Goal: Task Accomplishment & Management: Manage account settings

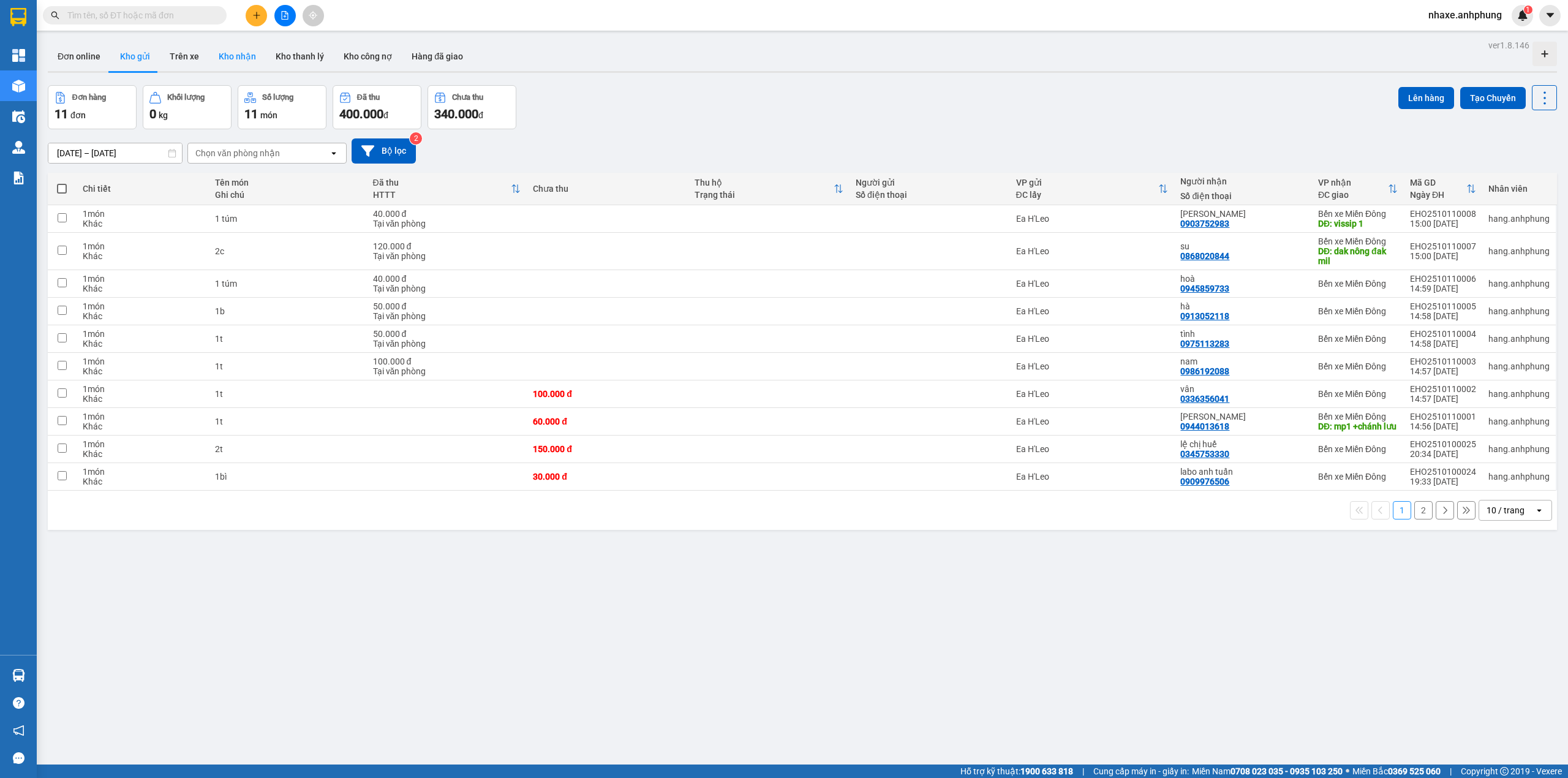
click at [233, 59] on button "Kho nhận" at bounding box center [238, 56] width 57 height 29
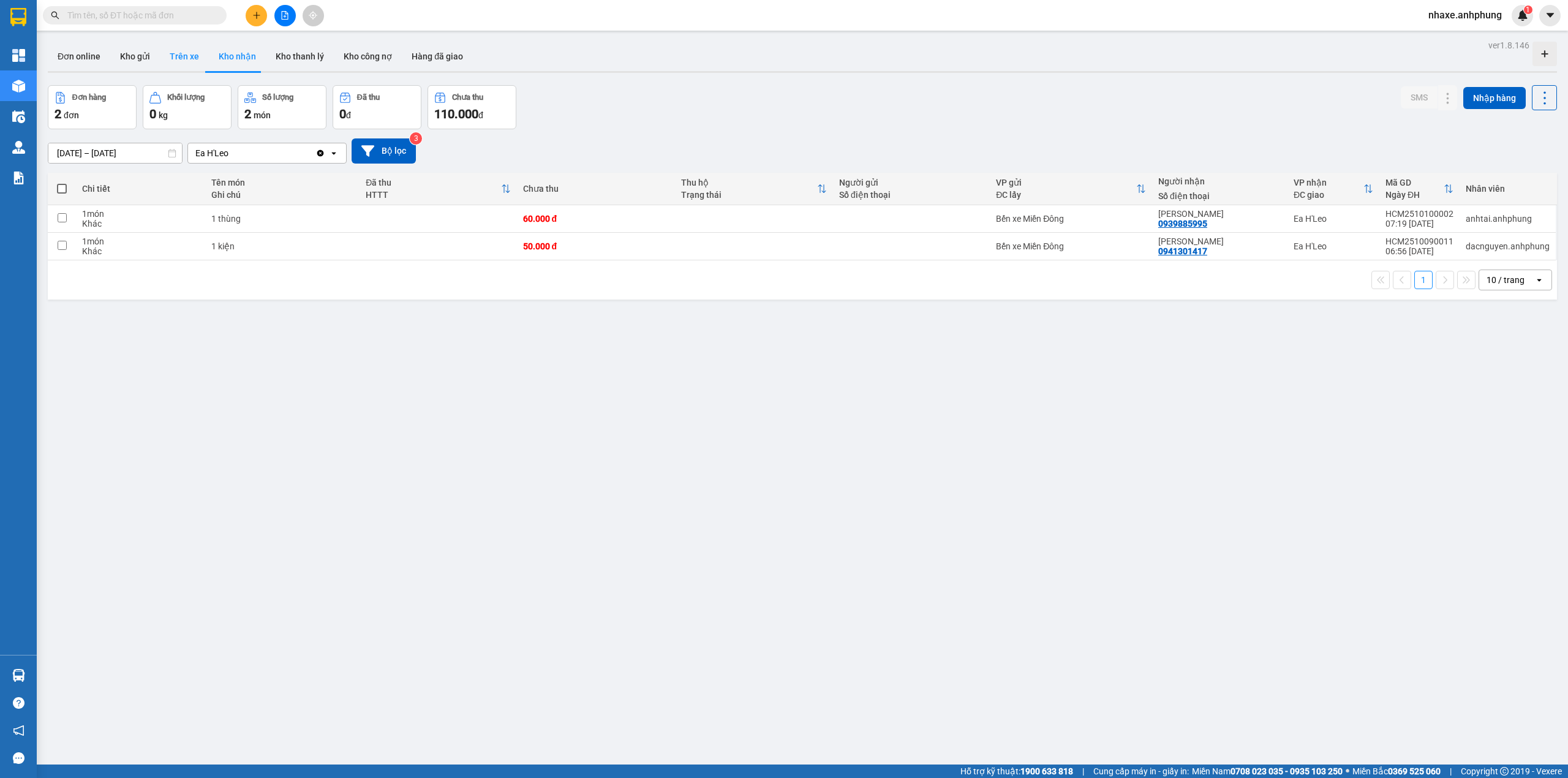
click at [186, 59] on button "Trên xe" at bounding box center [184, 56] width 49 height 29
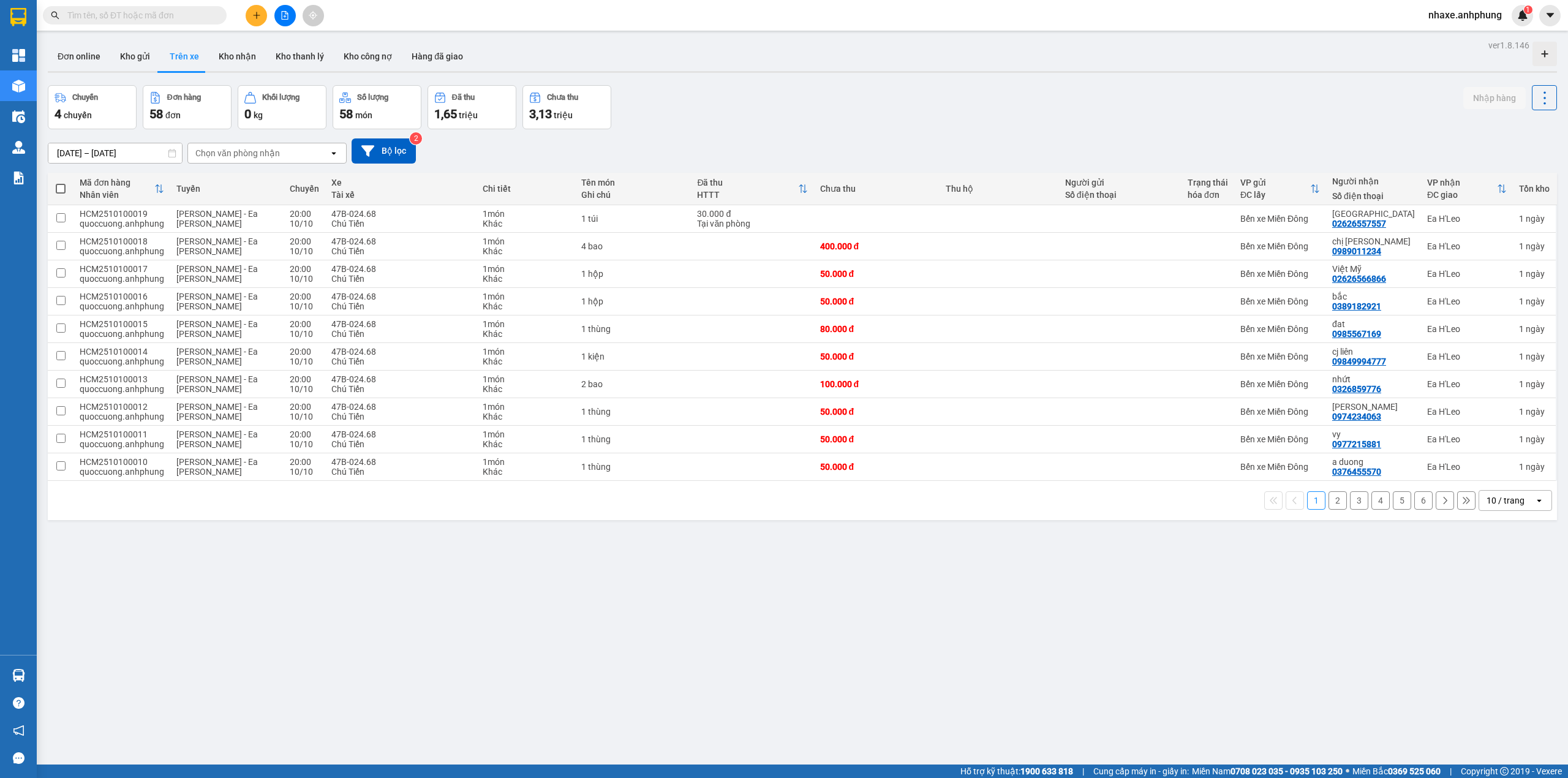
click at [1516, 510] on div "10 / trang" at bounding box center [1506, 500] width 55 height 20
click at [1507, 645] on span "100 / trang" at bounding box center [1498, 640] width 44 height 12
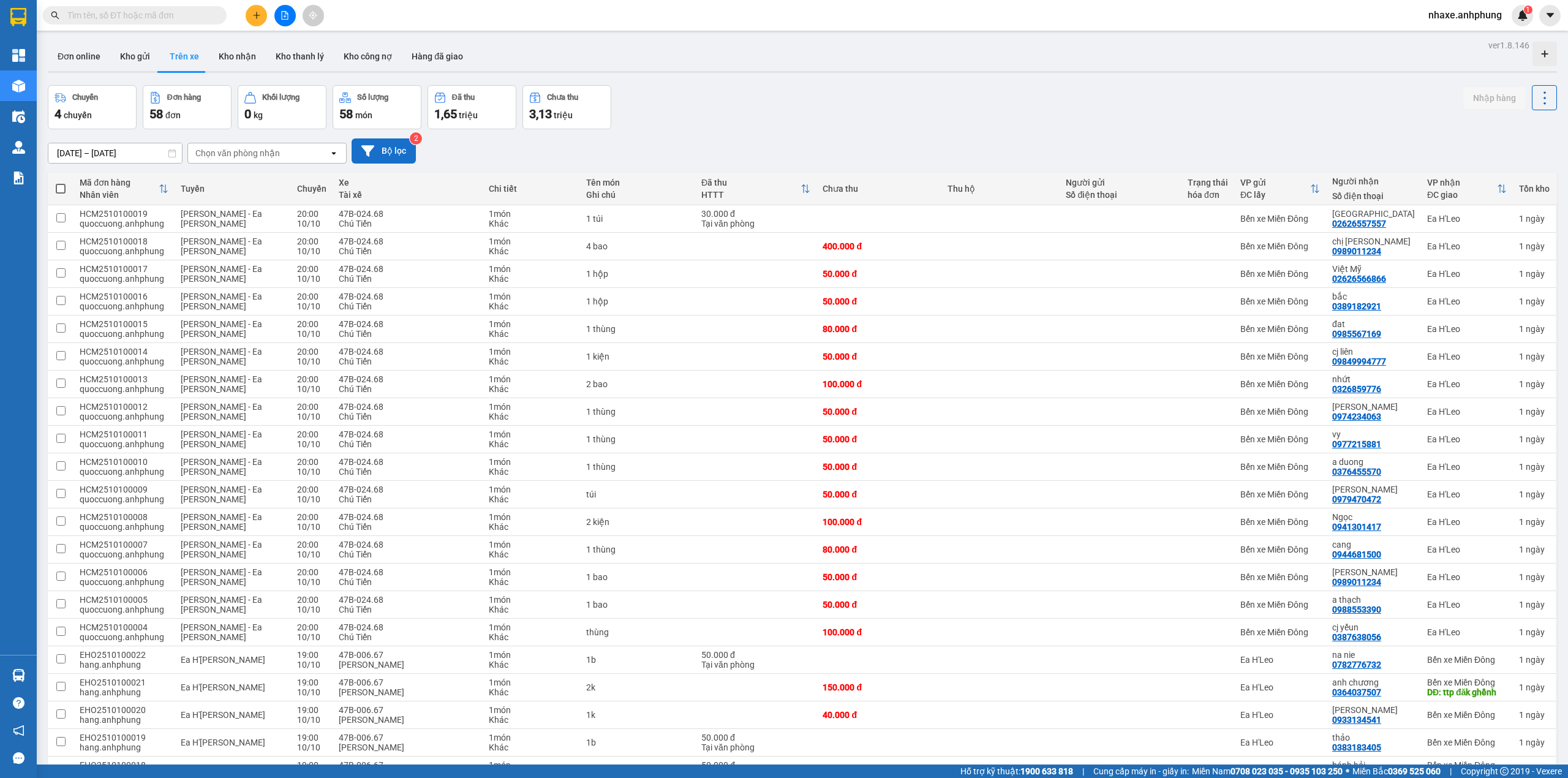
click at [386, 147] on button "Bộ lọc" at bounding box center [384, 150] width 64 height 25
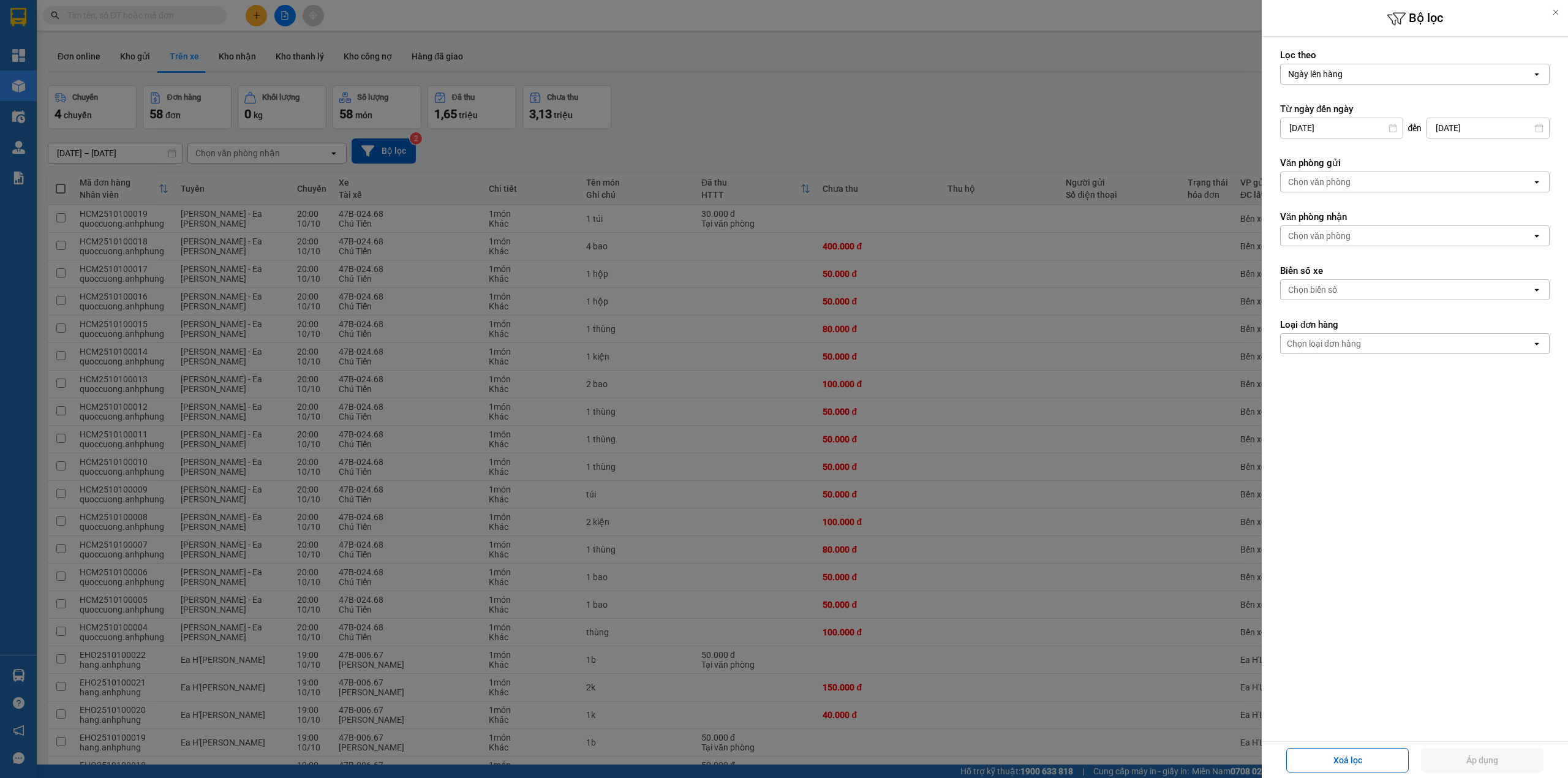
click at [1308, 180] on div "Chọn văn phòng" at bounding box center [1320, 182] width 63 height 12
click at [1320, 207] on span "Bến xe Miền Đông" at bounding box center [1326, 210] width 74 height 12
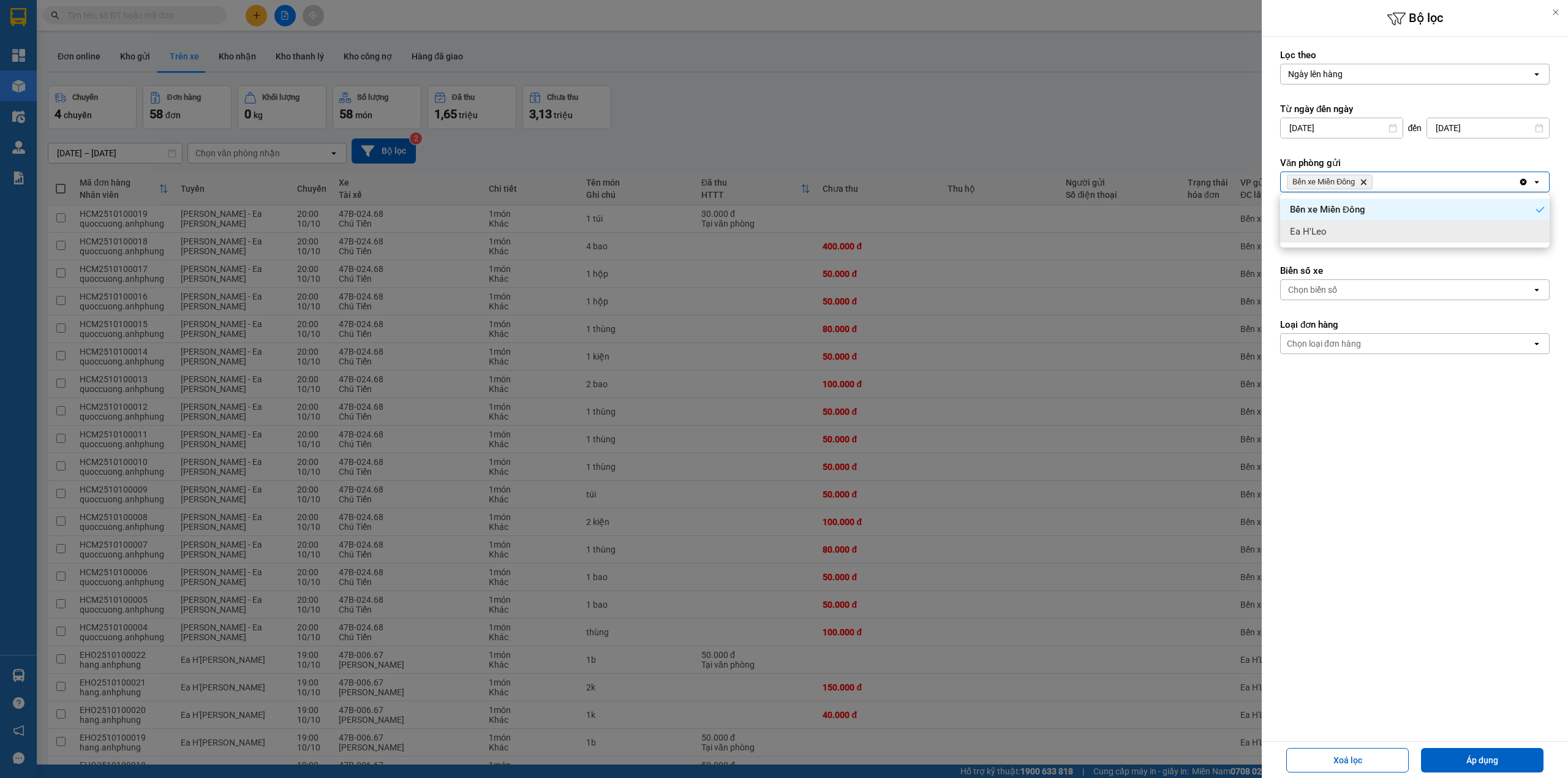
click at [1331, 265] on form "Lọc theo Ngày lên hàng open Từ ngày đến [DATE] Press the down arrow key to inte…" at bounding box center [1415, 257] width 270 height 415
click at [1332, 241] on div "Chọn văn phòng" at bounding box center [1320, 236] width 63 height 12
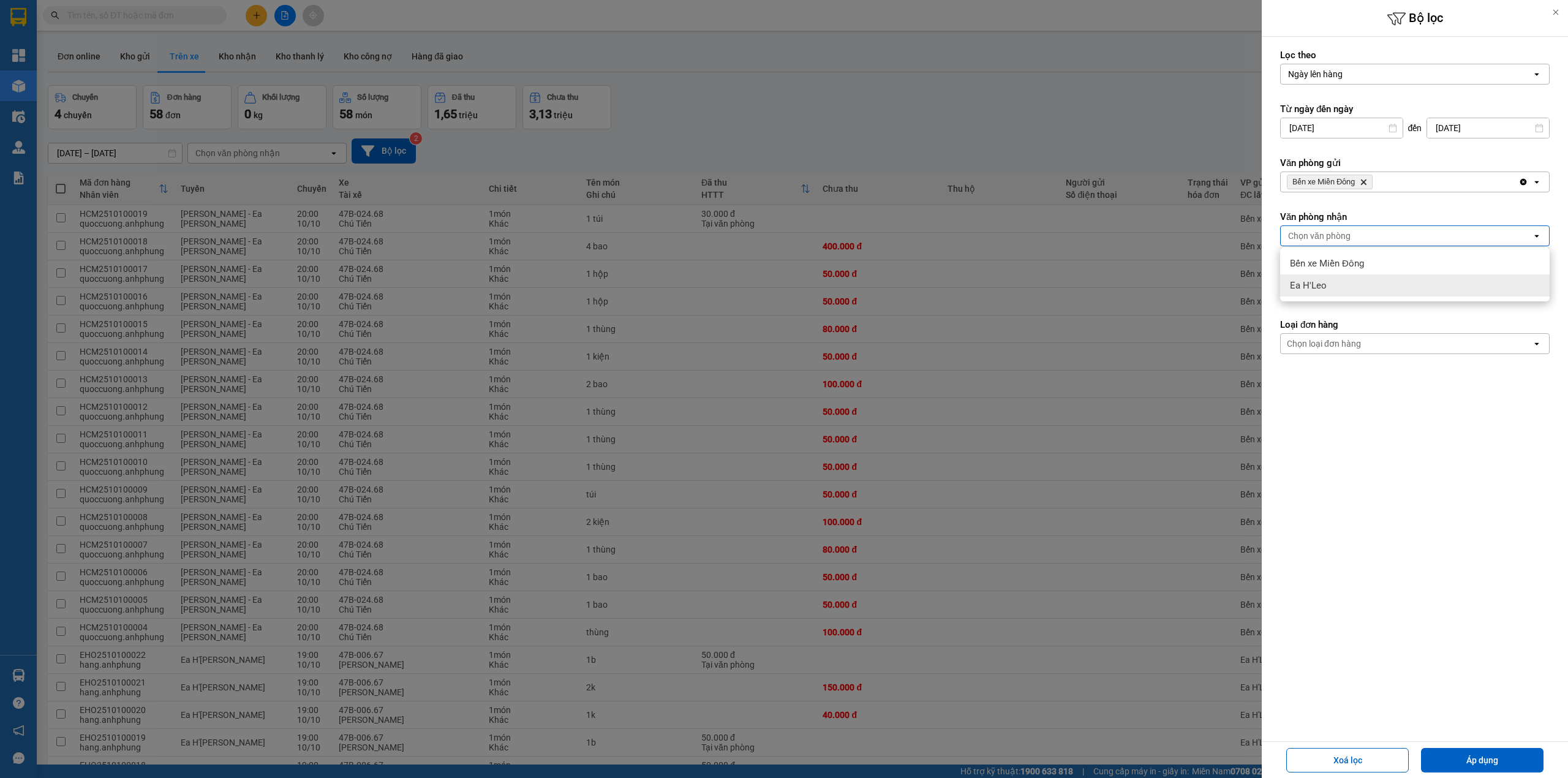
click at [1326, 280] on span "Ea H'Leo" at bounding box center [1308, 285] width 37 height 12
click at [1444, 760] on button "Áp dụng" at bounding box center [1482, 760] width 122 height 25
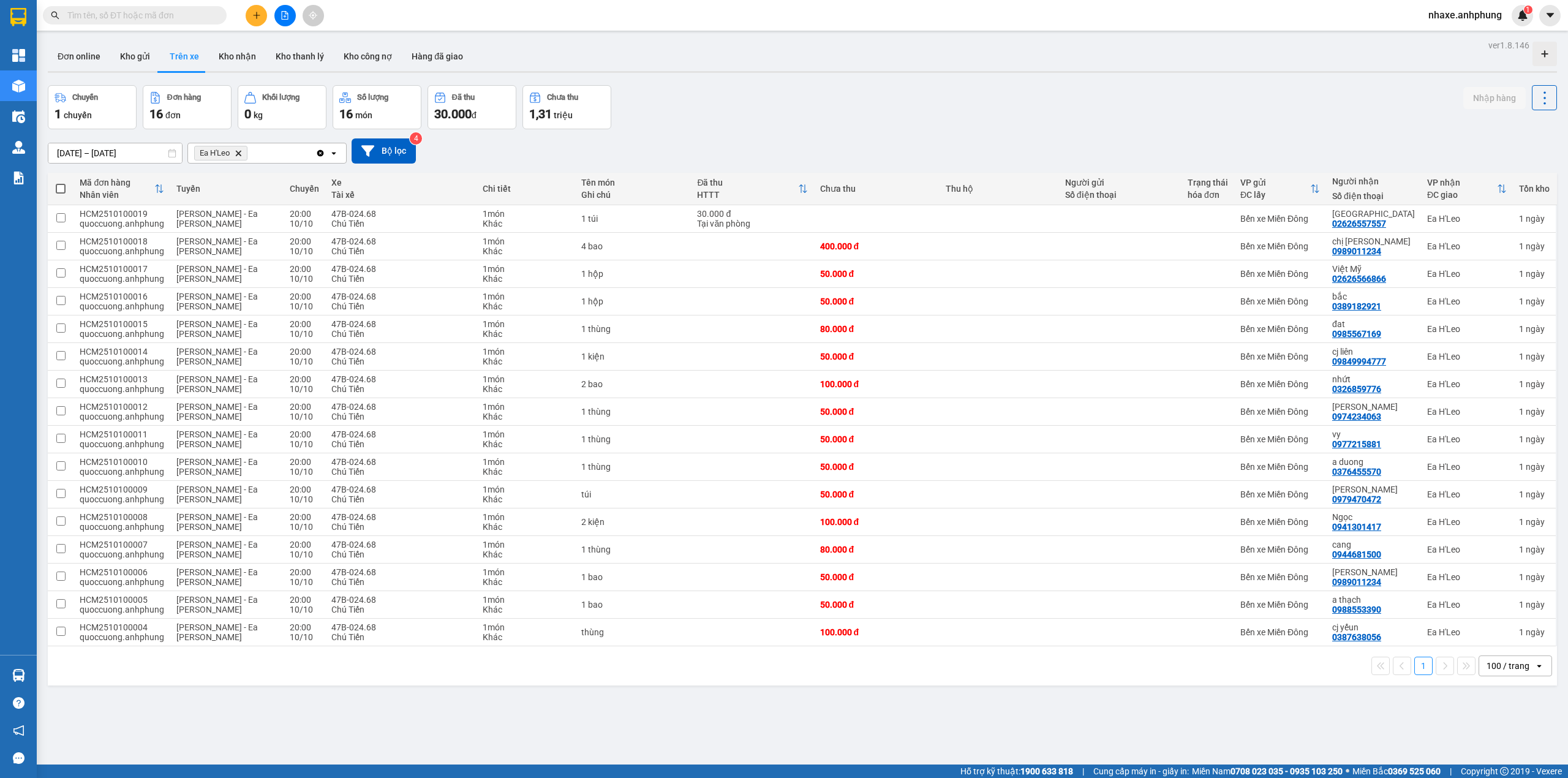
click at [59, 187] on span at bounding box center [61, 189] width 10 height 10
click at [61, 182] on input "checkbox" at bounding box center [61, 182] width 0 height 0
checkbox input "true"
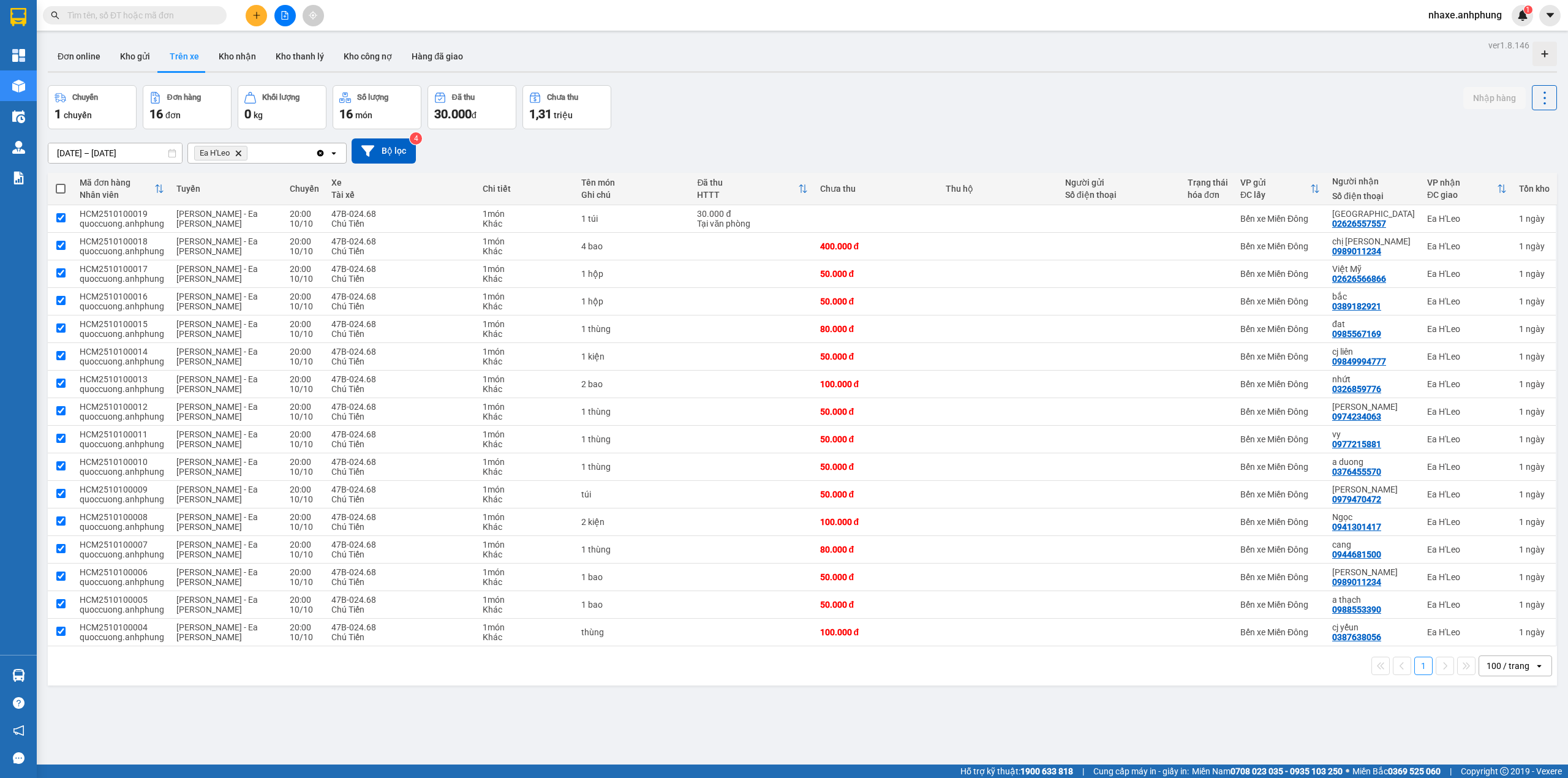
checkbox input "true"
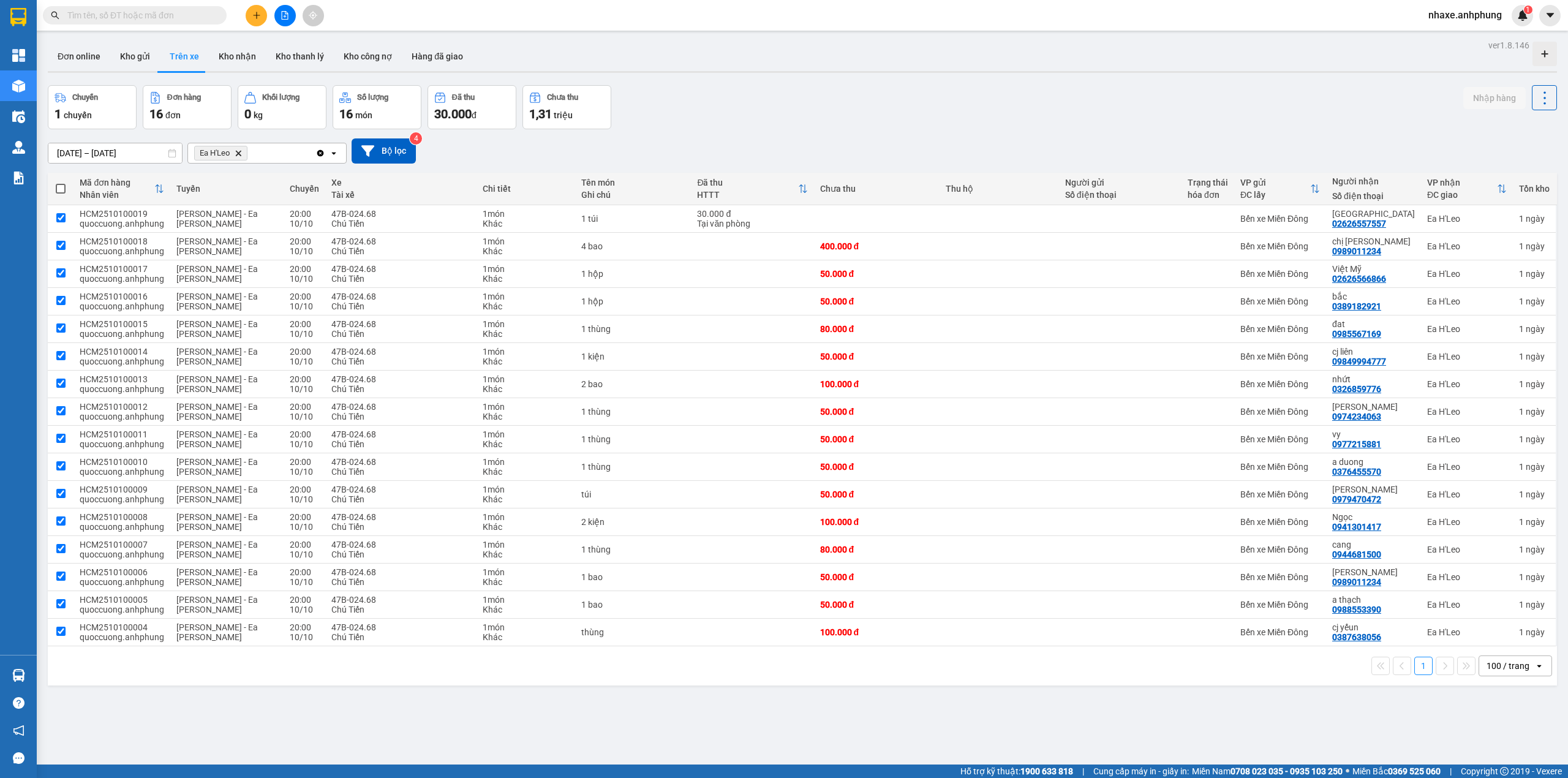
checkbox input "true"
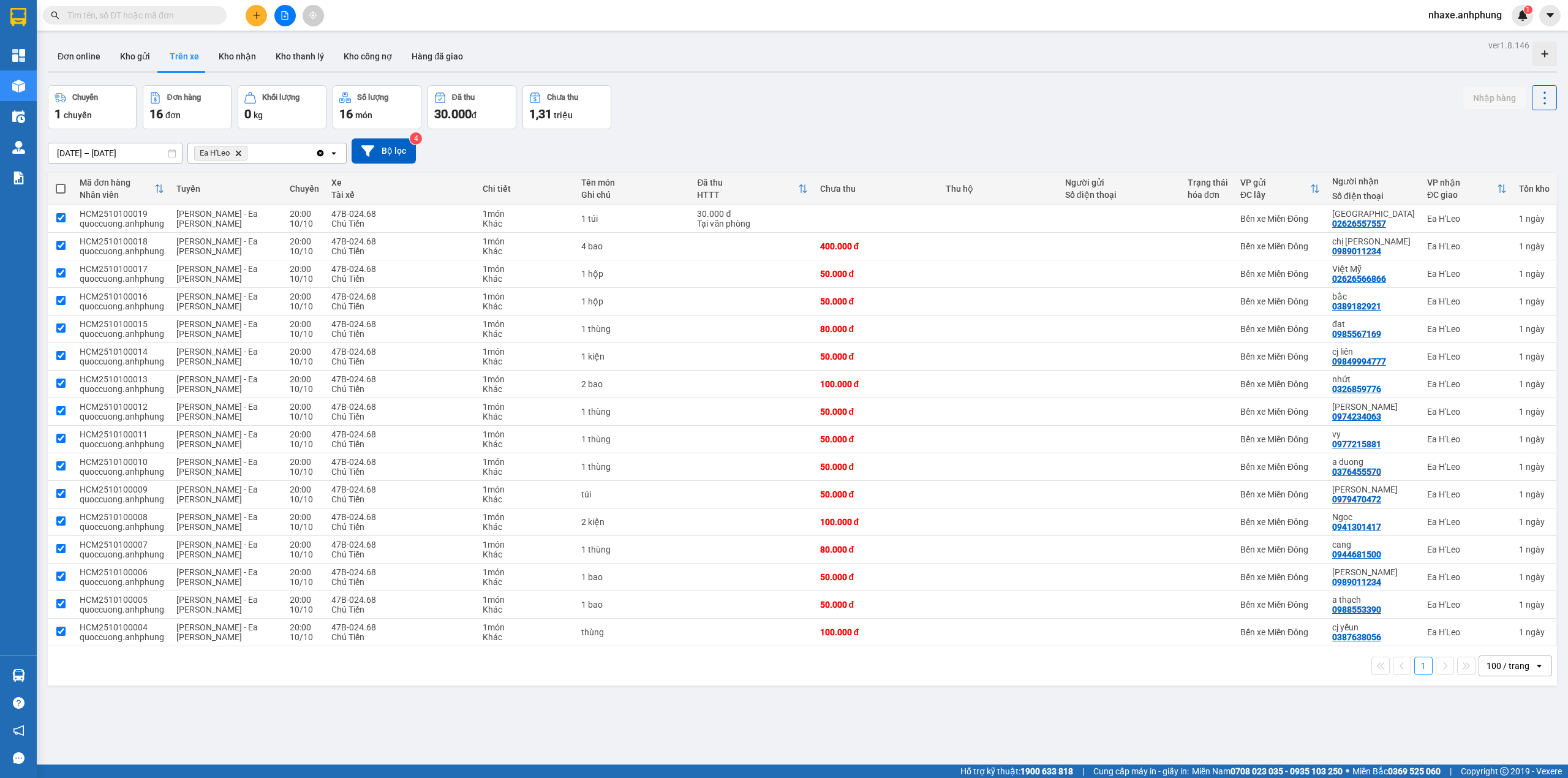
checkbox input "true"
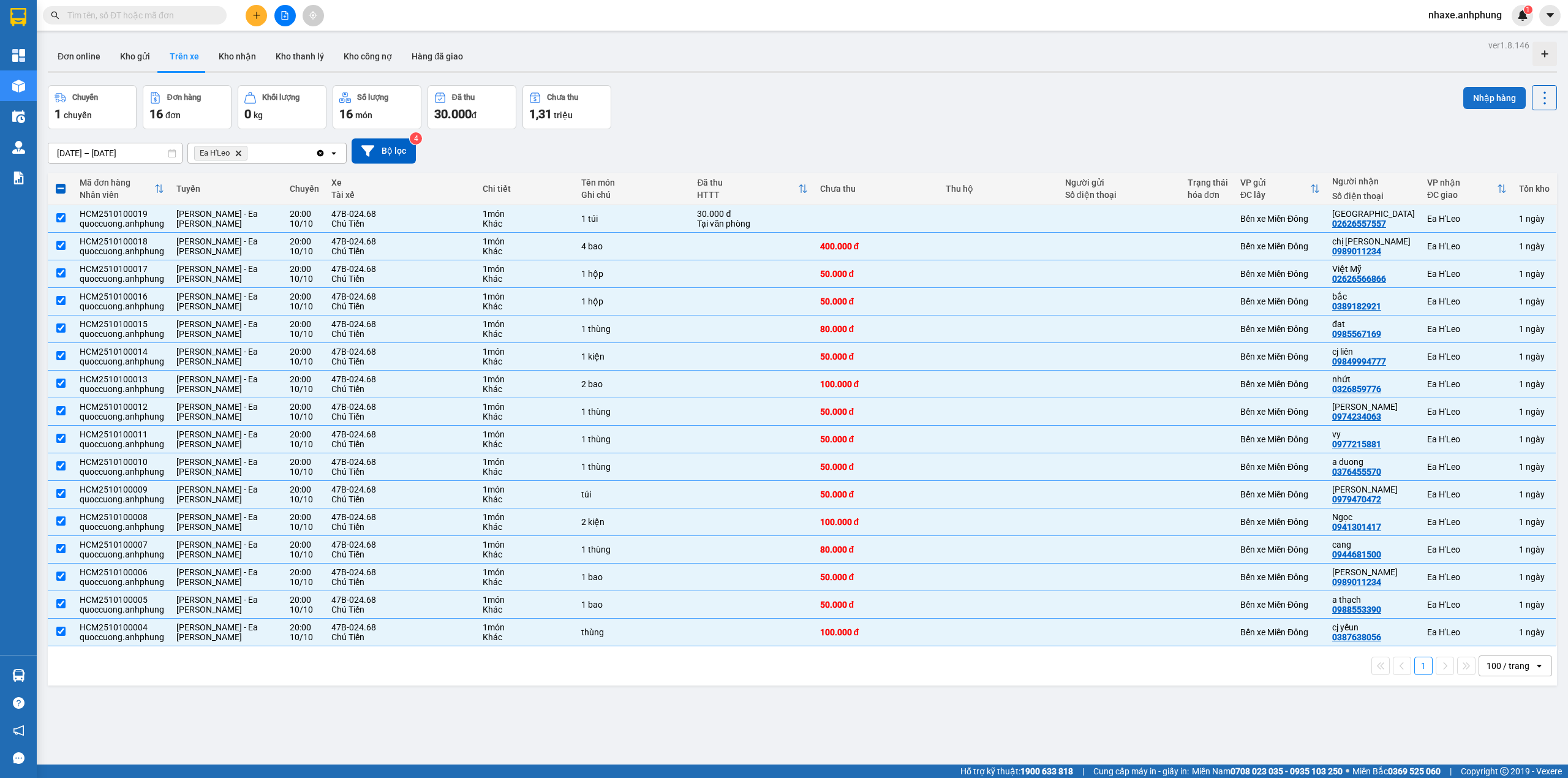
click at [1488, 96] on button "Nhập hàng" at bounding box center [1494, 98] width 63 height 22
checkbox input "false"
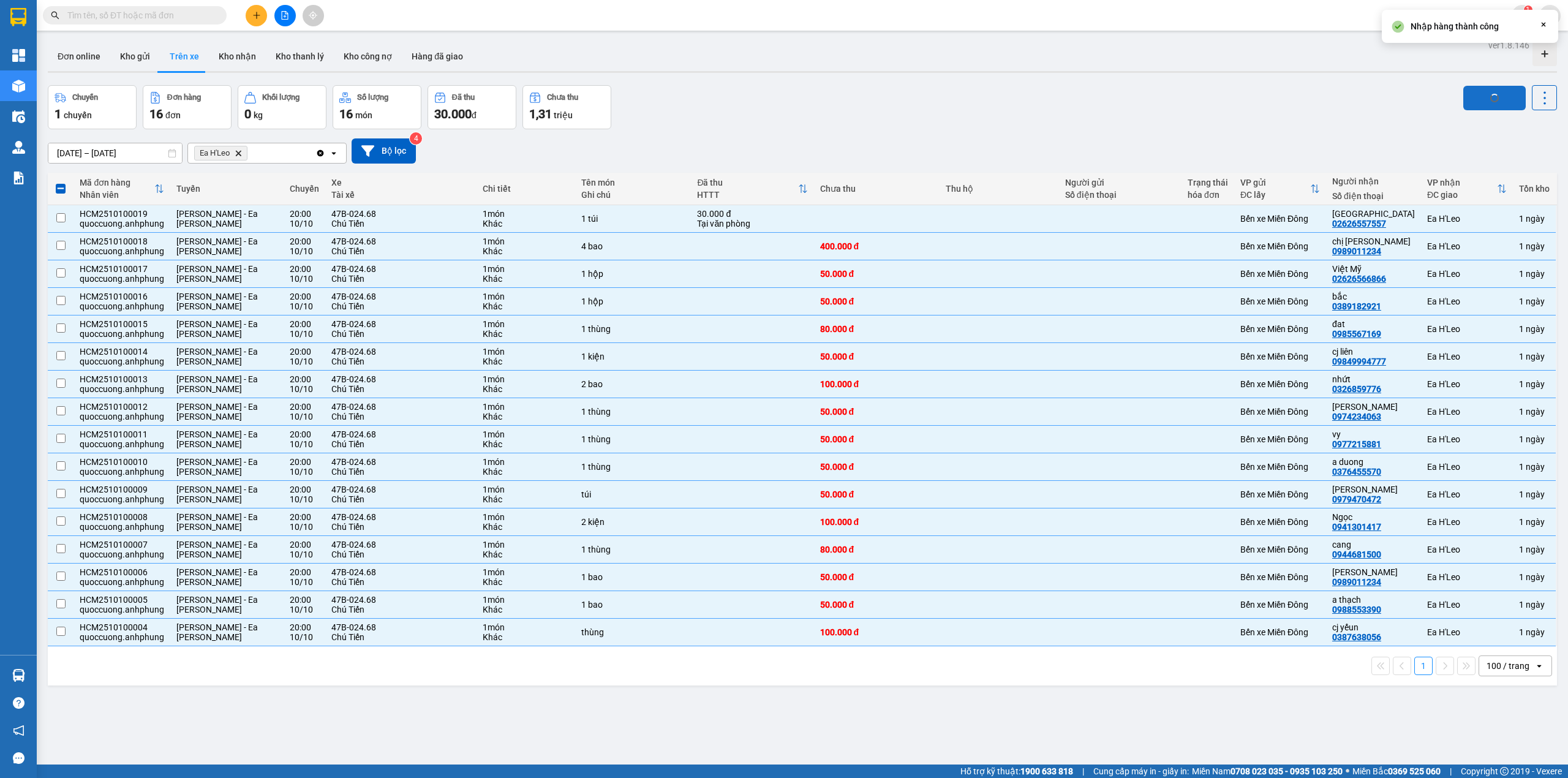
checkbox input "false"
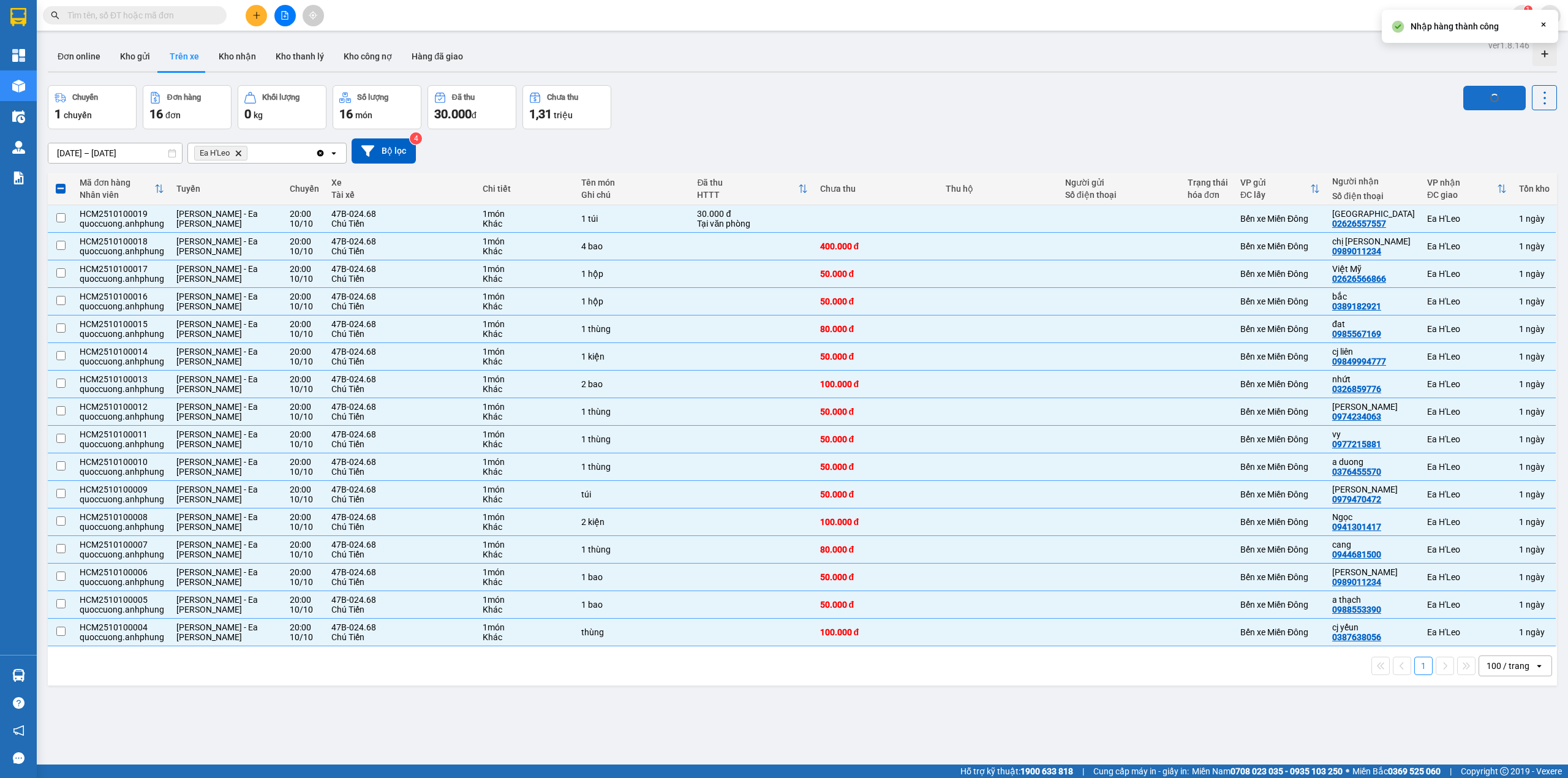
checkbox input "false"
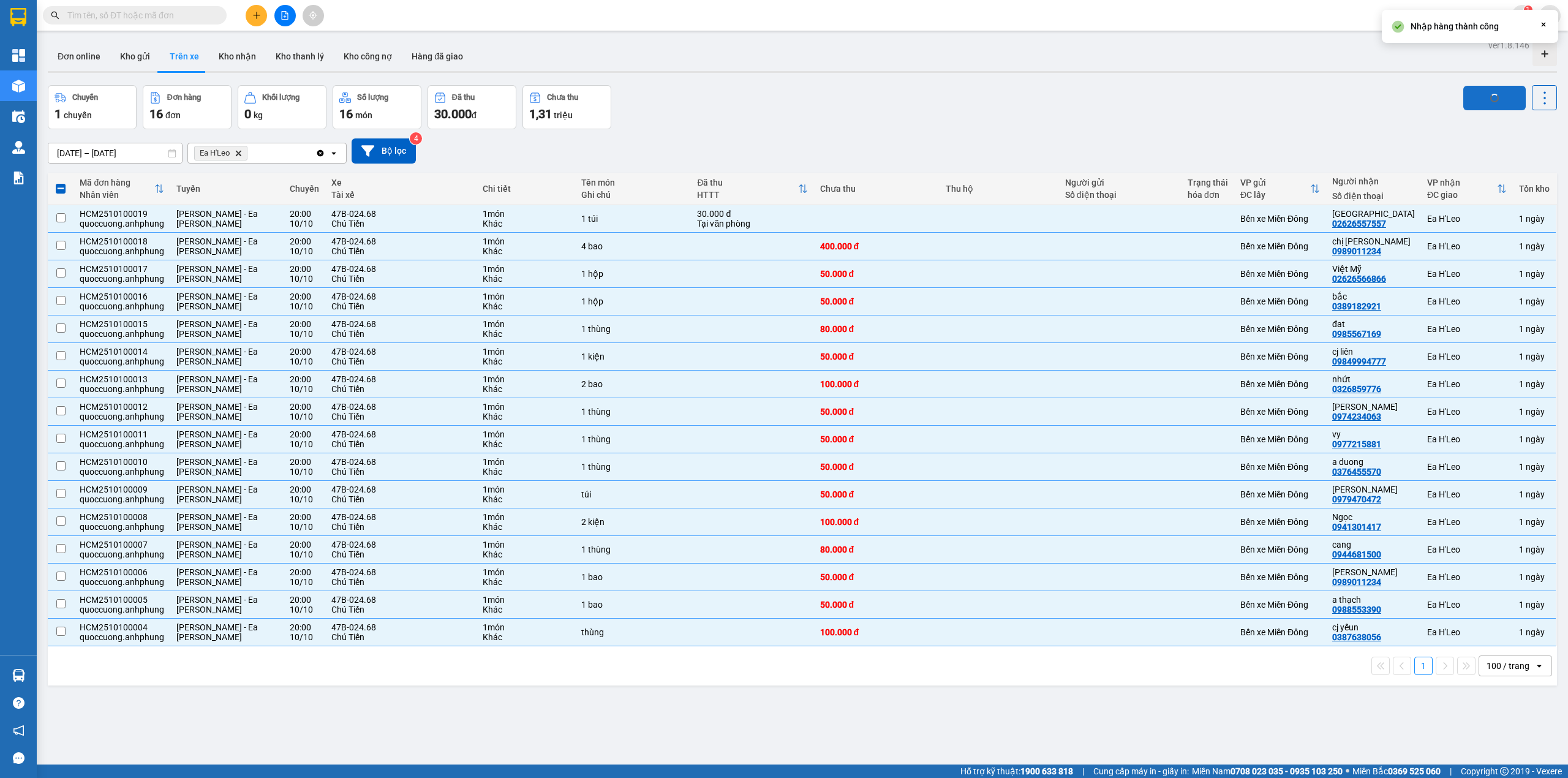
checkbox input "false"
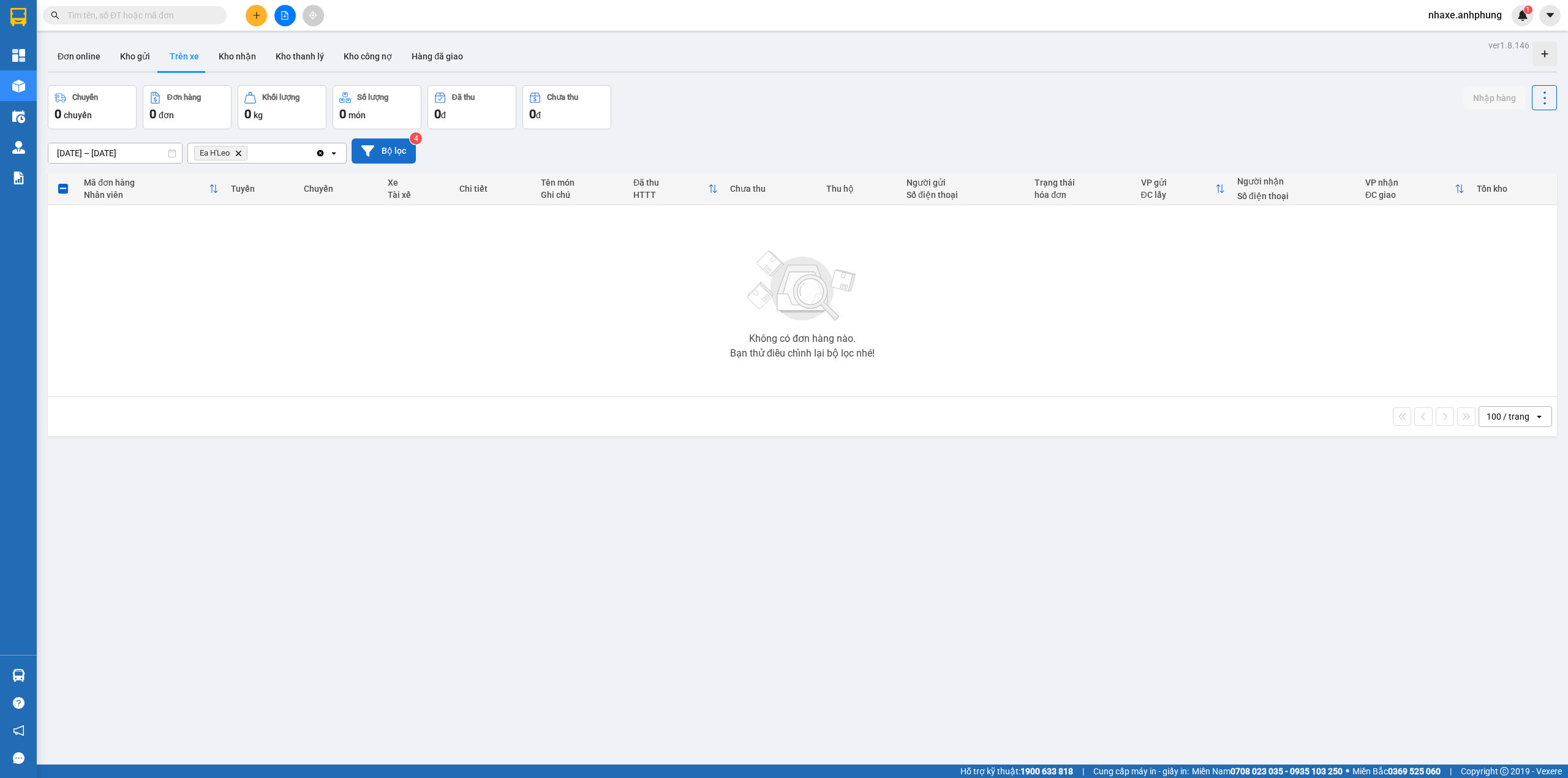
click at [389, 153] on button "Bộ lọc" at bounding box center [384, 150] width 64 height 25
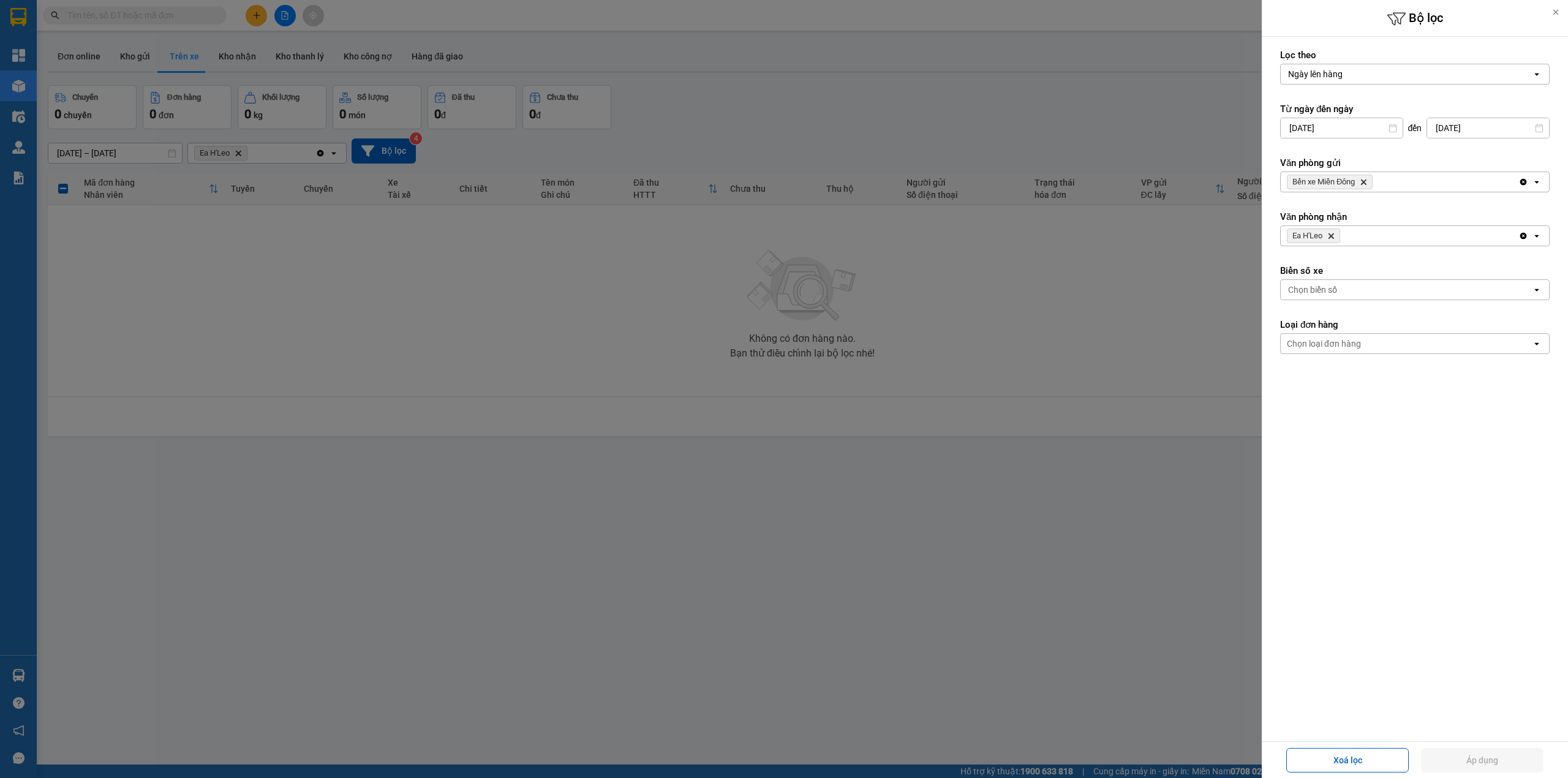
click at [1365, 242] on div "Ea H'[PERSON_NAME]" at bounding box center [1399, 236] width 238 height 20
click at [1341, 280] on div "Ea H'Leo" at bounding box center [1415, 285] width 270 height 22
click at [1321, 291] on div "Ea H'Leo" at bounding box center [1415, 285] width 270 height 22
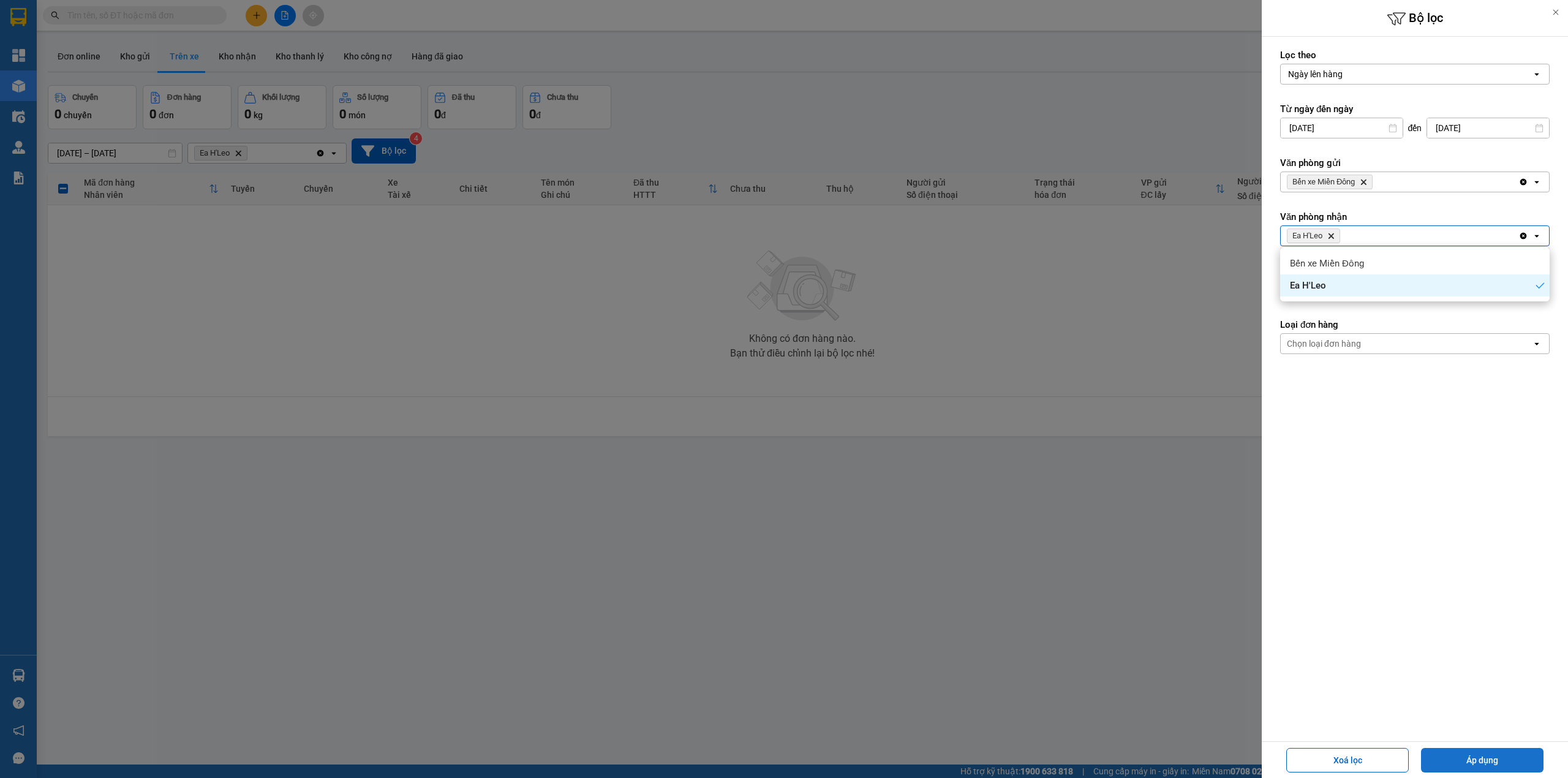
click at [1443, 767] on button "Áp dụng" at bounding box center [1482, 760] width 122 height 25
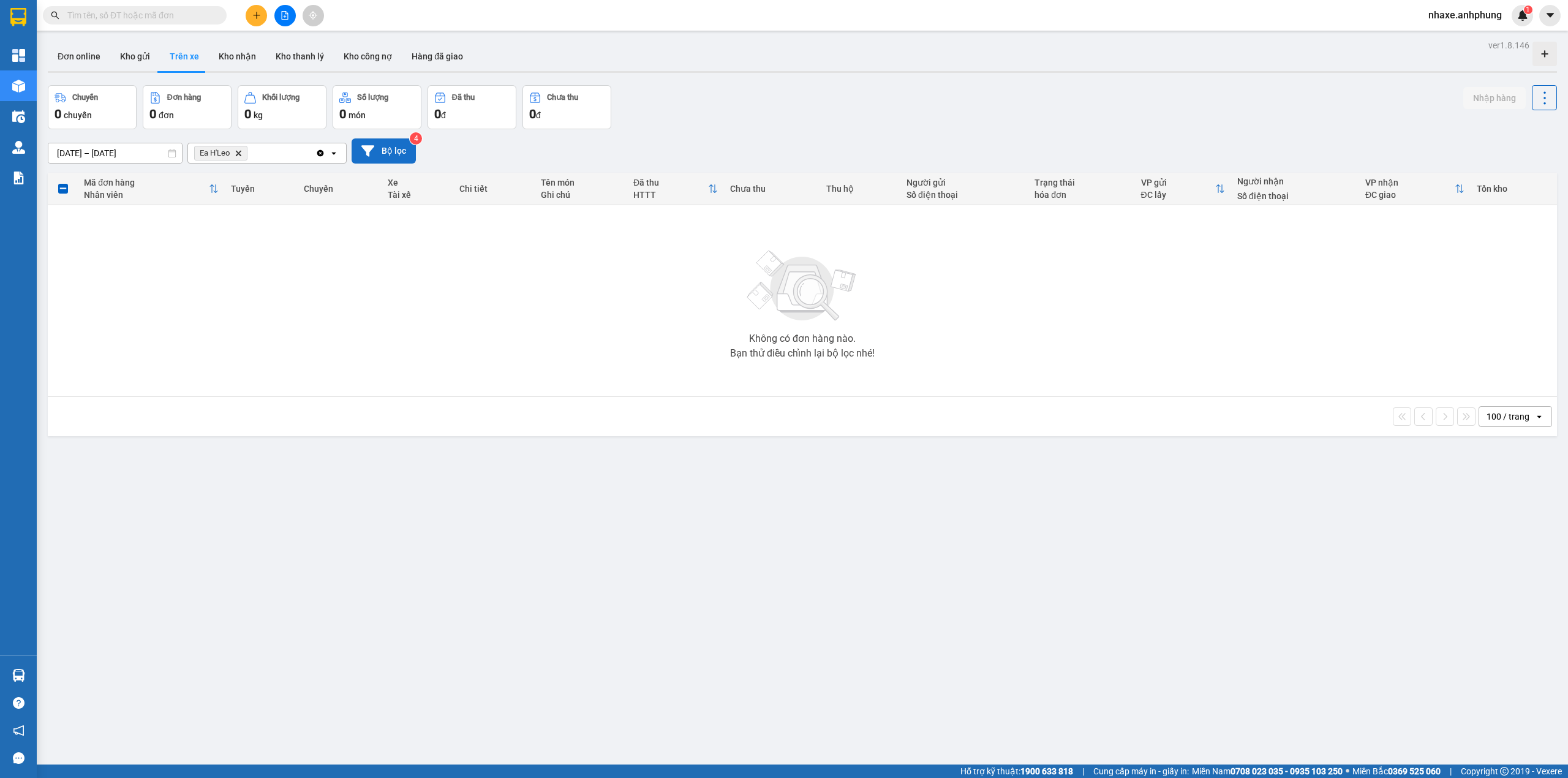
click at [397, 156] on button "Bộ lọc" at bounding box center [384, 150] width 64 height 25
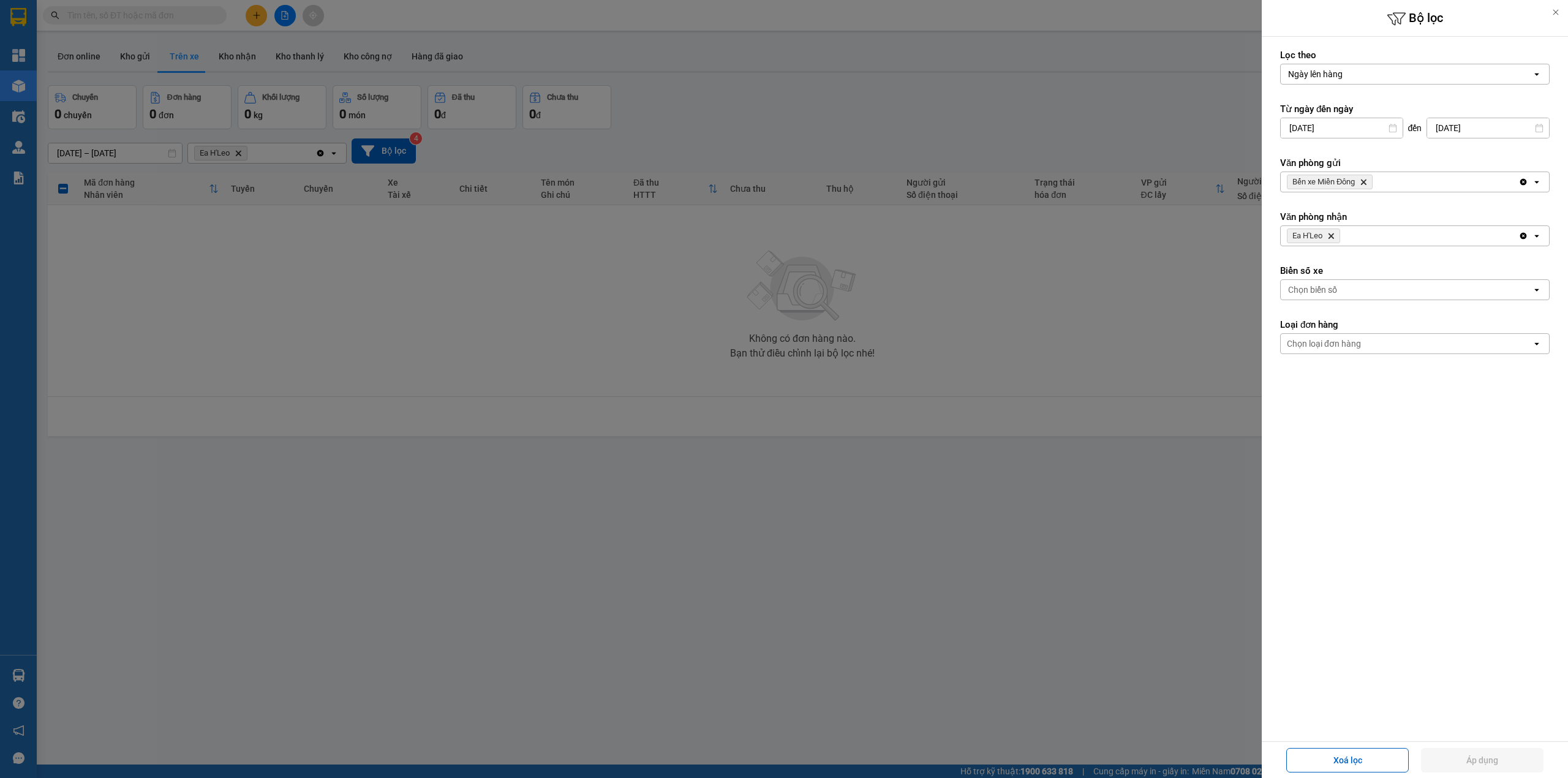
click at [1367, 180] on icon "Delete" at bounding box center [1363, 182] width 7 height 7
click at [1368, 180] on div "Chọn văn phòng" at bounding box center [1406, 182] width 251 height 20
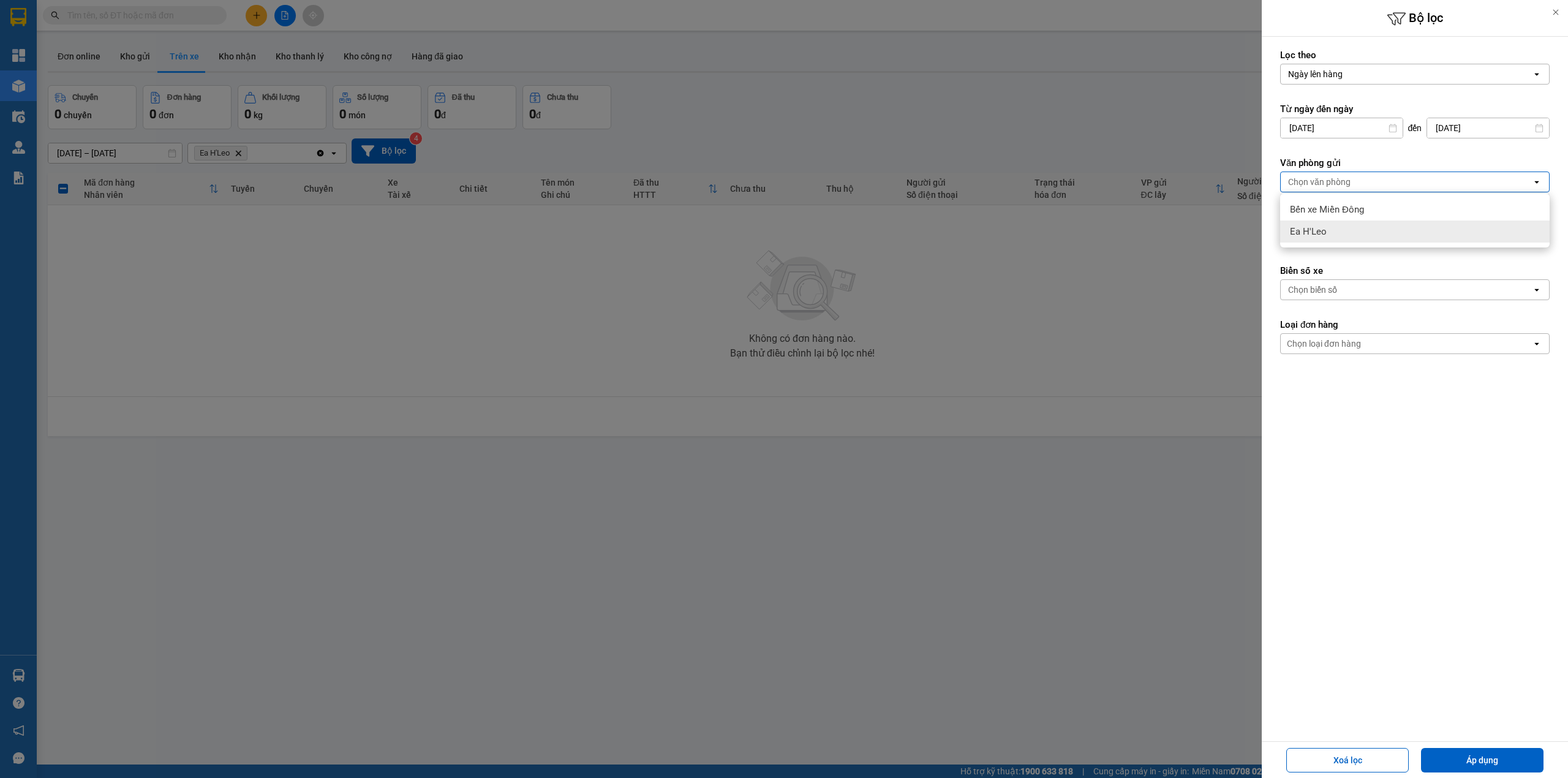
click at [1350, 228] on div "Ea H'Leo" at bounding box center [1415, 231] width 270 height 22
click at [1348, 263] on form "Lọc theo Ngày lên hàng open Từ ngày đến [DATE] Press the down arrow key to inte…" at bounding box center [1415, 257] width 270 height 415
click at [1334, 239] on icon "Ea H'Leo, close by backspace" at bounding box center [1331, 236] width 5 height 5
click at [1334, 239] on div "Chọn văn phòng" at bounding box center [1320, 236] width 63 height 12
click at [1345, 263] on span "Bến xe Miền Đông" at bounding box center [1326, 263] width 74 height 12
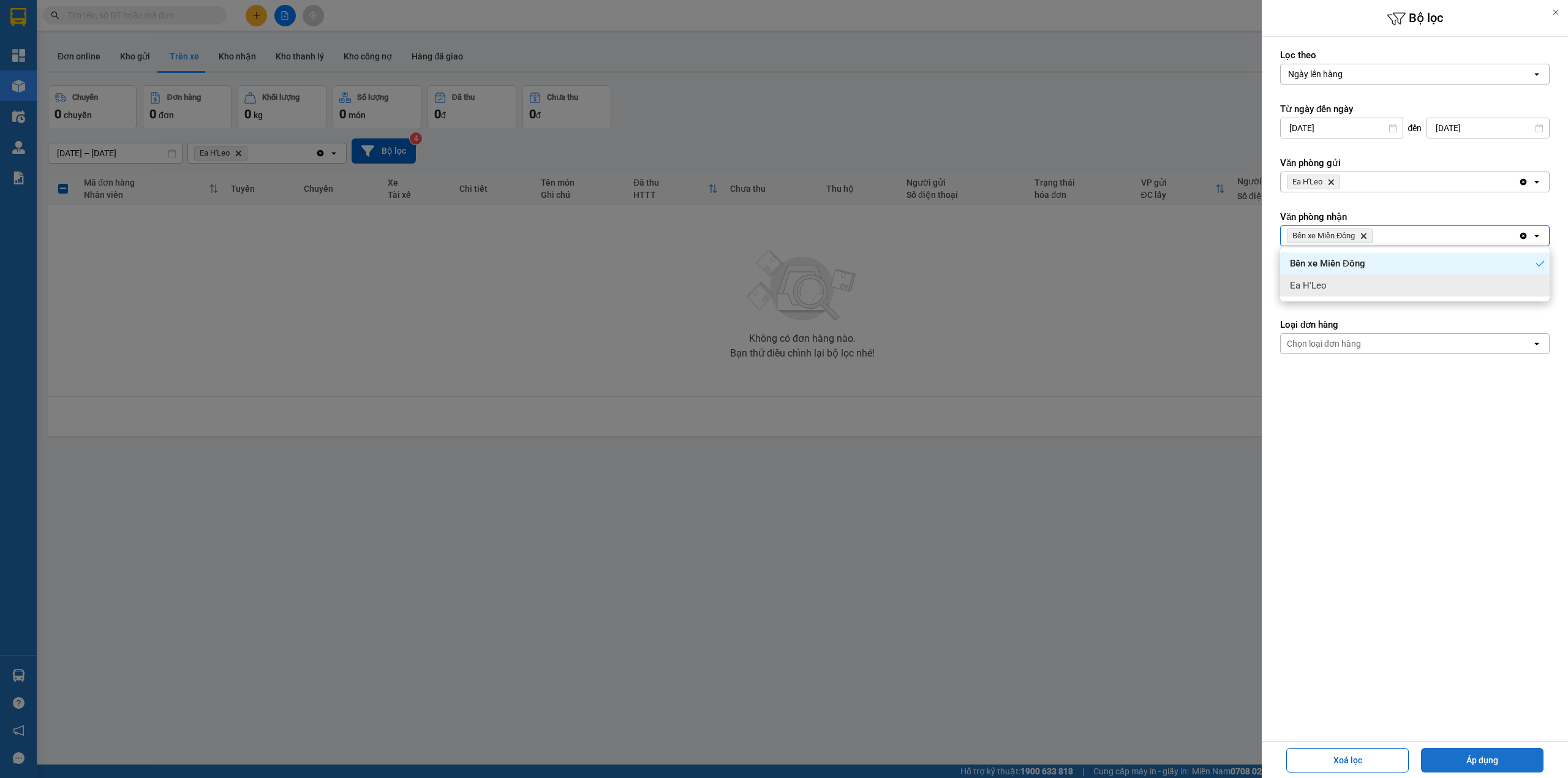
click at [1471, 762] on button "Áp dụng" at bounding box center [1482, 760] width 122 height 25
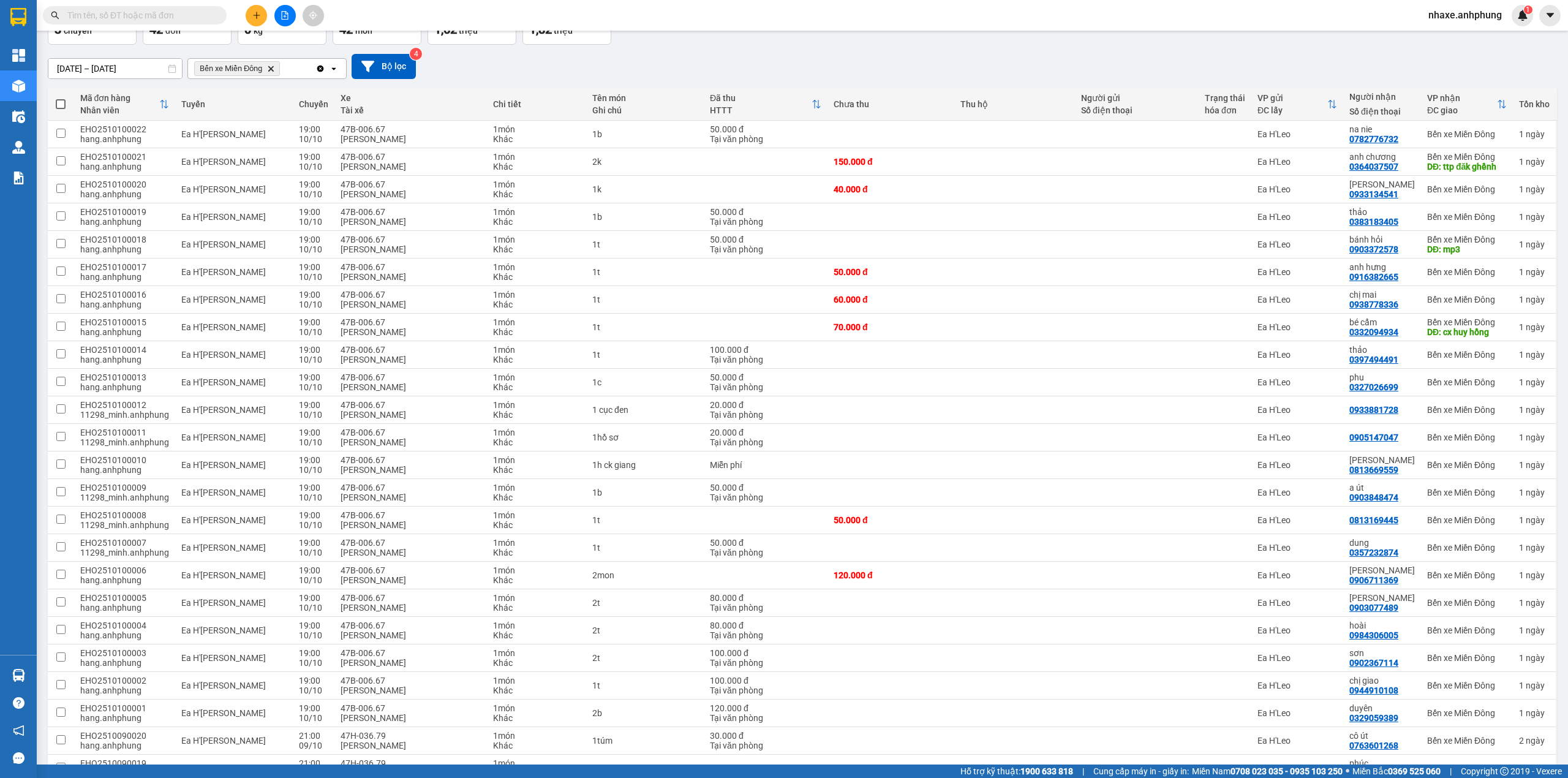
scroll to position [64, 0]
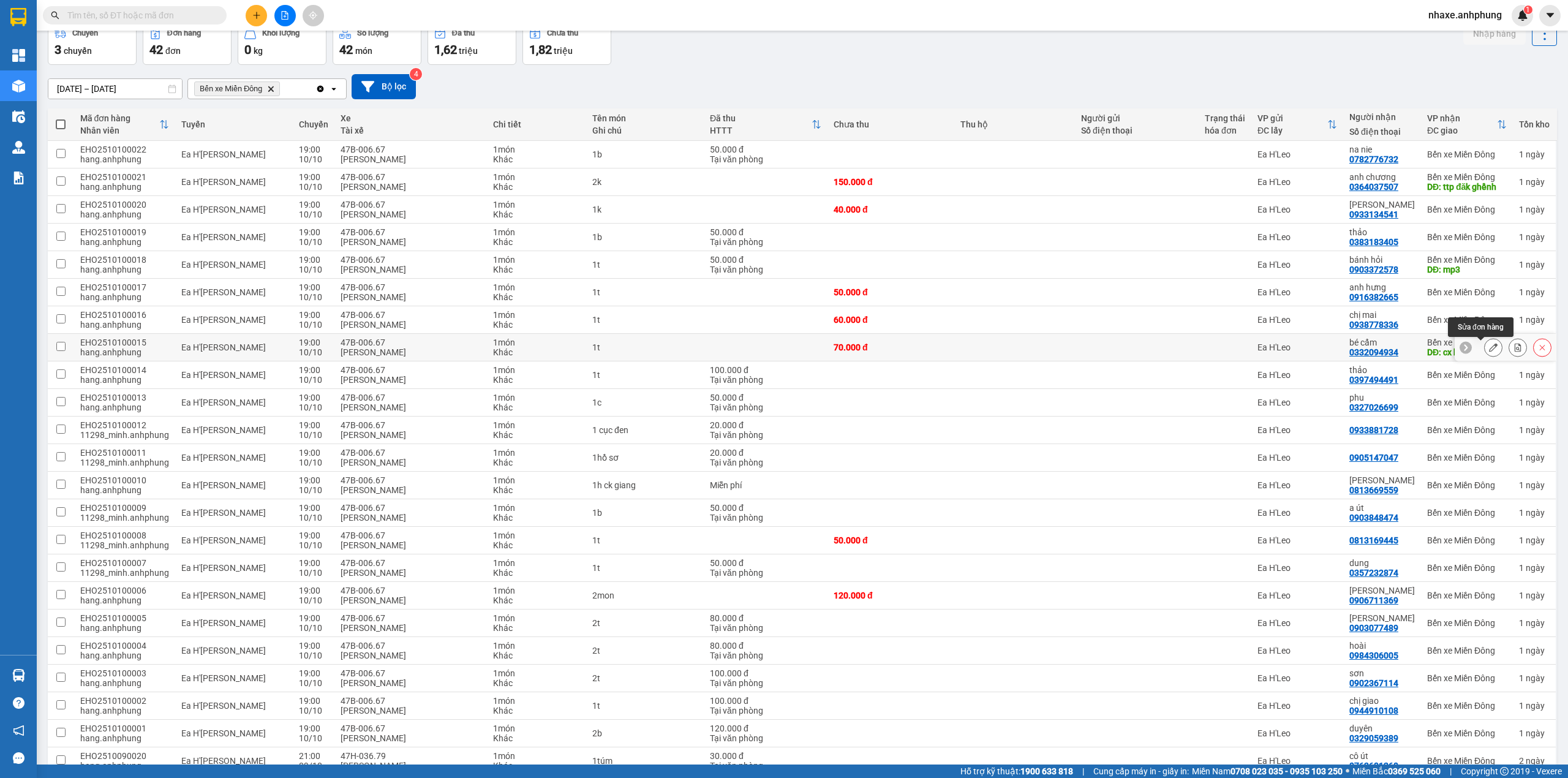
click at [1486, 346] on button at bounding box center [1493, 347] width 17 height 21
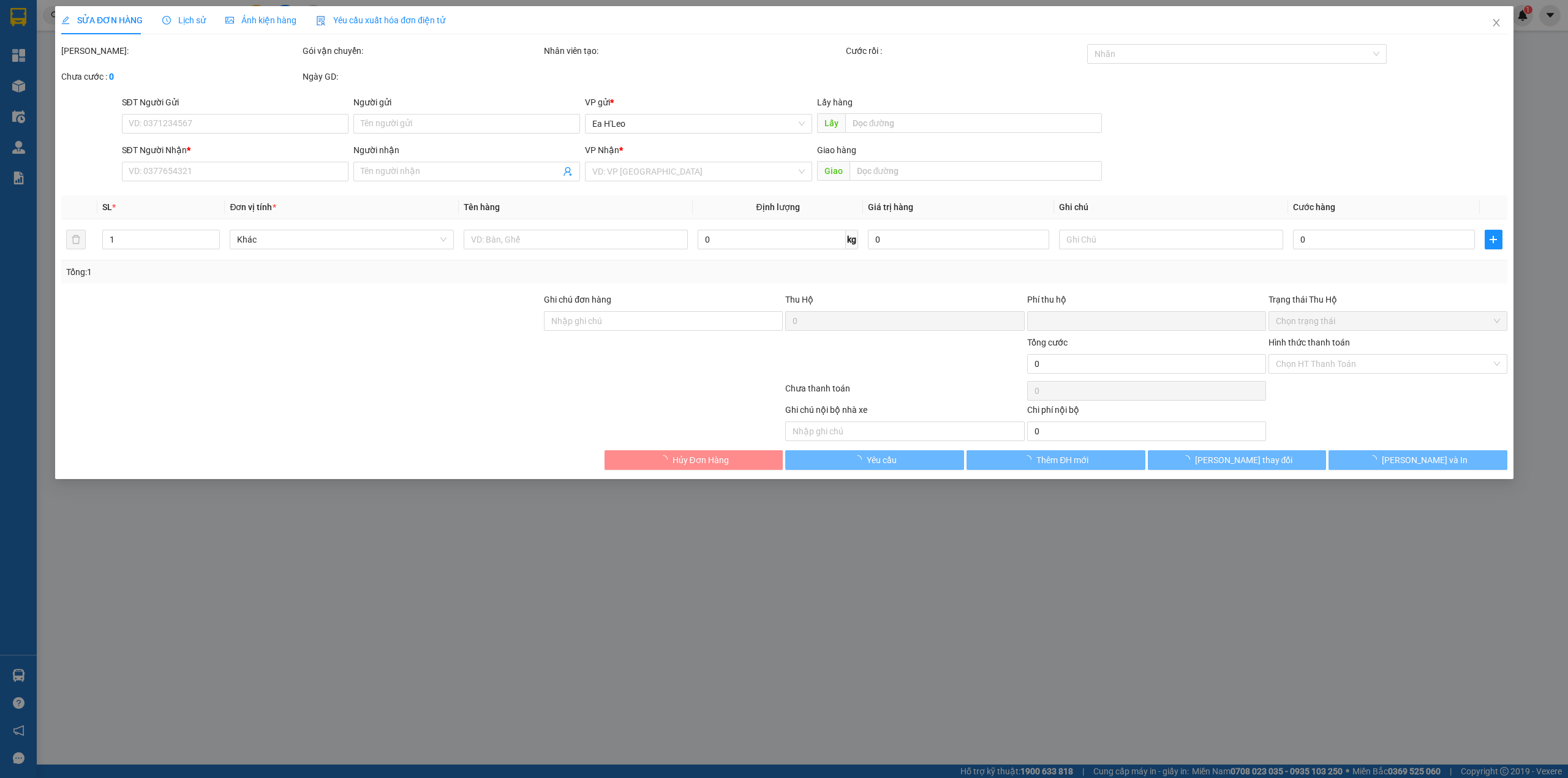
type input "0332094934"
type input "bé cẩm"
type input "cx huy hồng"
type input "0"
type input "70.000"
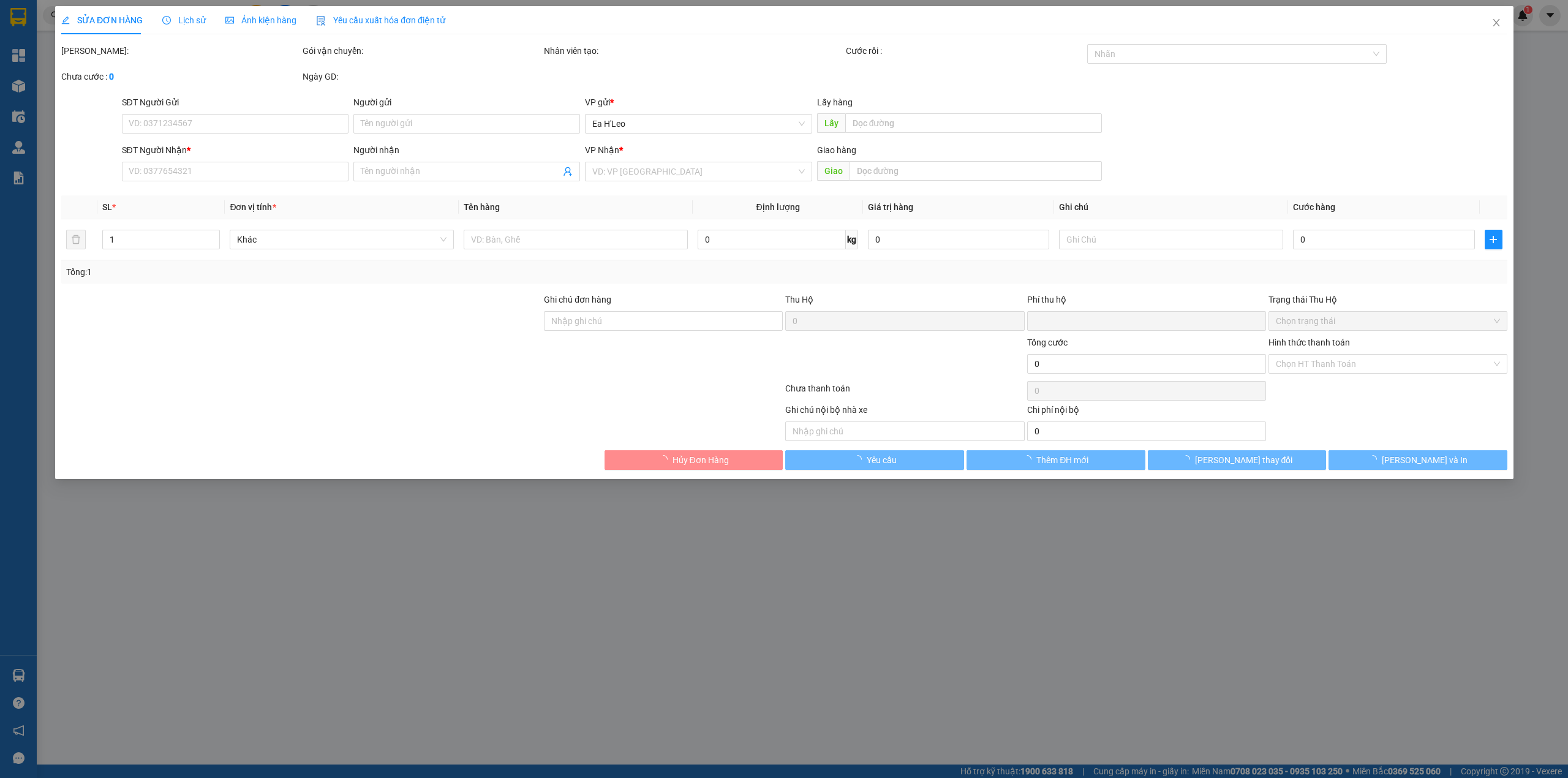
type input "70.000"
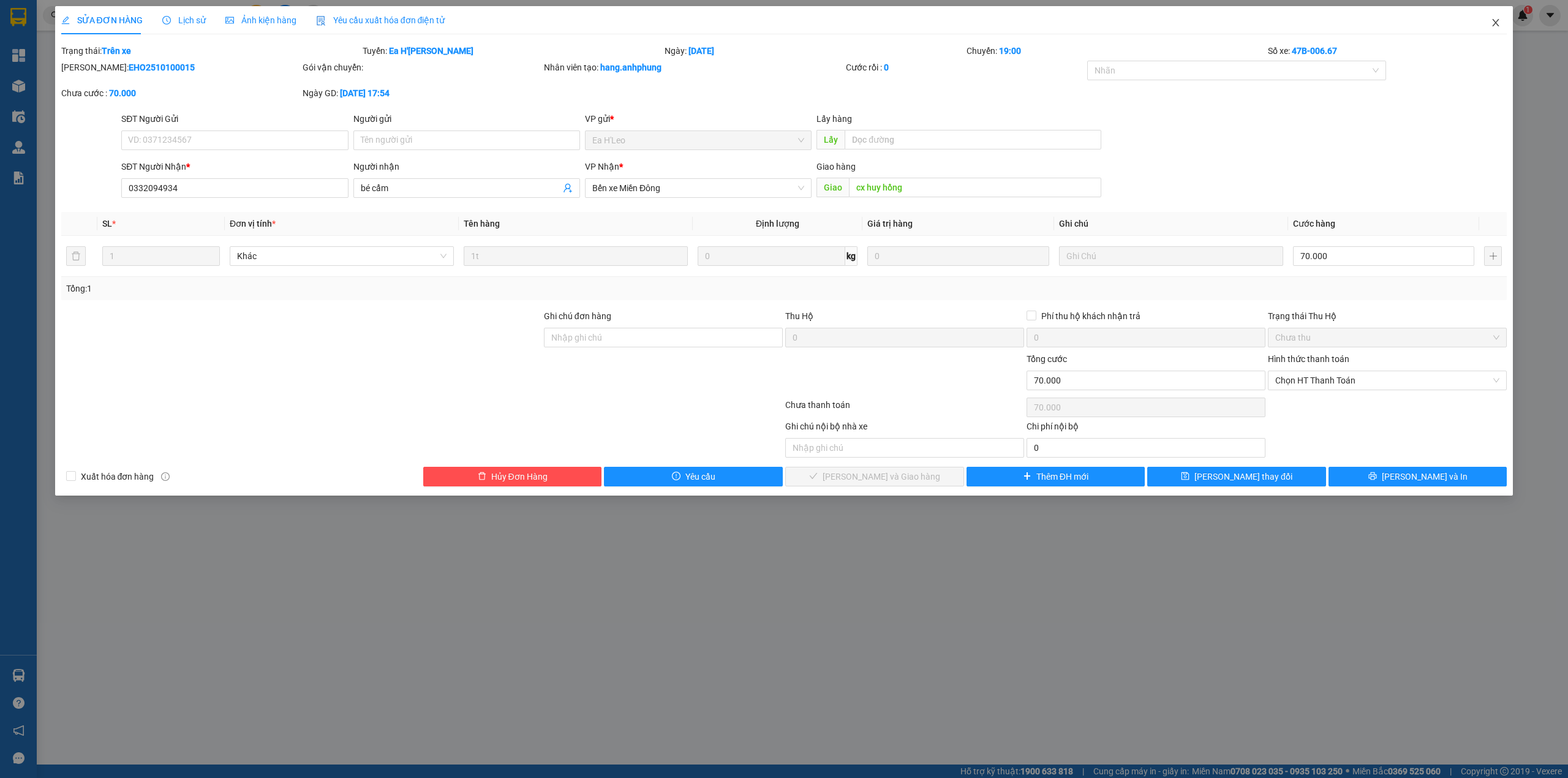
click at [1497, 21] on icon "close" at bounding box center [1496, 22] width 7 height 7
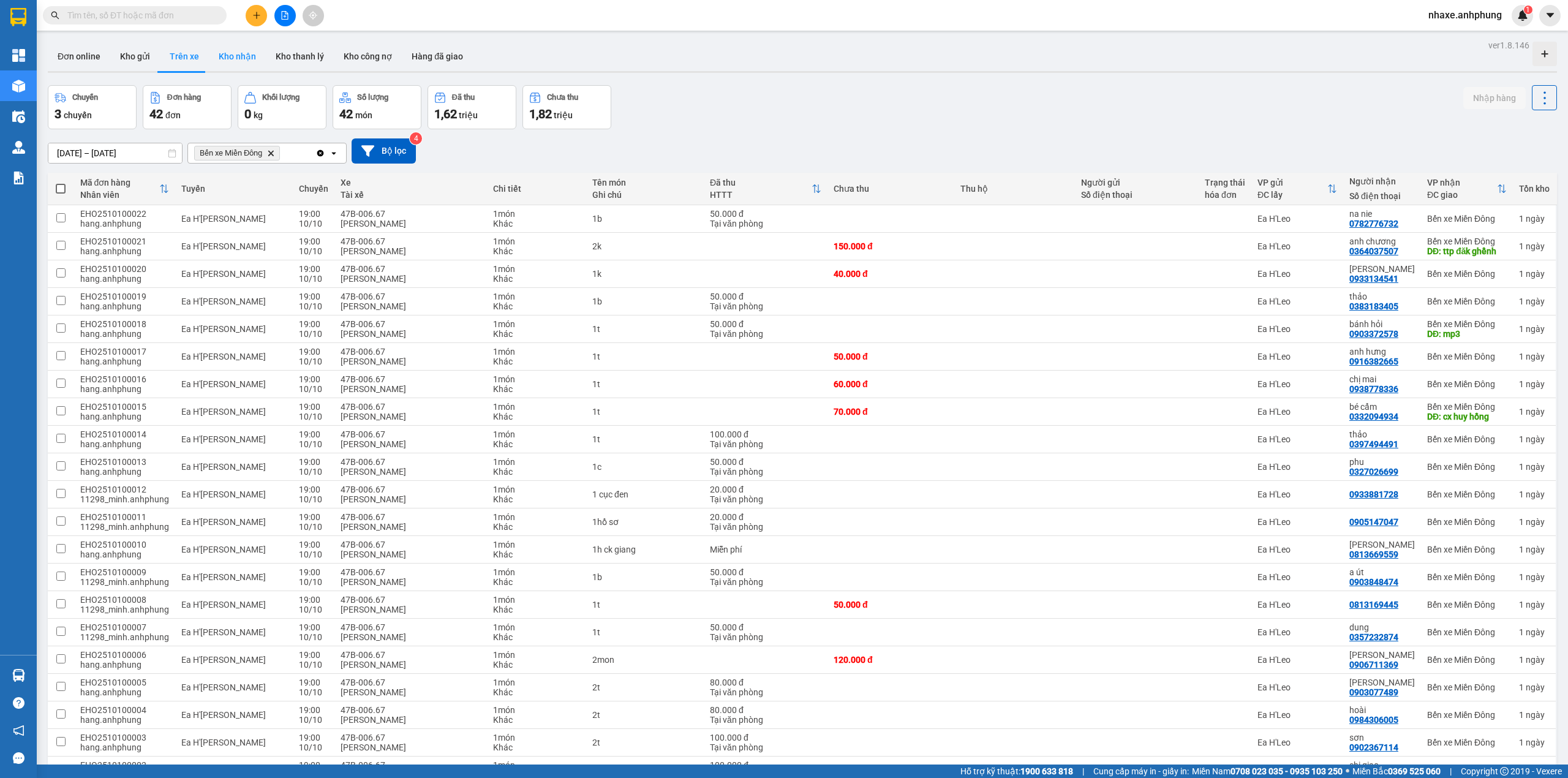
click at [235, 50] on button "Kho nhận" at bounding box center [238, 56] width 57 height 29
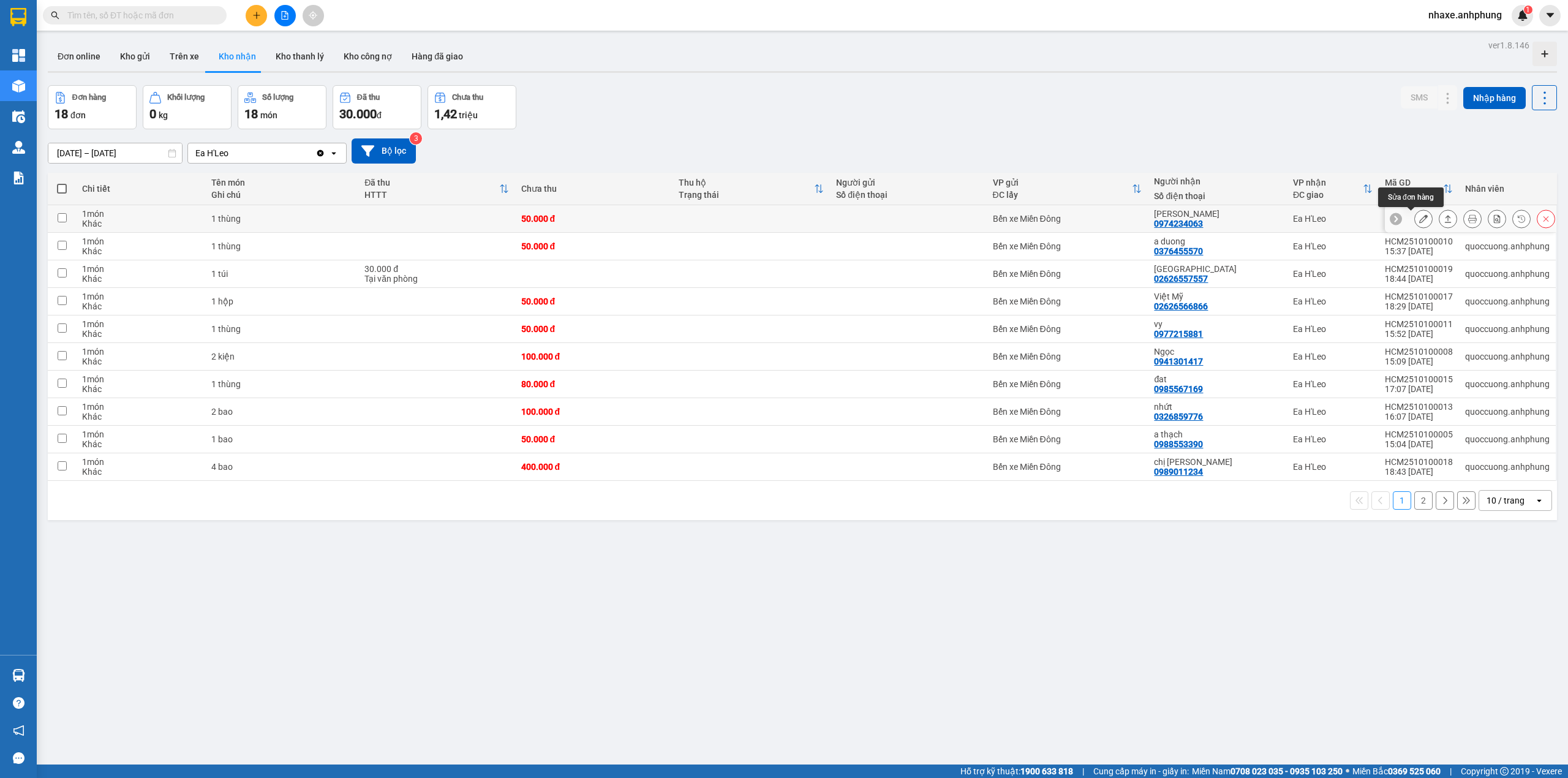
click at [1419, 223] on icon at bounding box center [1423, 218] width 9 height 9
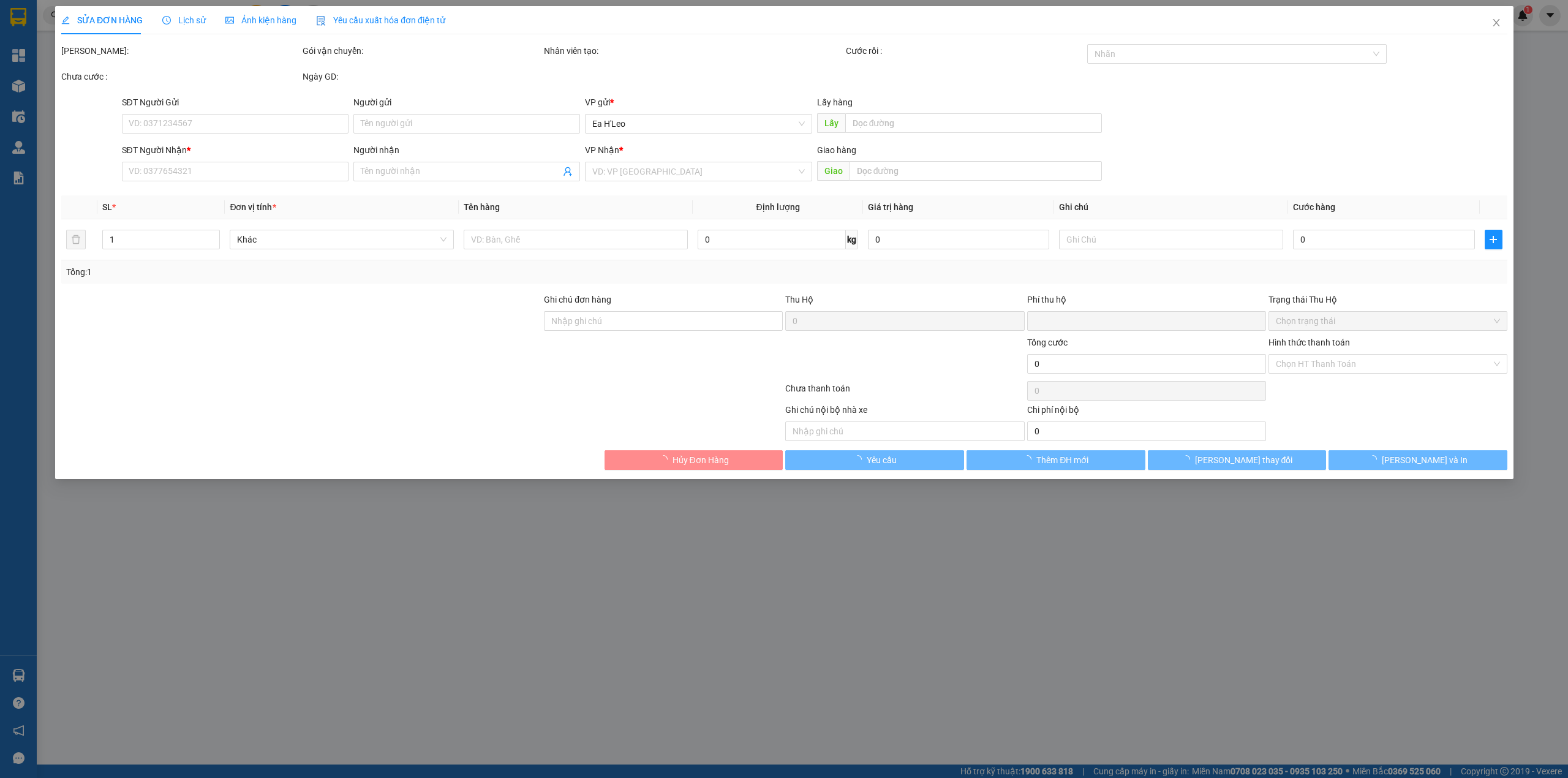
type input "0974234063"
type input "[PERSON_NAME]"
type input "0"
type input "50.000"
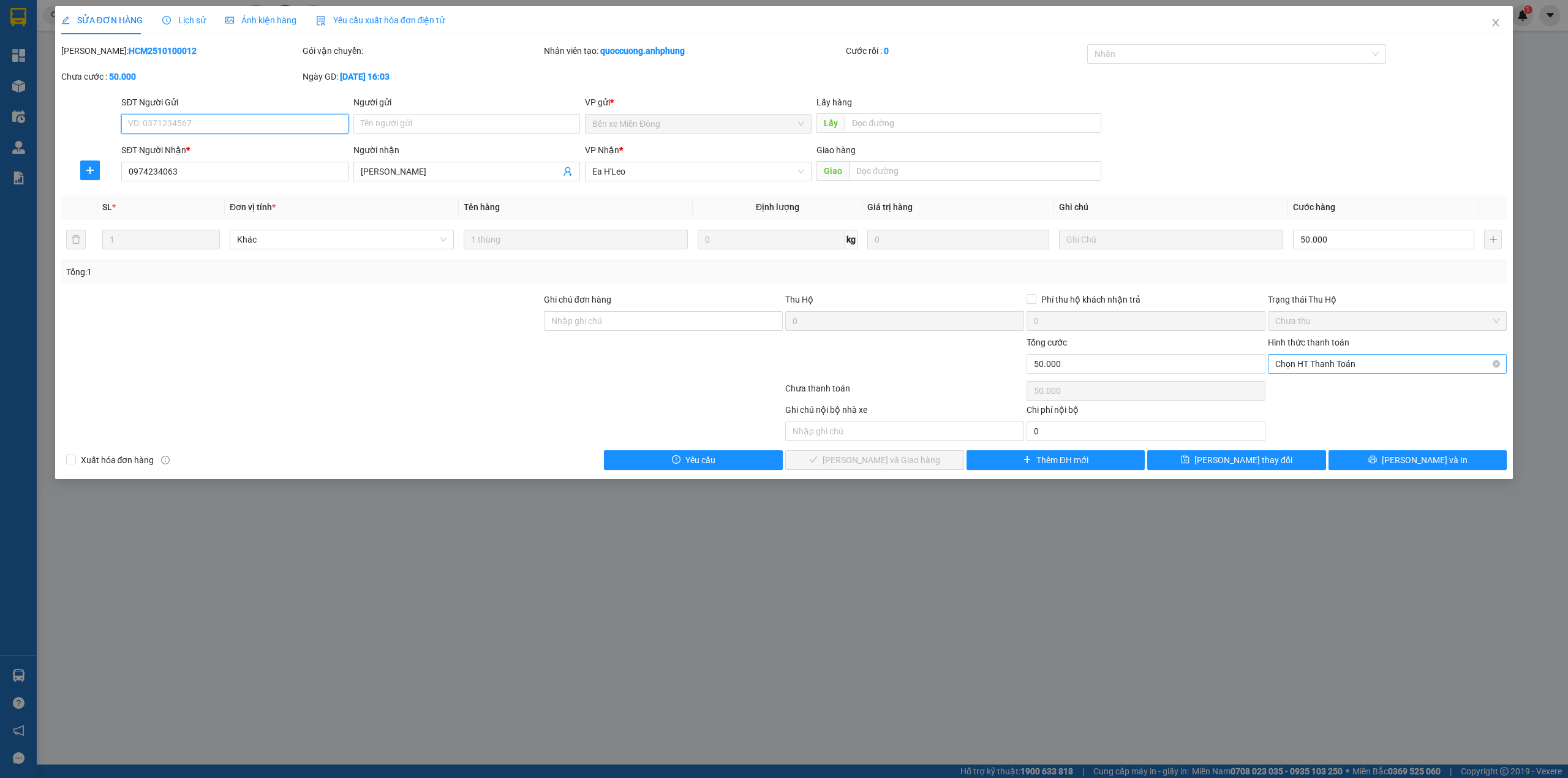
click at [1339, 369] on span "Chọn HT Thanh Toán" at bounding box center [1387, 363] width 224 height 18
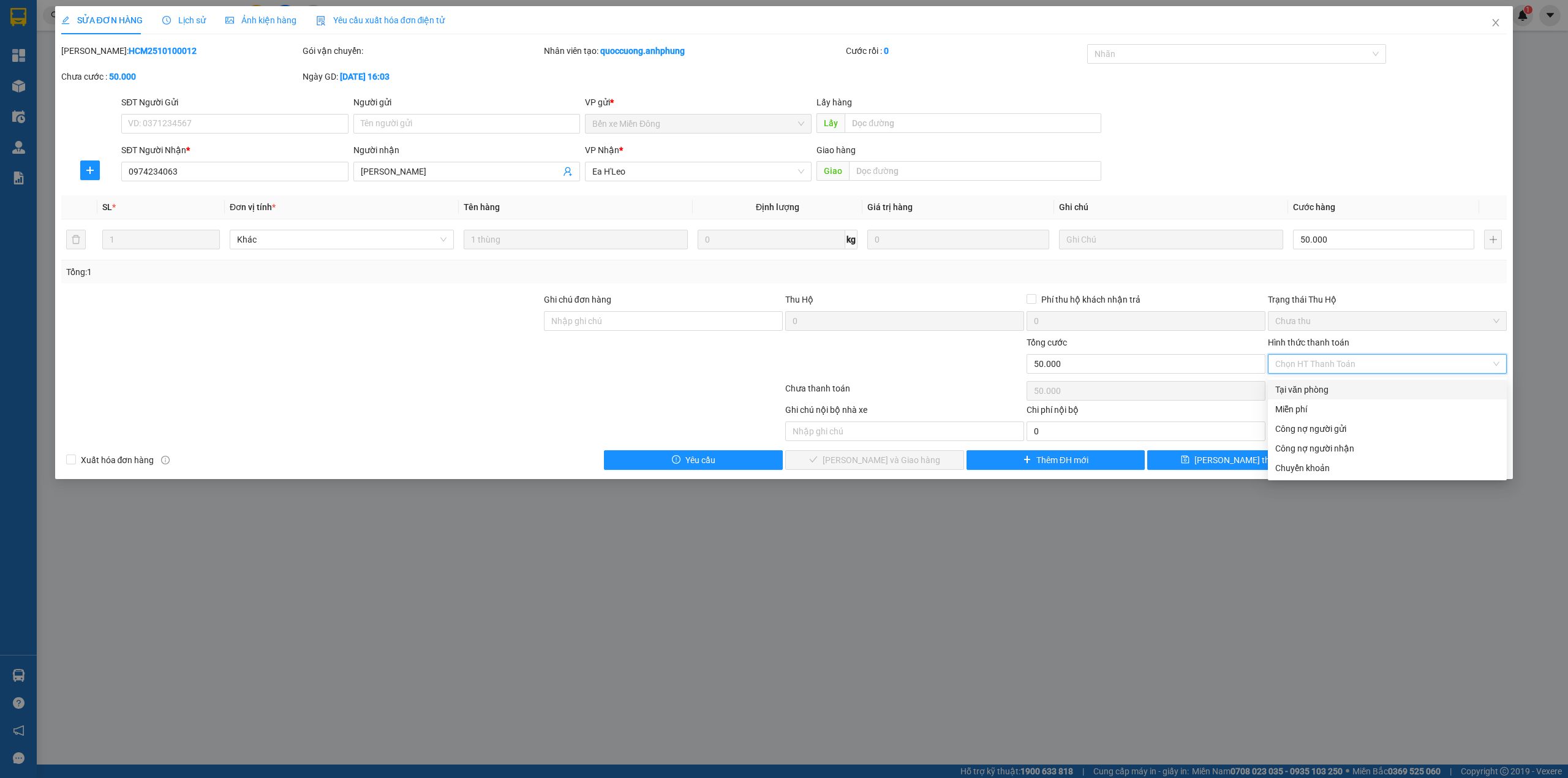
click at [1319, 388] on div "Tại văn phòng" at bounding box center [1387, 389] width 224 height 14
type input "0"
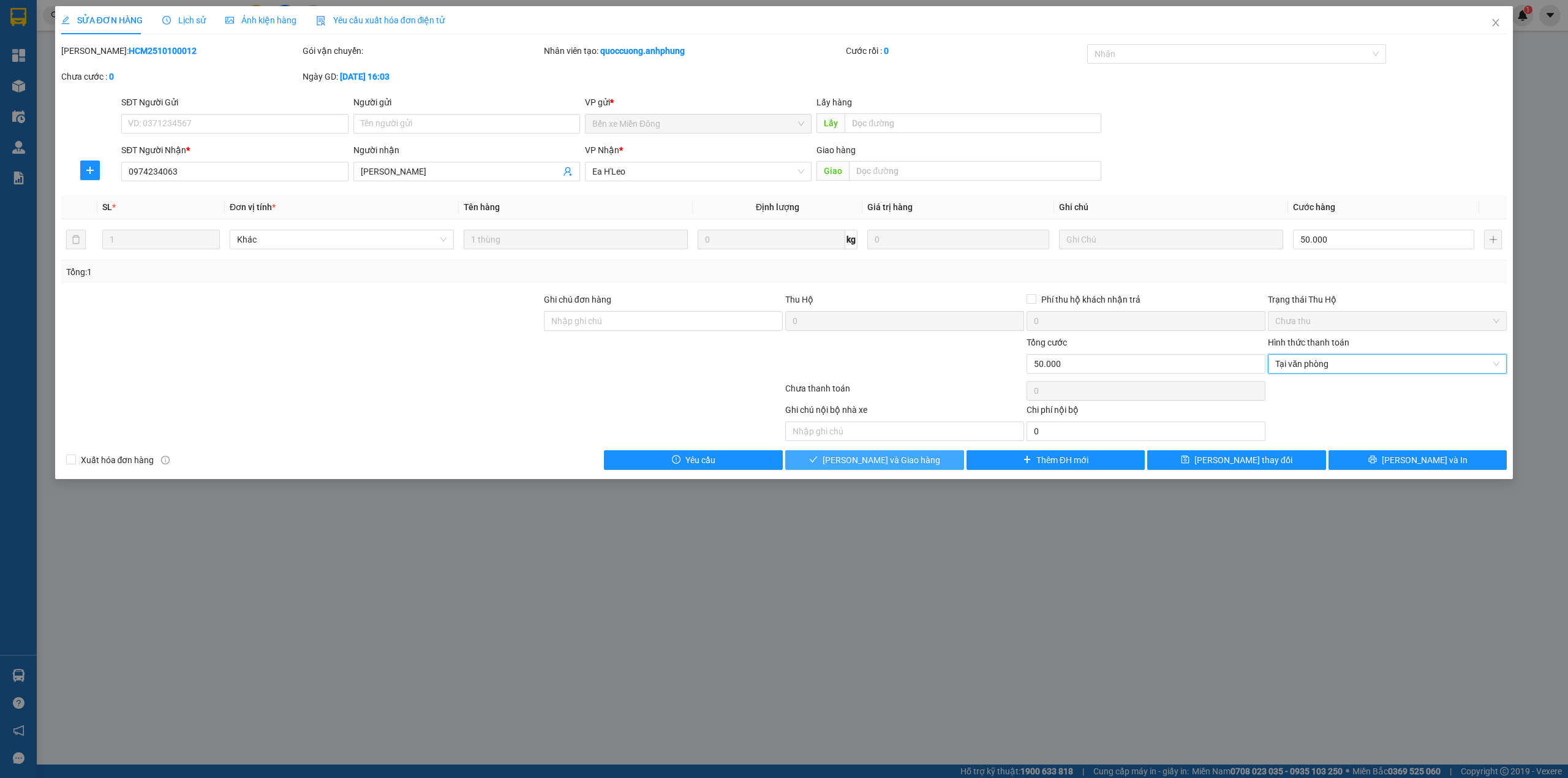
click at [885, 458] on span "[PERSON_NAME] và Giao hàng" at bounding box center [881, 460] width 118 height 14
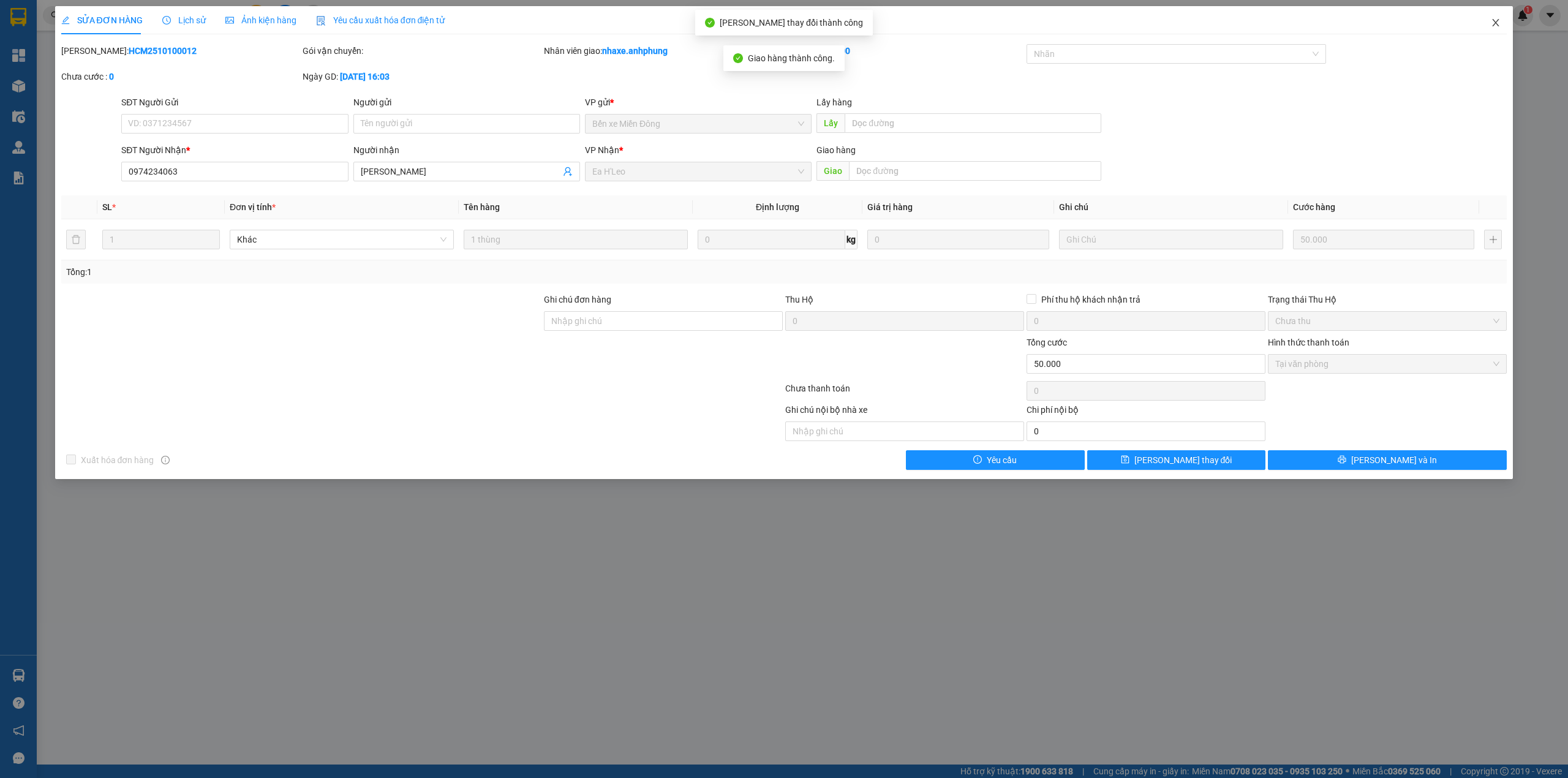
click at [1496, 27] on icon "close" at bounding box center [1496, 22] width 10 height 10
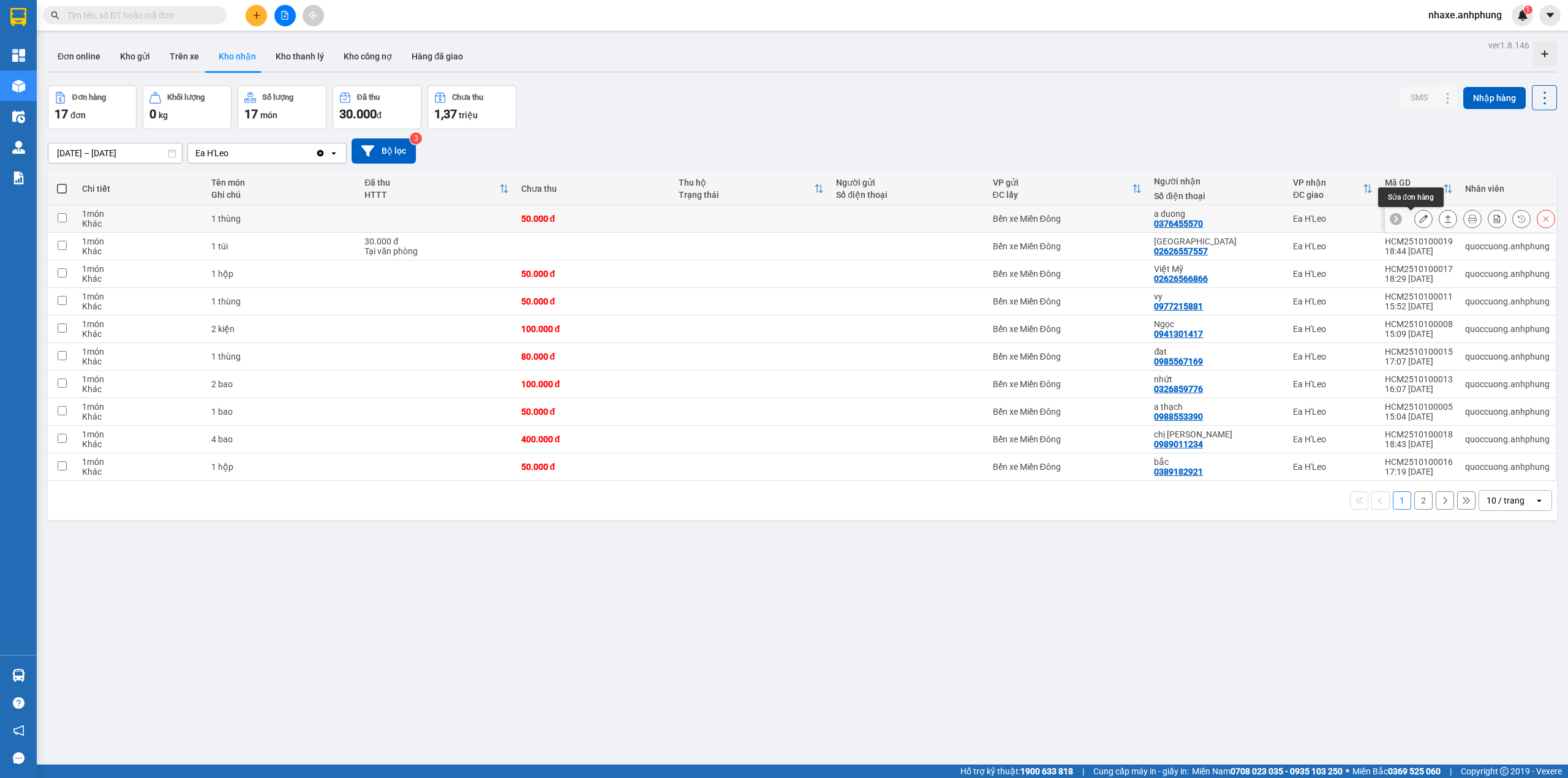
click at [1415, 219] on button at bounding box center [1423, 218] width 17 height 21
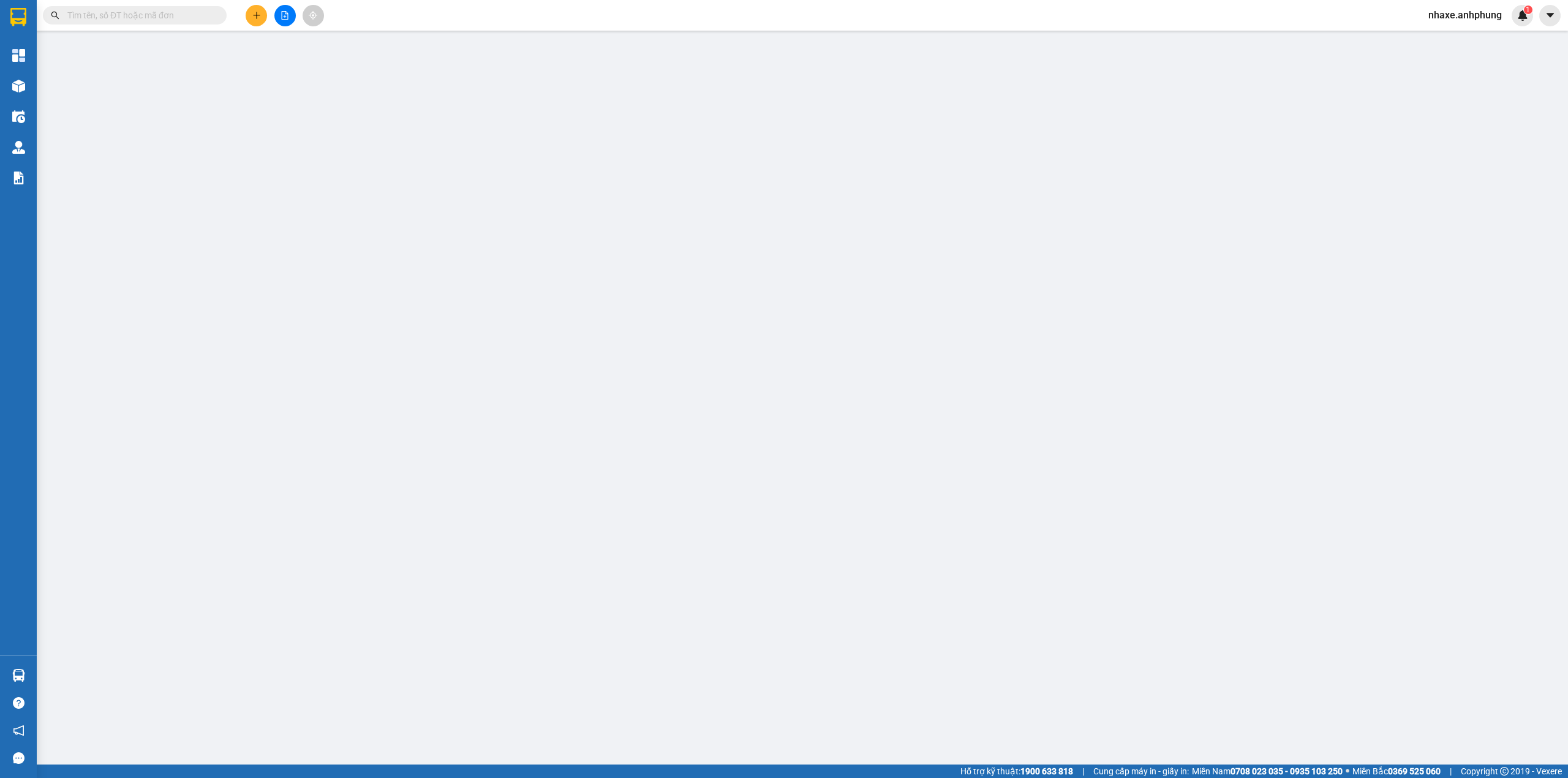
type input "0376455570"
type input "a duong"
type input "0"
type input "50.000"
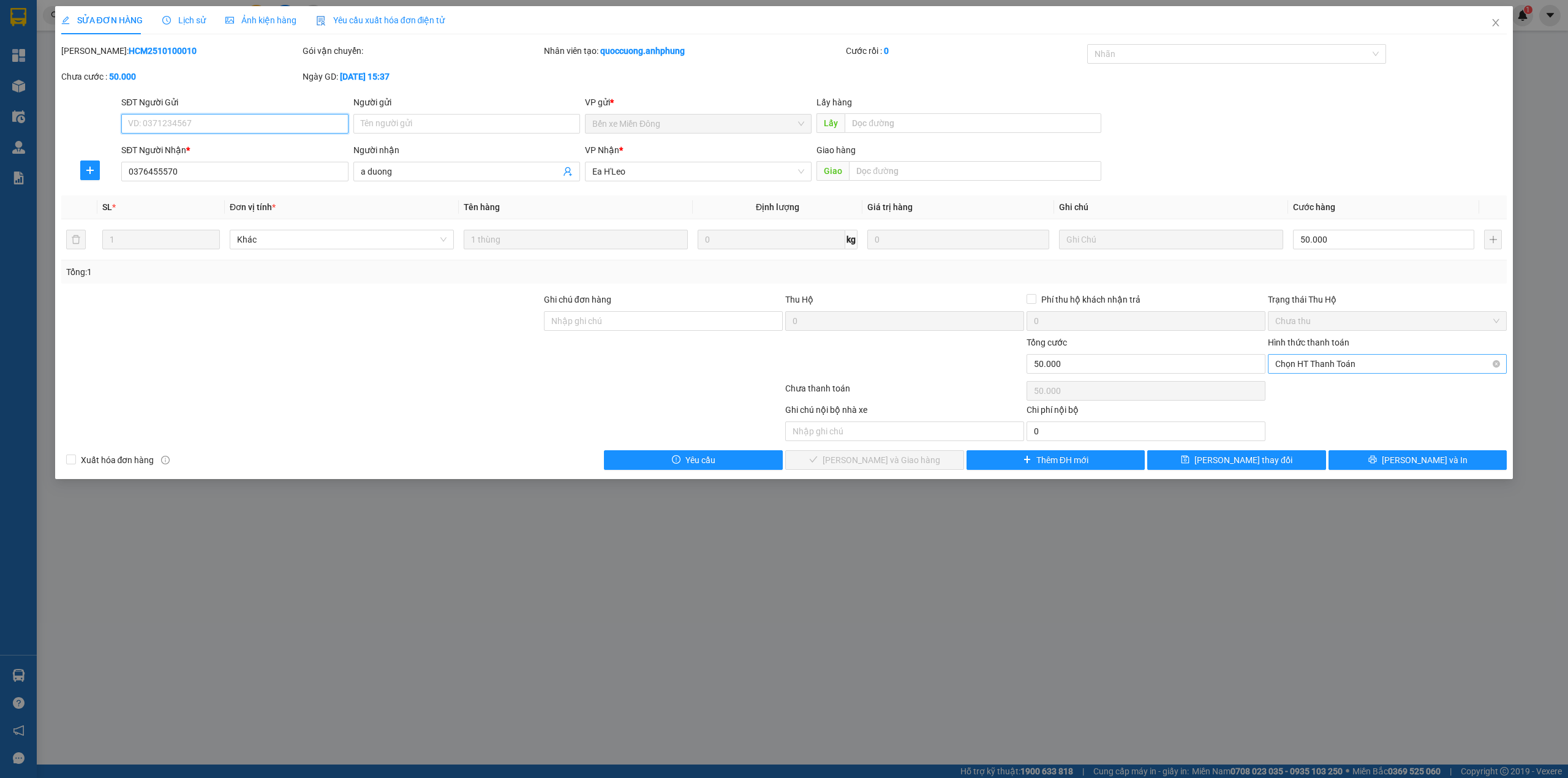
click at [1336, 363] on span "Chọn HT Thanh Toán" at bounding box center [1387, 363] width 224 height 18
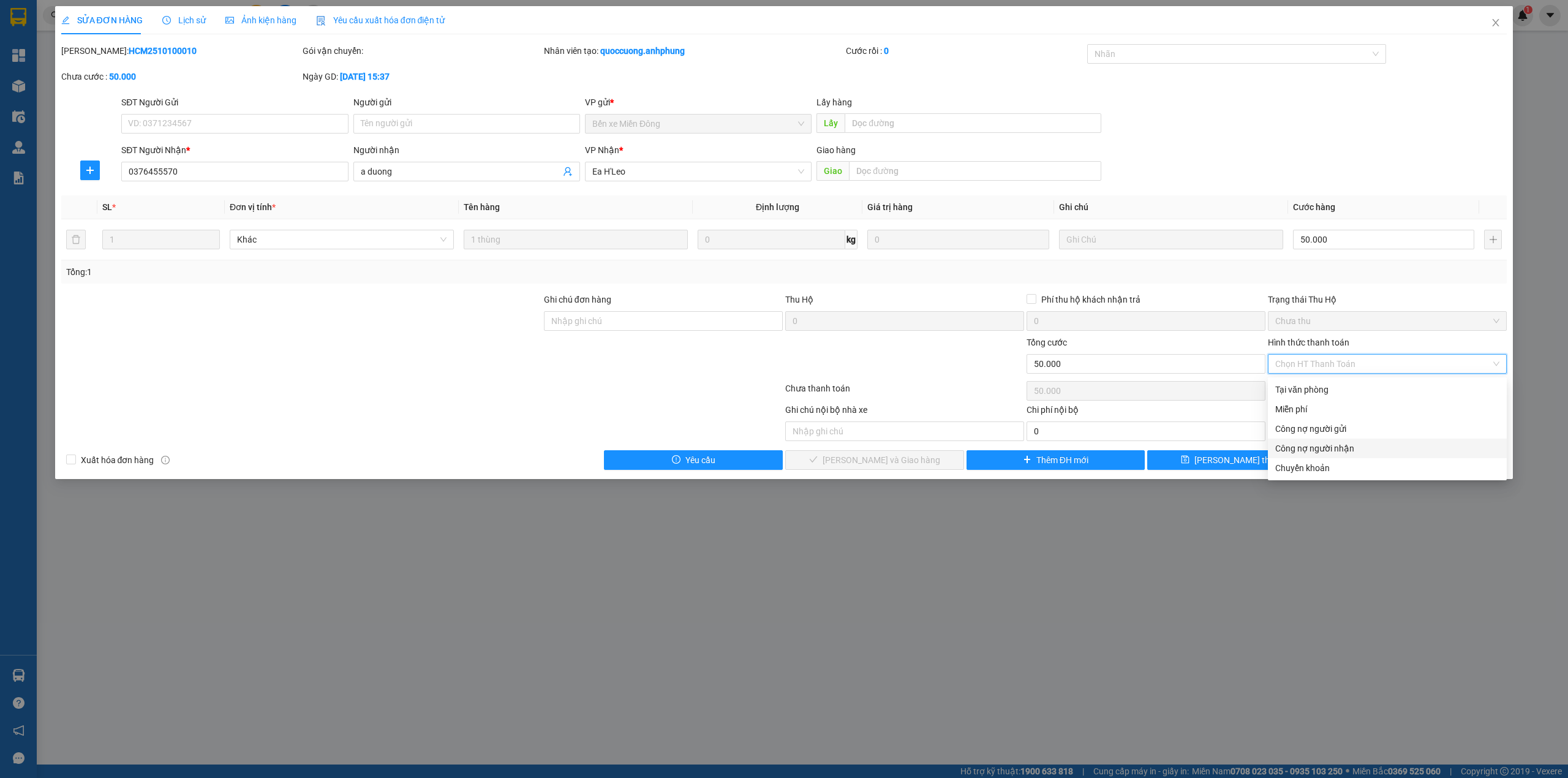
click at [1338, 447] on div "Công nợ người nhận" at bounding box center [1387, 449] width 224 height 14
type input "0"
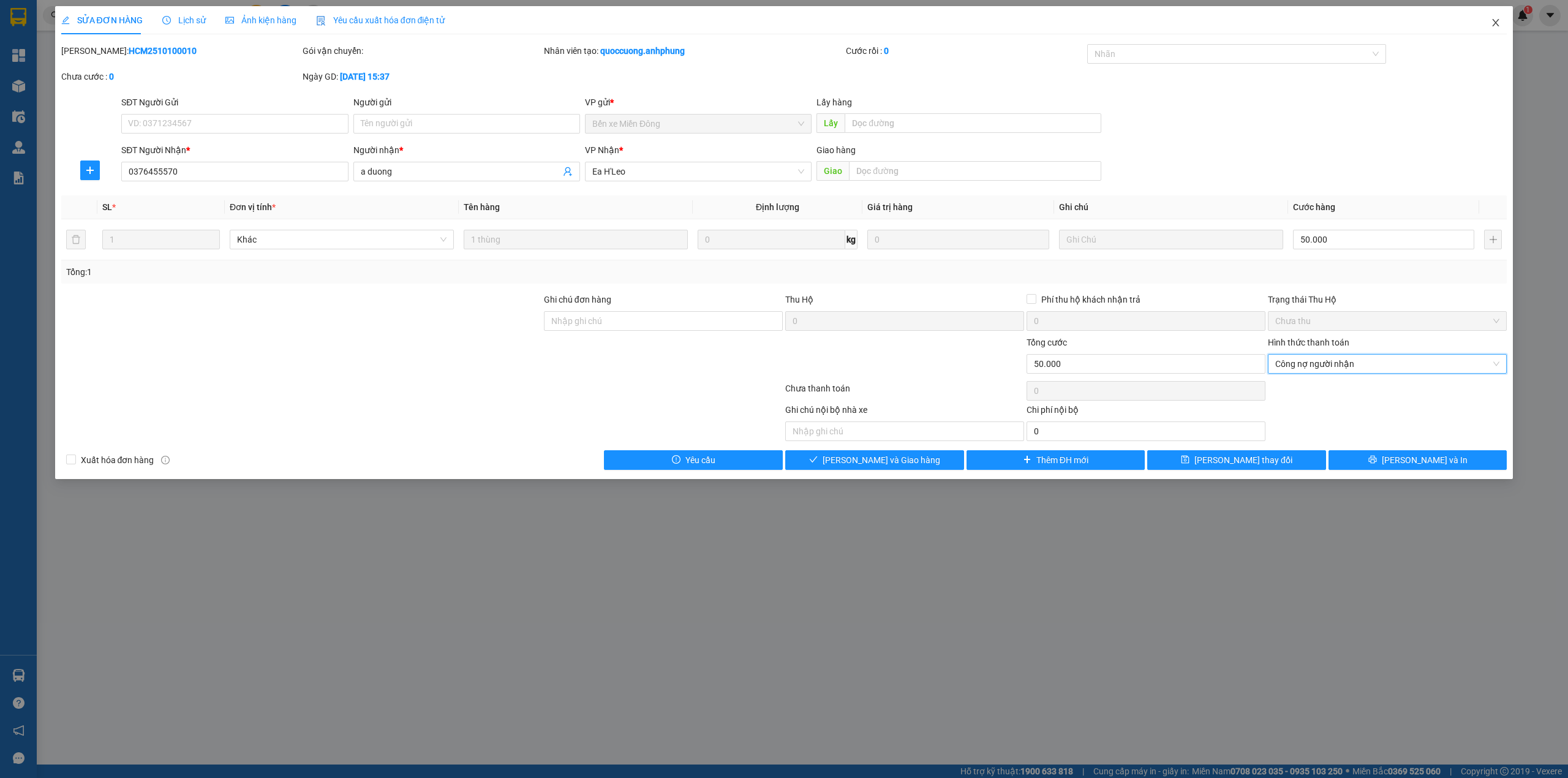
click at [1495, 18] on span "Close" at bounding box center [1496, 23] width 34 height 34
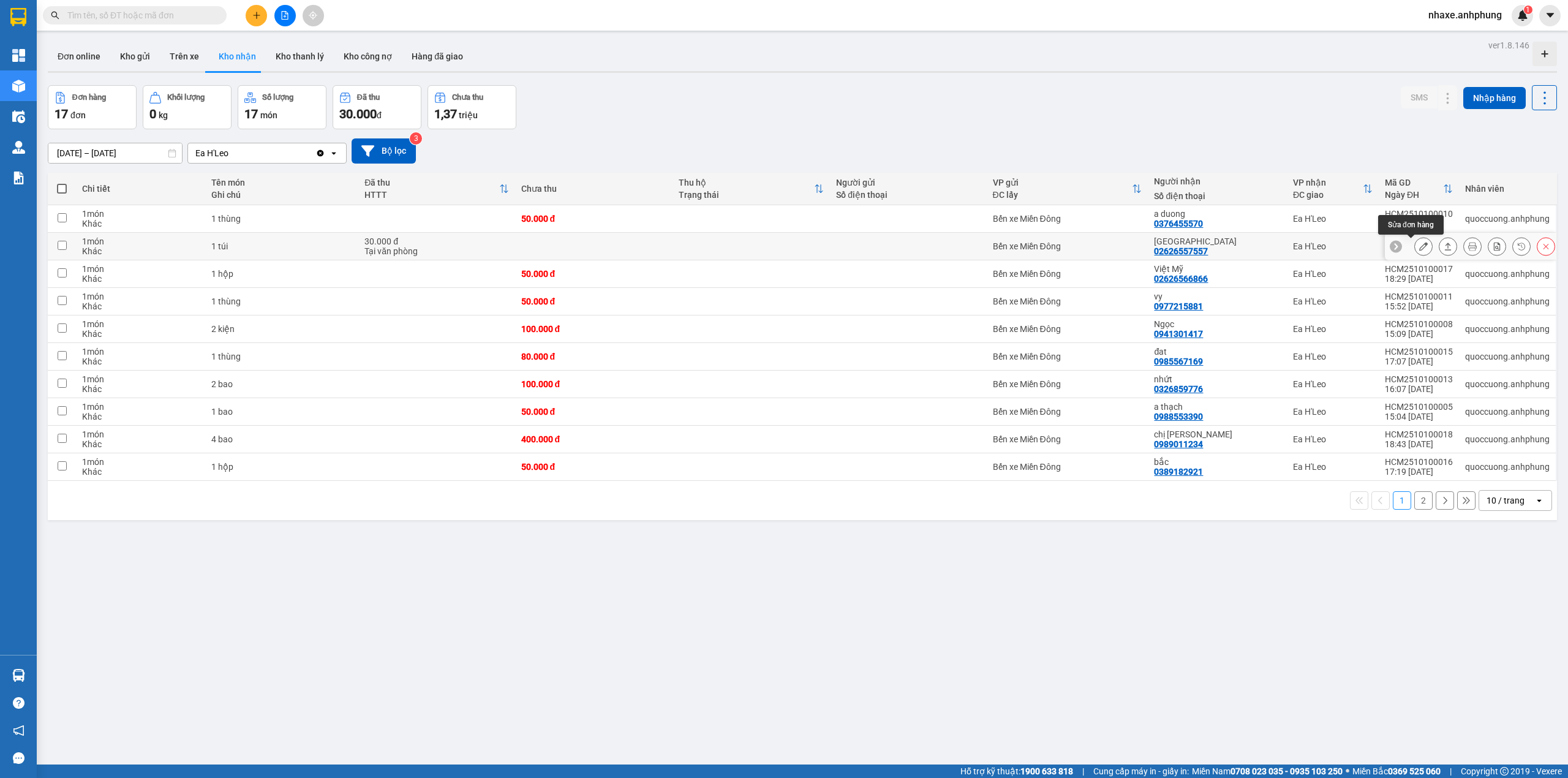
click at [1419, 248] on icon at bounding box center [1423, 246] width 9 height 9
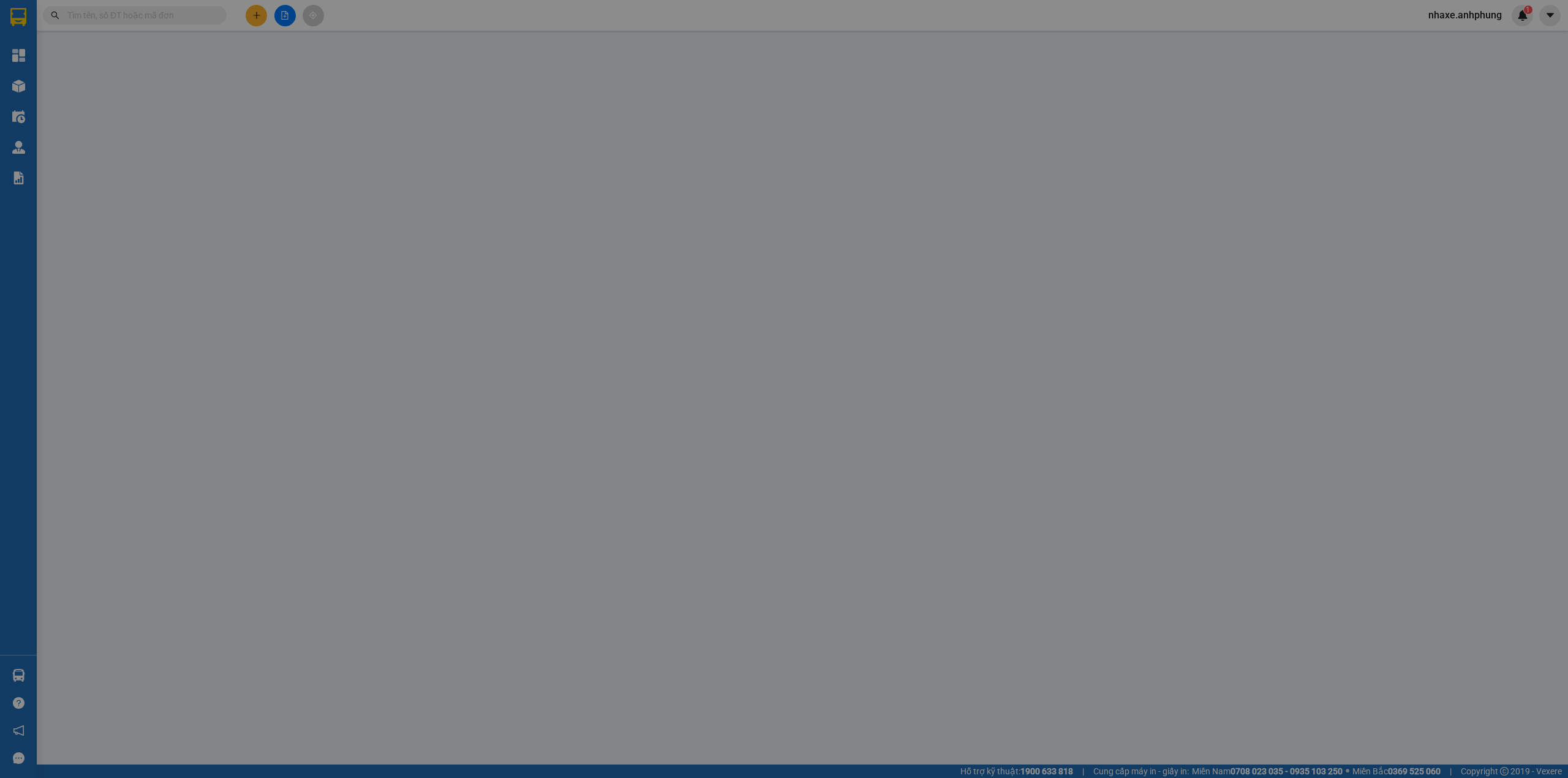
type input "02626557557"
type input "[GEOGRAPHIC_DATA]"
type input "0"
type input "30.000"
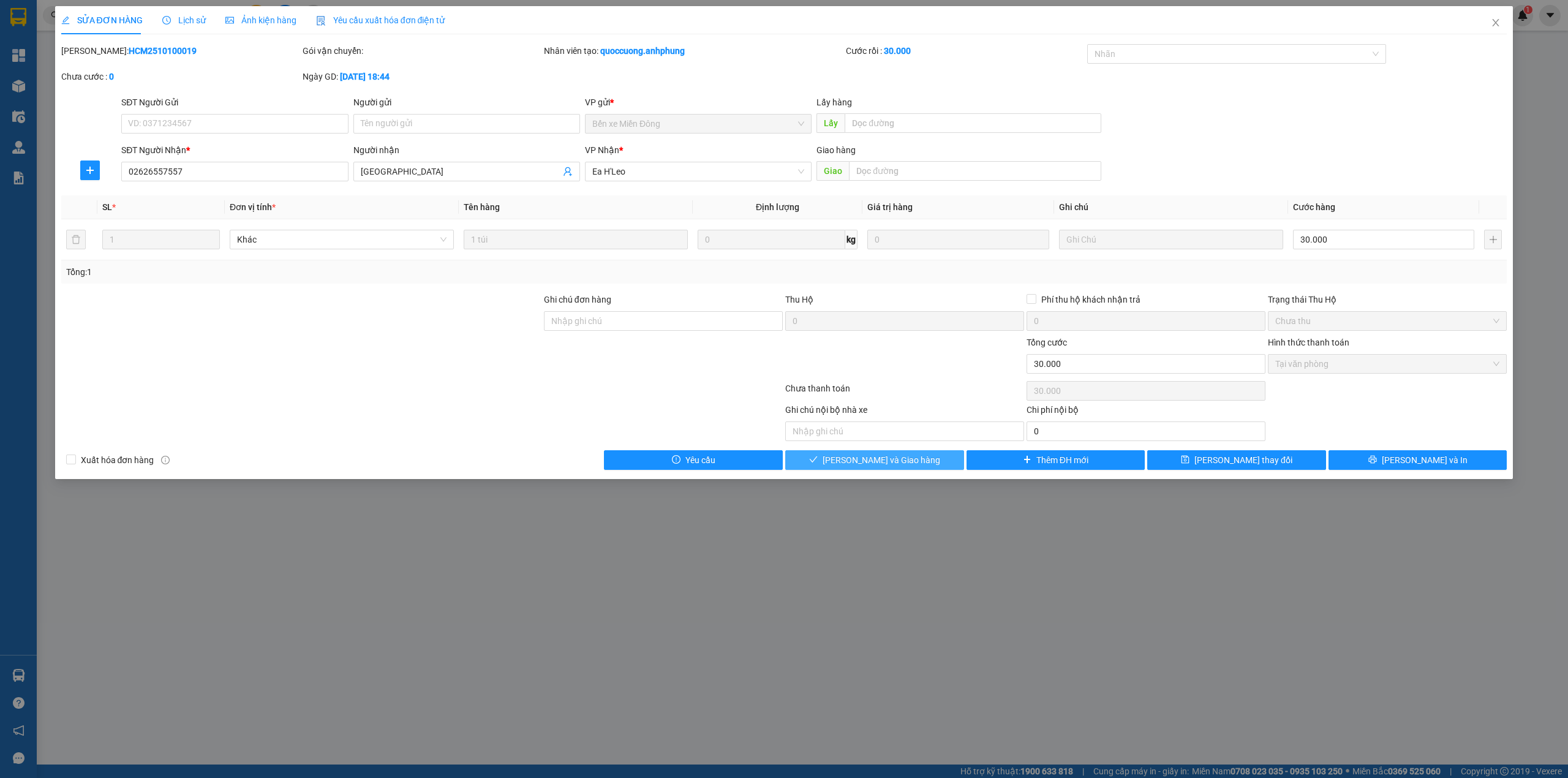
click at [895, 461] on span "[PERSON_NAME] và Giao hàng" at bounding box center [881, 460] width 118 height 14
type input "0"
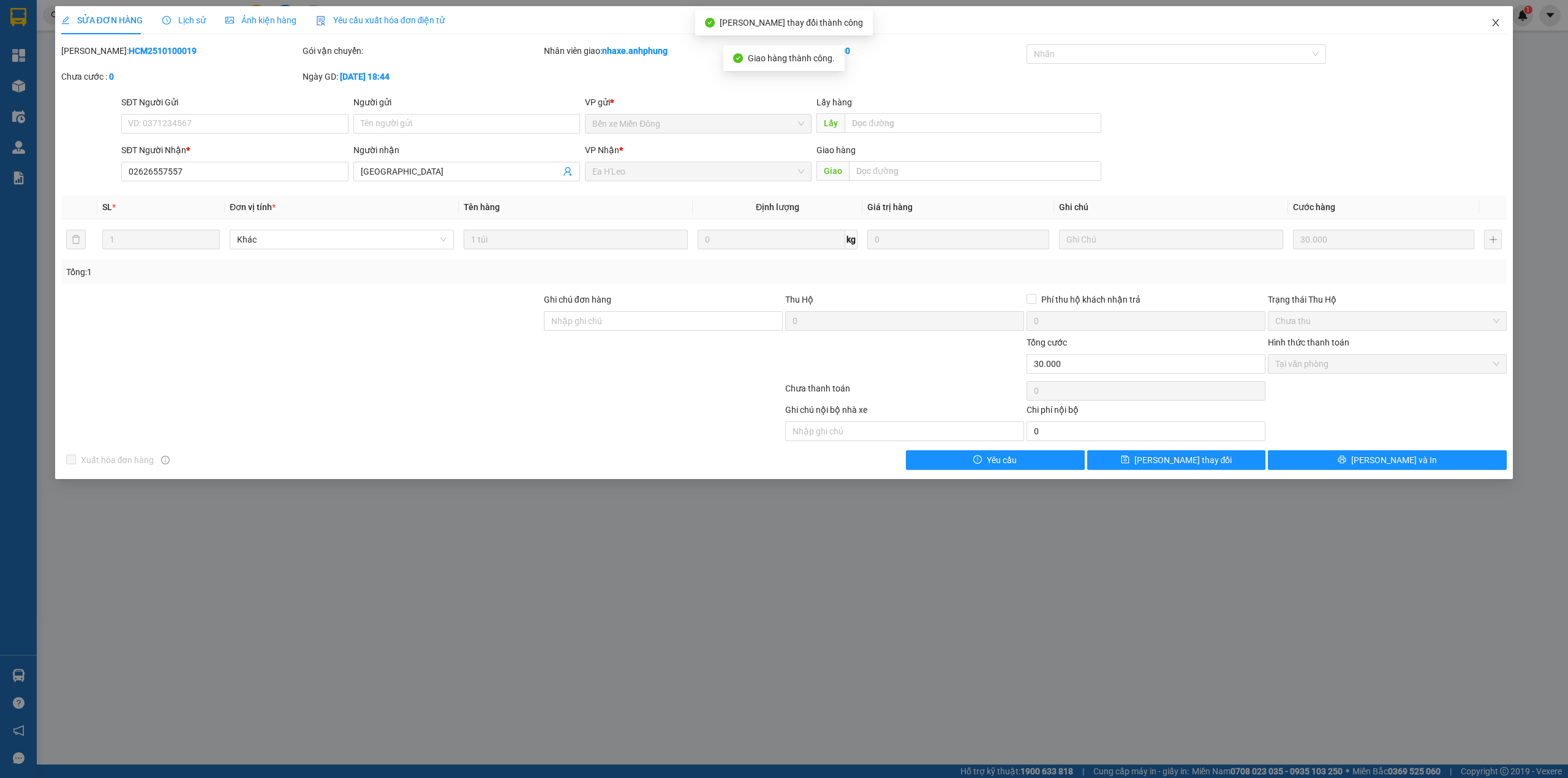
click at [1497, 23] on icon "close" at bounding box center [1496, 22] width 10 height 10
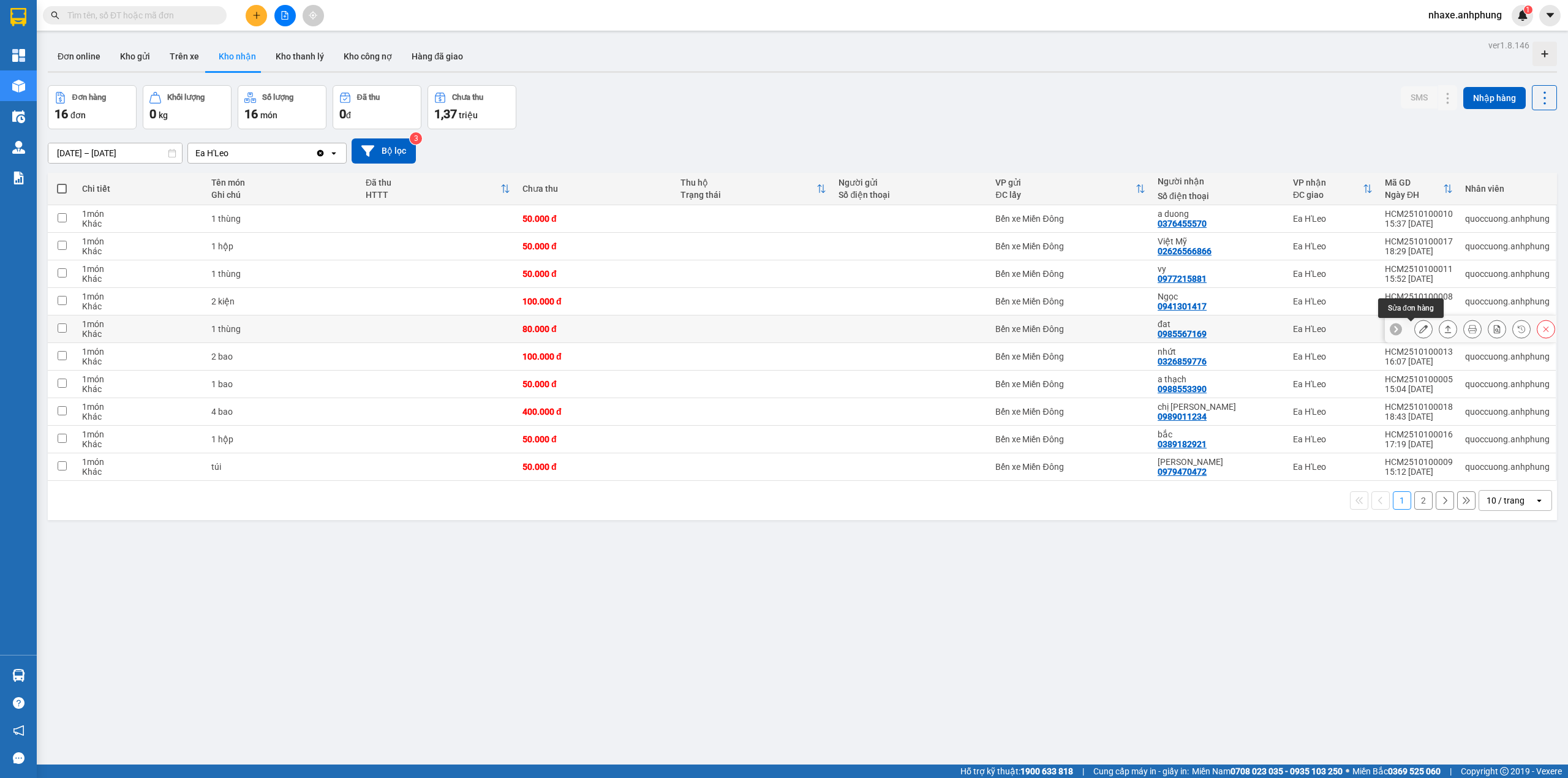
click at [1419, 329] on icon at bounding box center [1423, 329] width 9 height 9
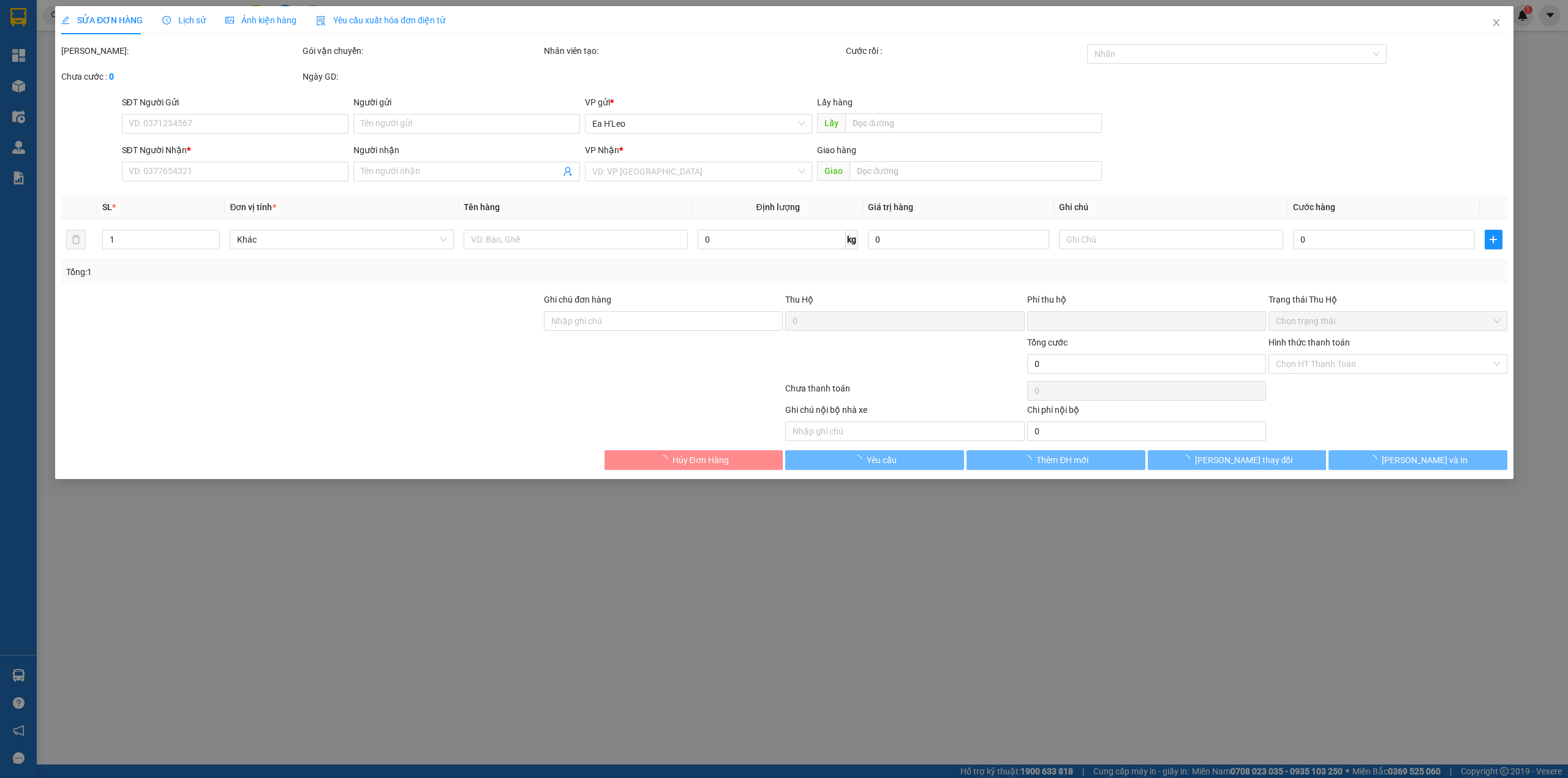
type input "0985567169"
type input "đat"
type input "0"
type input "80.000"
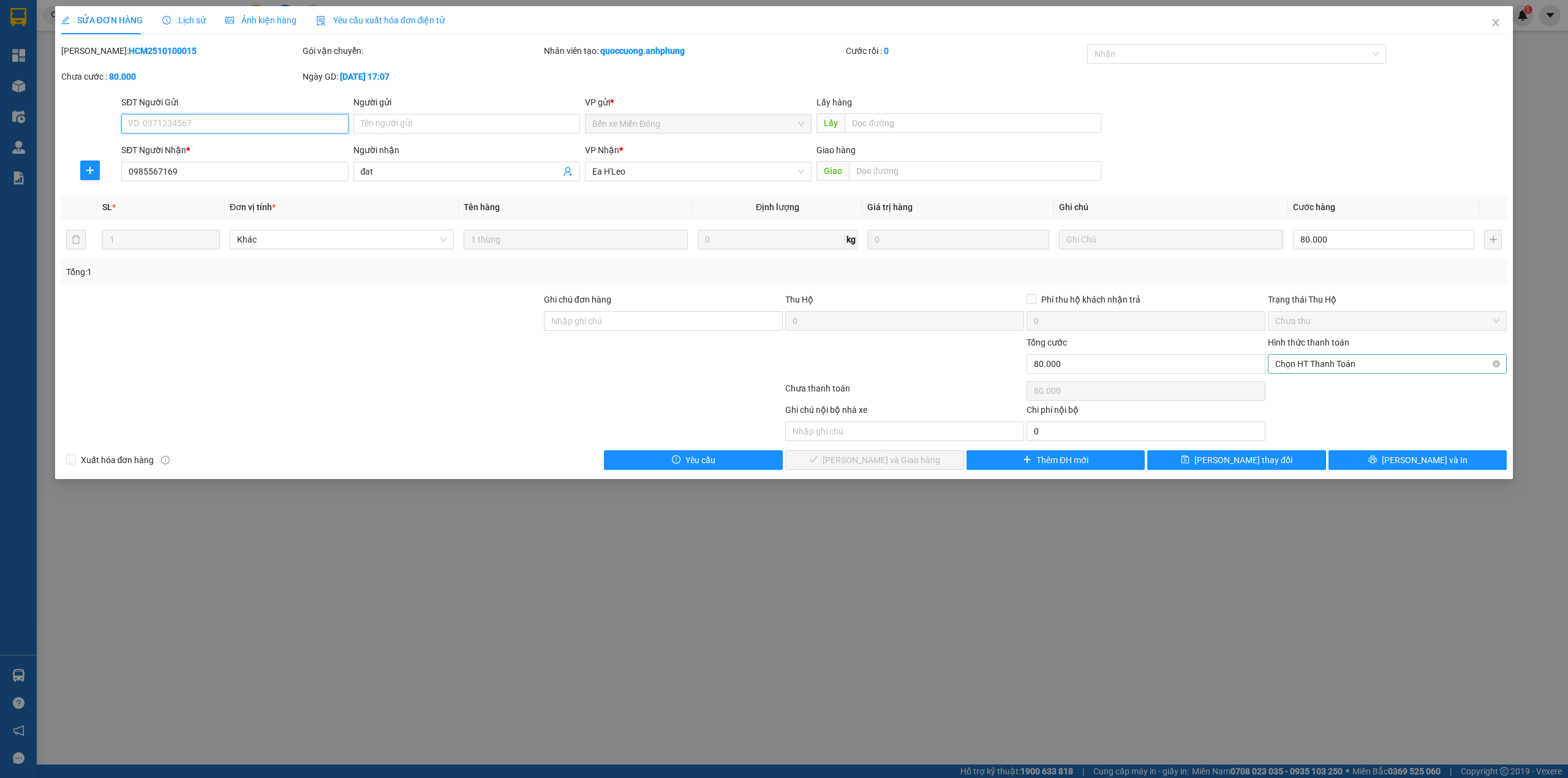
click at [1399, 371] on span "Chọn HT Thanh Toán" at bounding box center [1387, 363] width 224 height 18
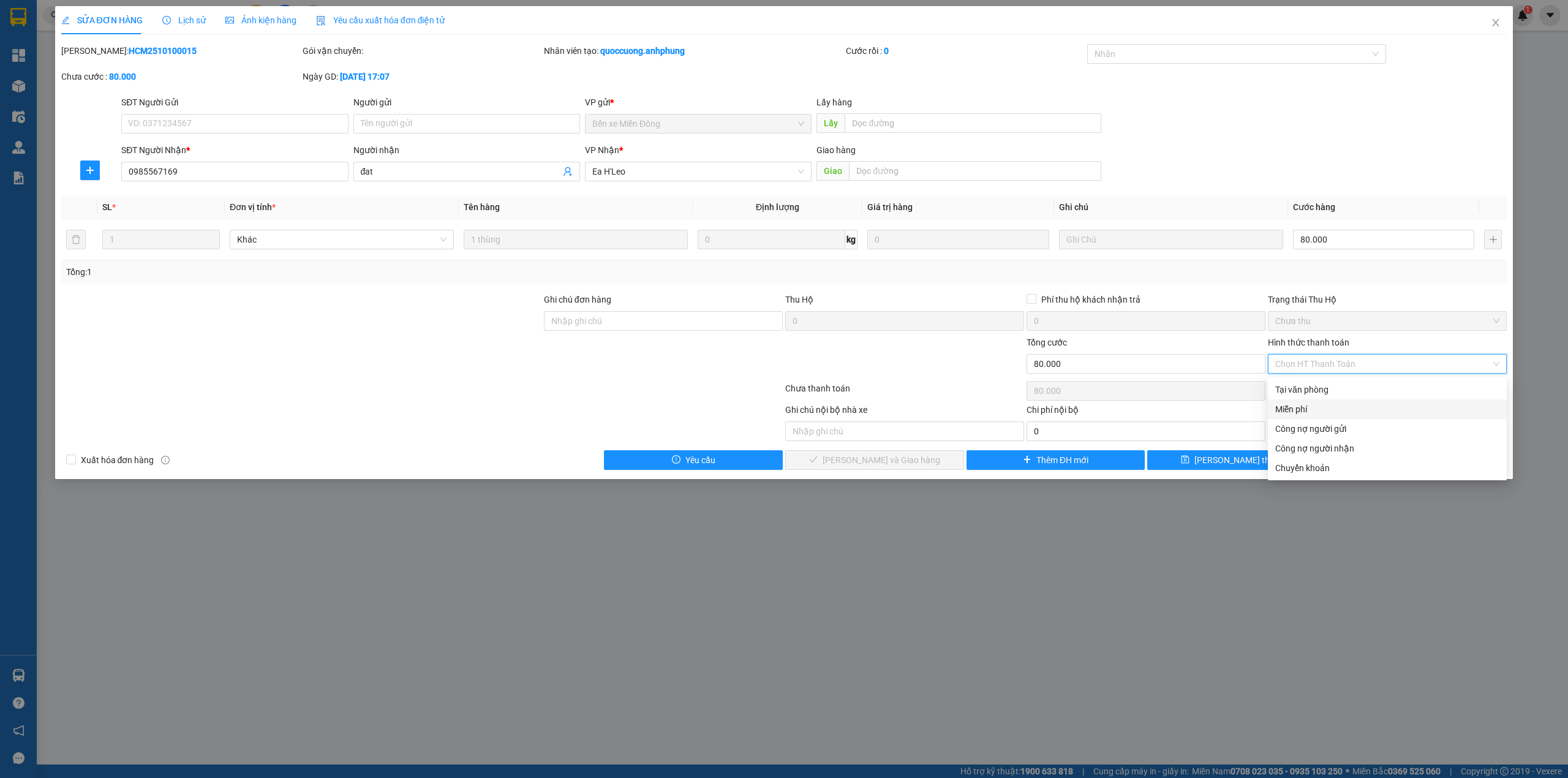
click at [1326, 415] on div "Miễn phí" at bounding box center [1387, 409] width 224 height 14
type input "0"
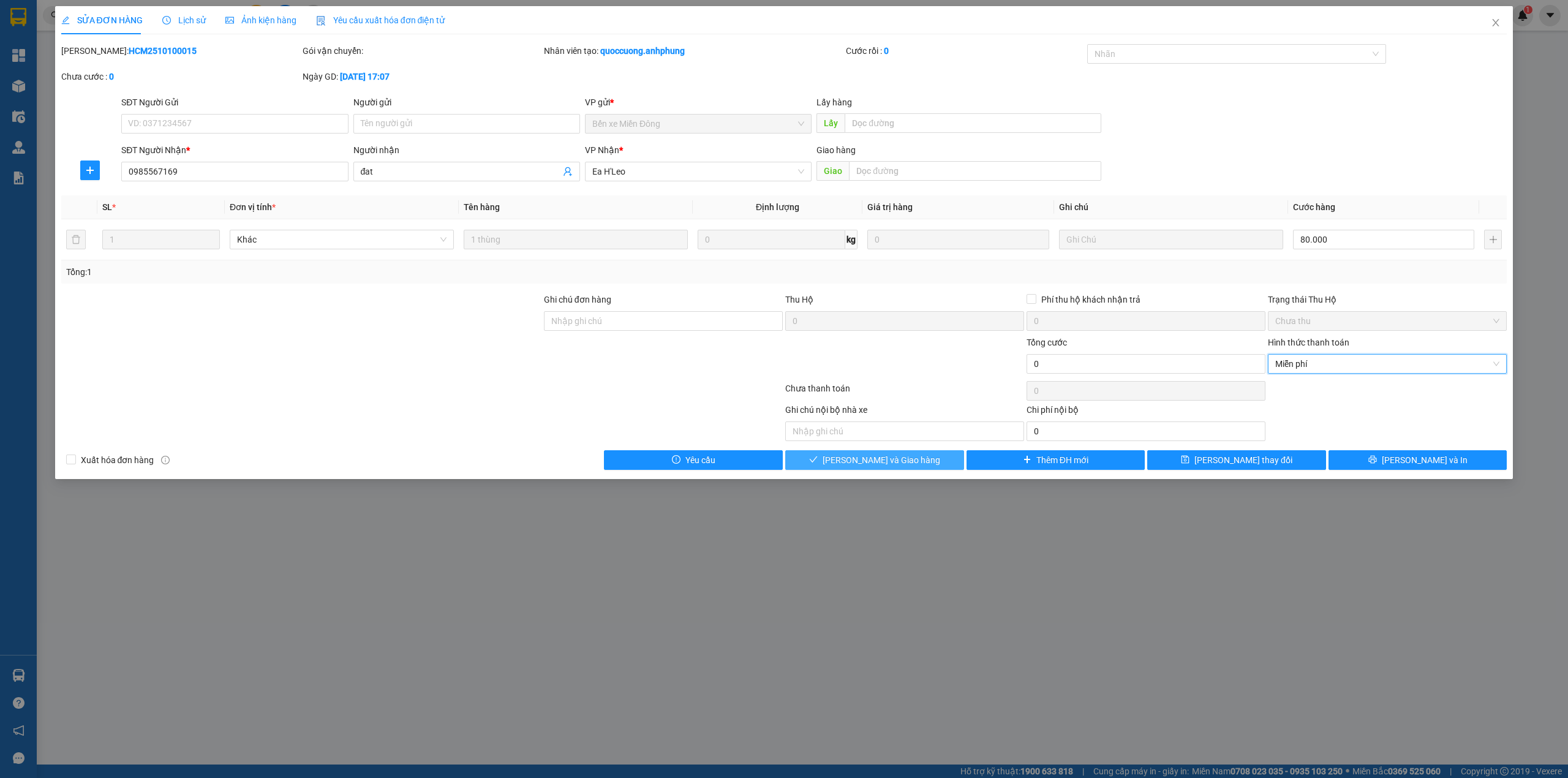
click at [927, 459] on button "[PERSON_NAME] và Giao hàng" at bounding box center [875, 459] width 179 height 20
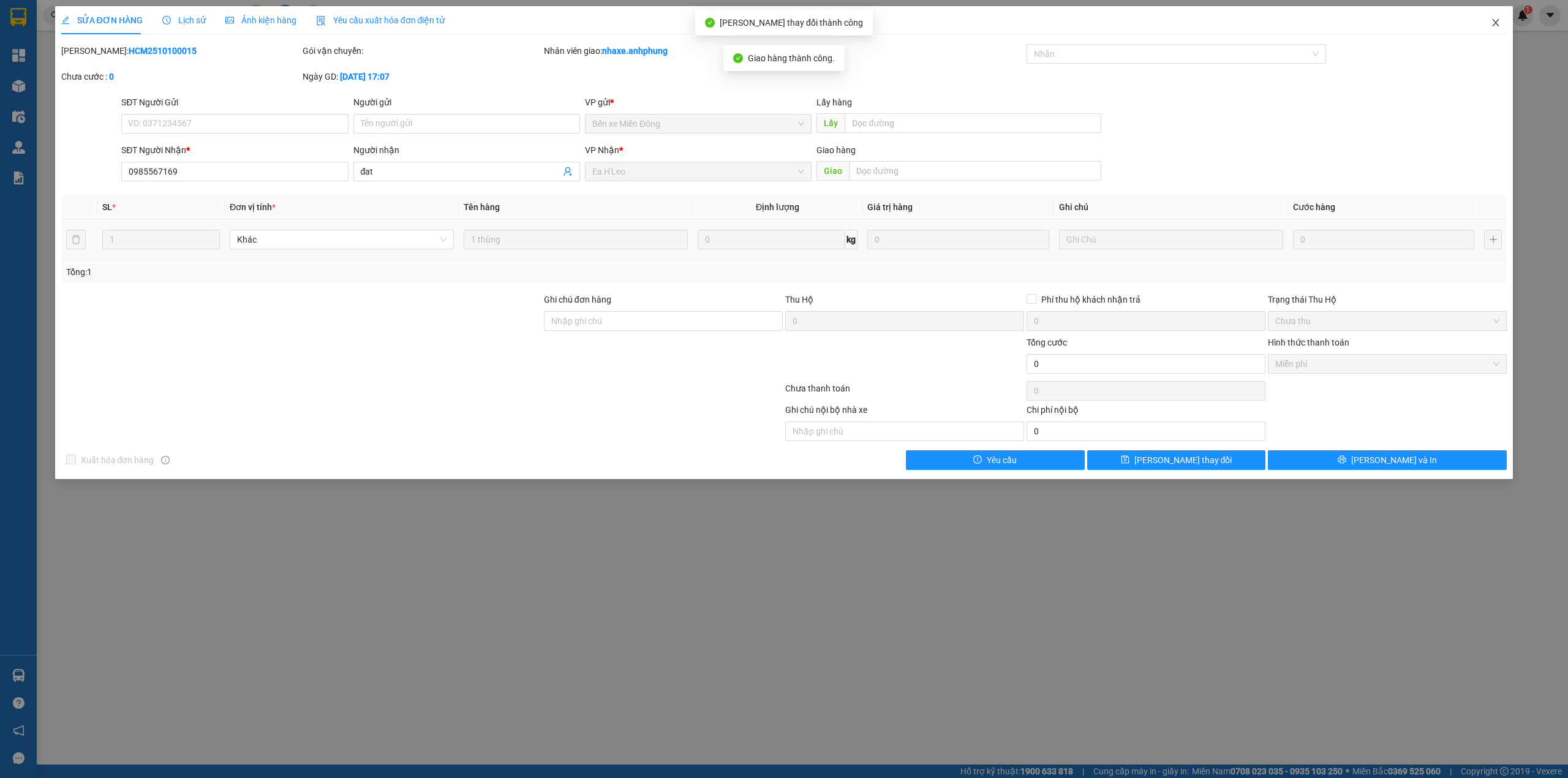
click at [1498, 22] on icon "close" at bounding box center [1496, 22] width 10 height 10
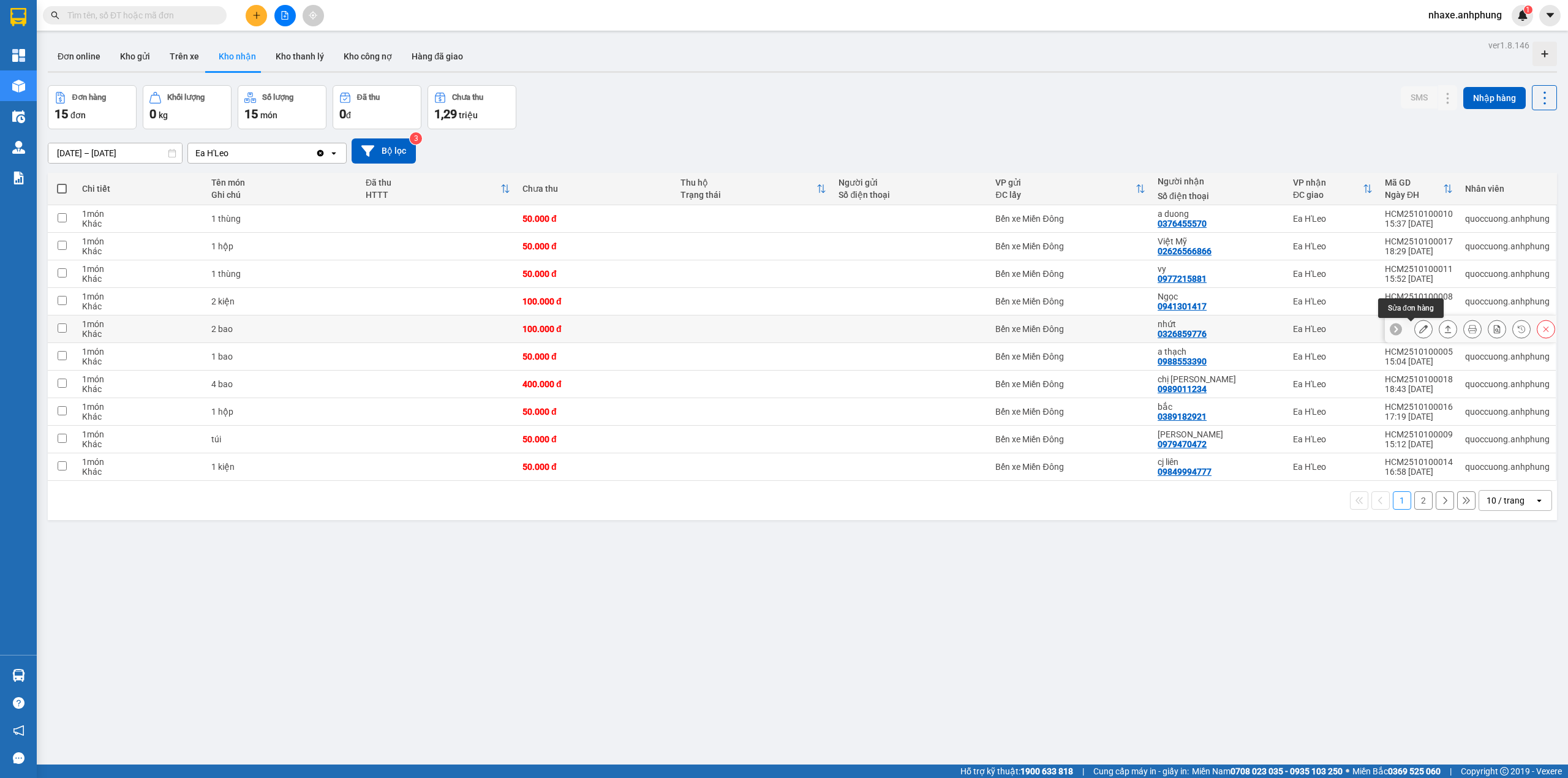
click at [1419, 332] on icon at bounding box center [1423, 329] width 9 height 9
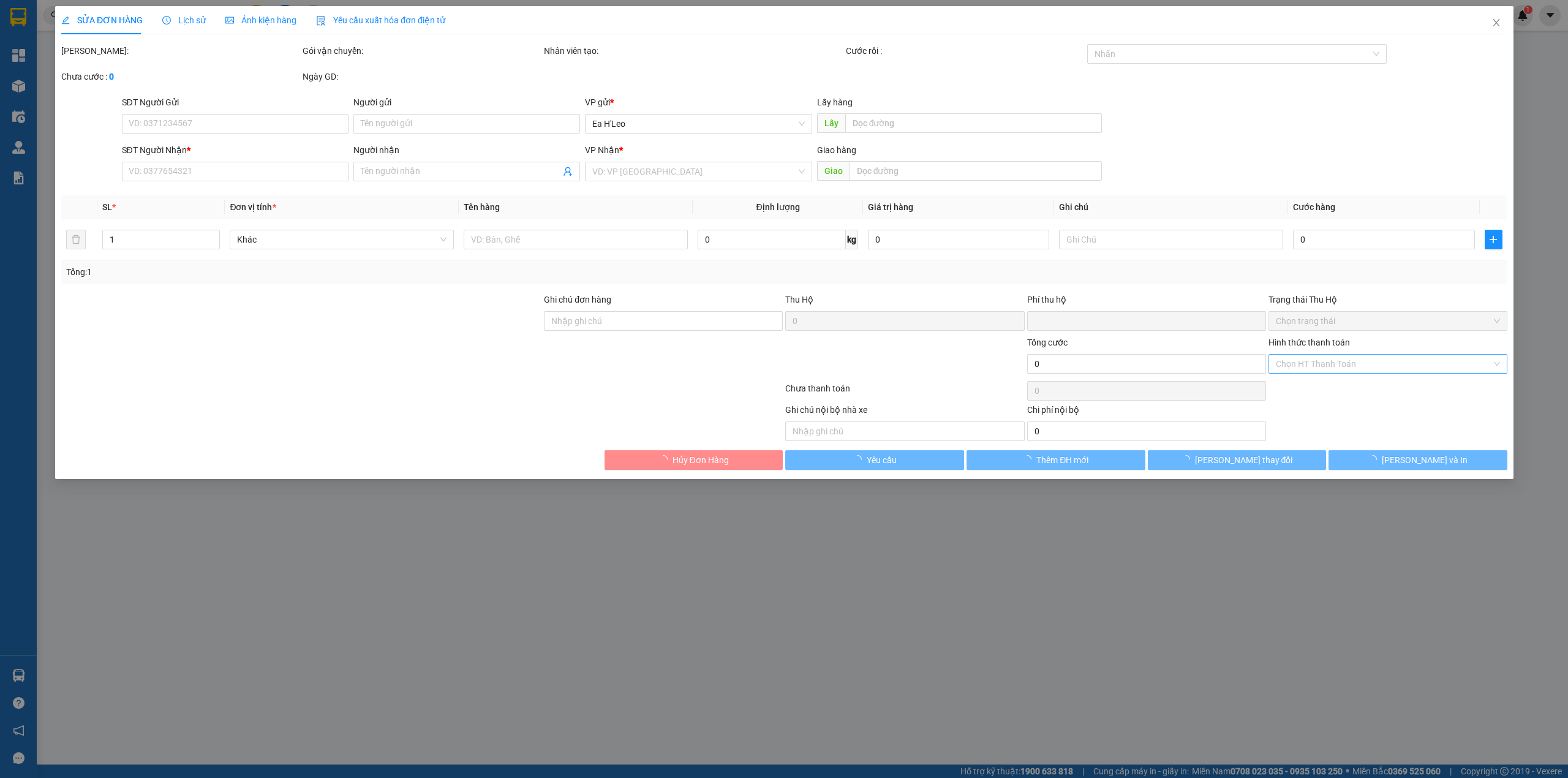
type input "0326859776"
type input "nhứt"
type input "0"
type input "100.000"
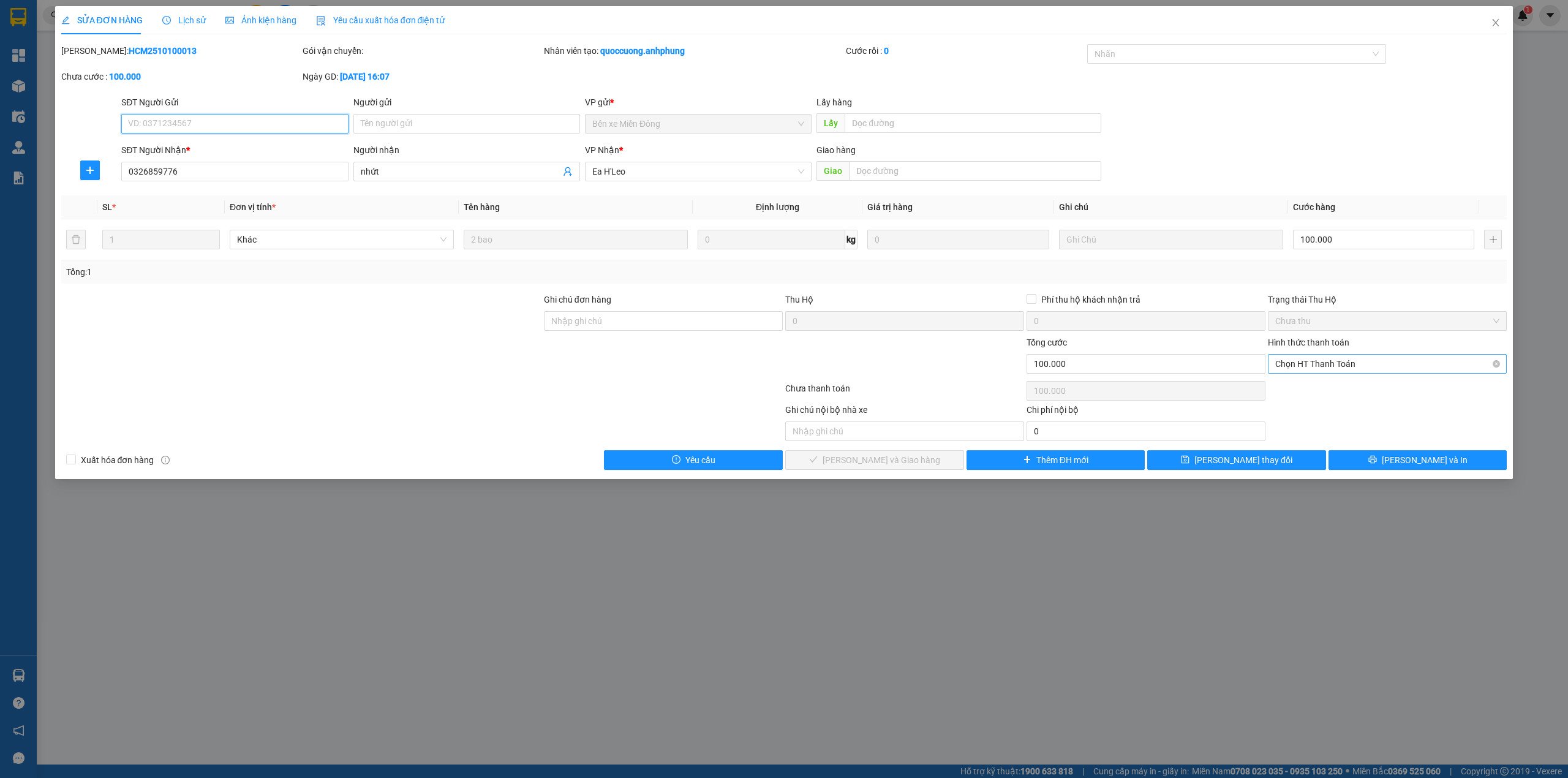
click at [1362, 359] on span "Chọn HT Thanh Toán" at bounding box center [1387, 363] width 224 height 18
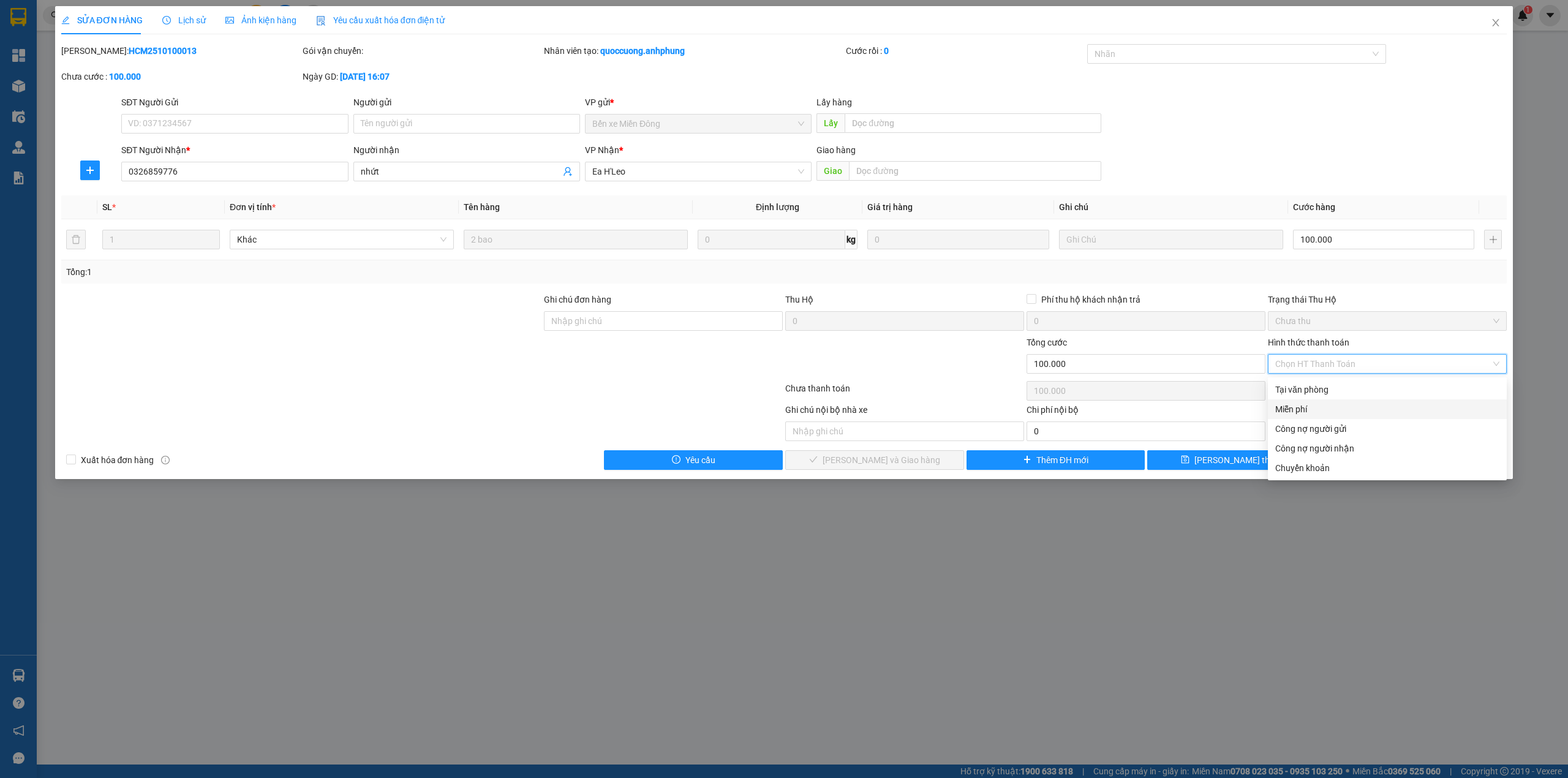
click at [1330, 407] on div "Miễn phí" at bounding box center [1387, 409] width 224 height 14
type input "0"
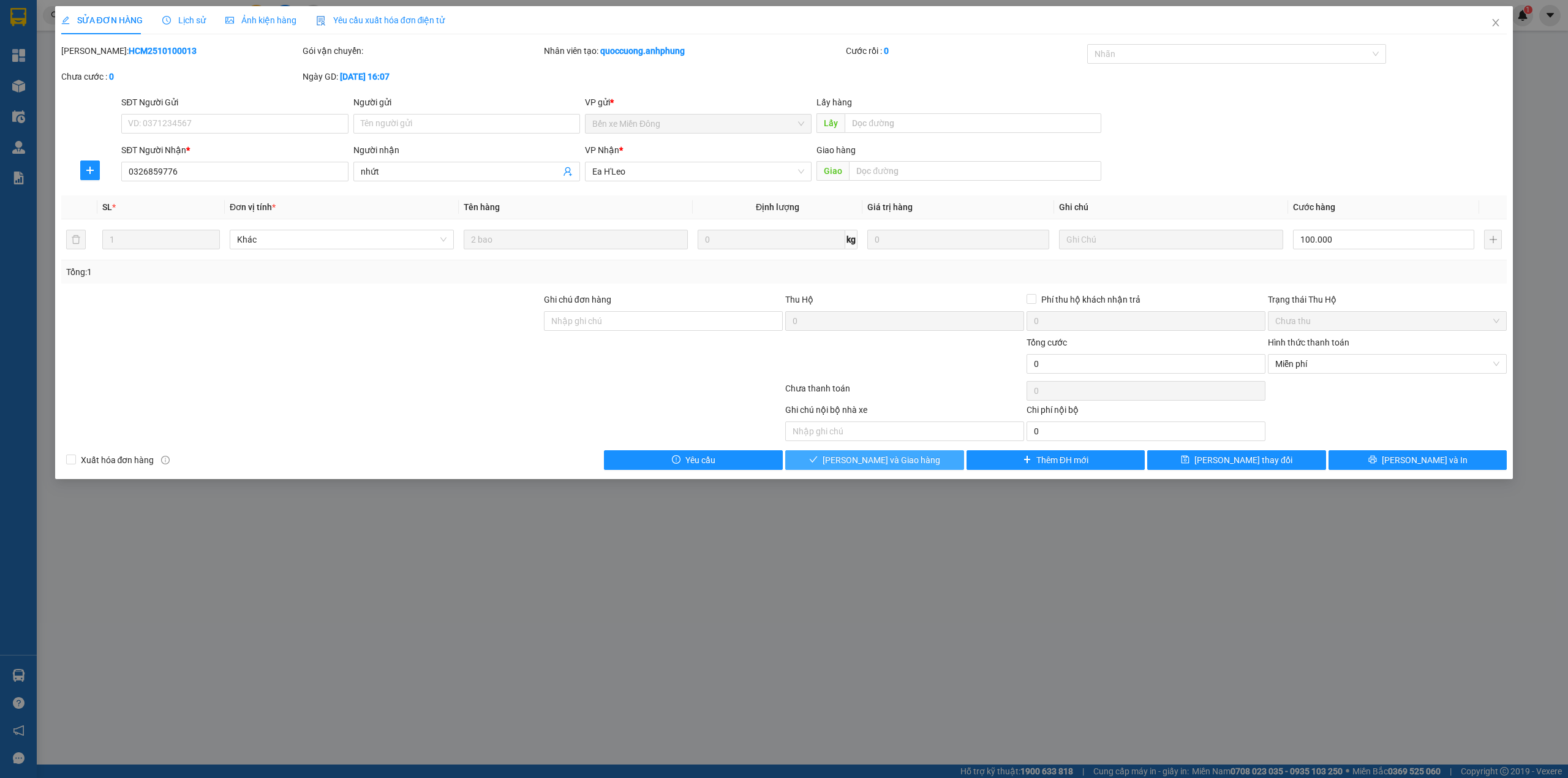
click at [897, 459] on span "[PERSON_NAME] và Giao hàng" at bounding box center [881, 460] width 118 height 14
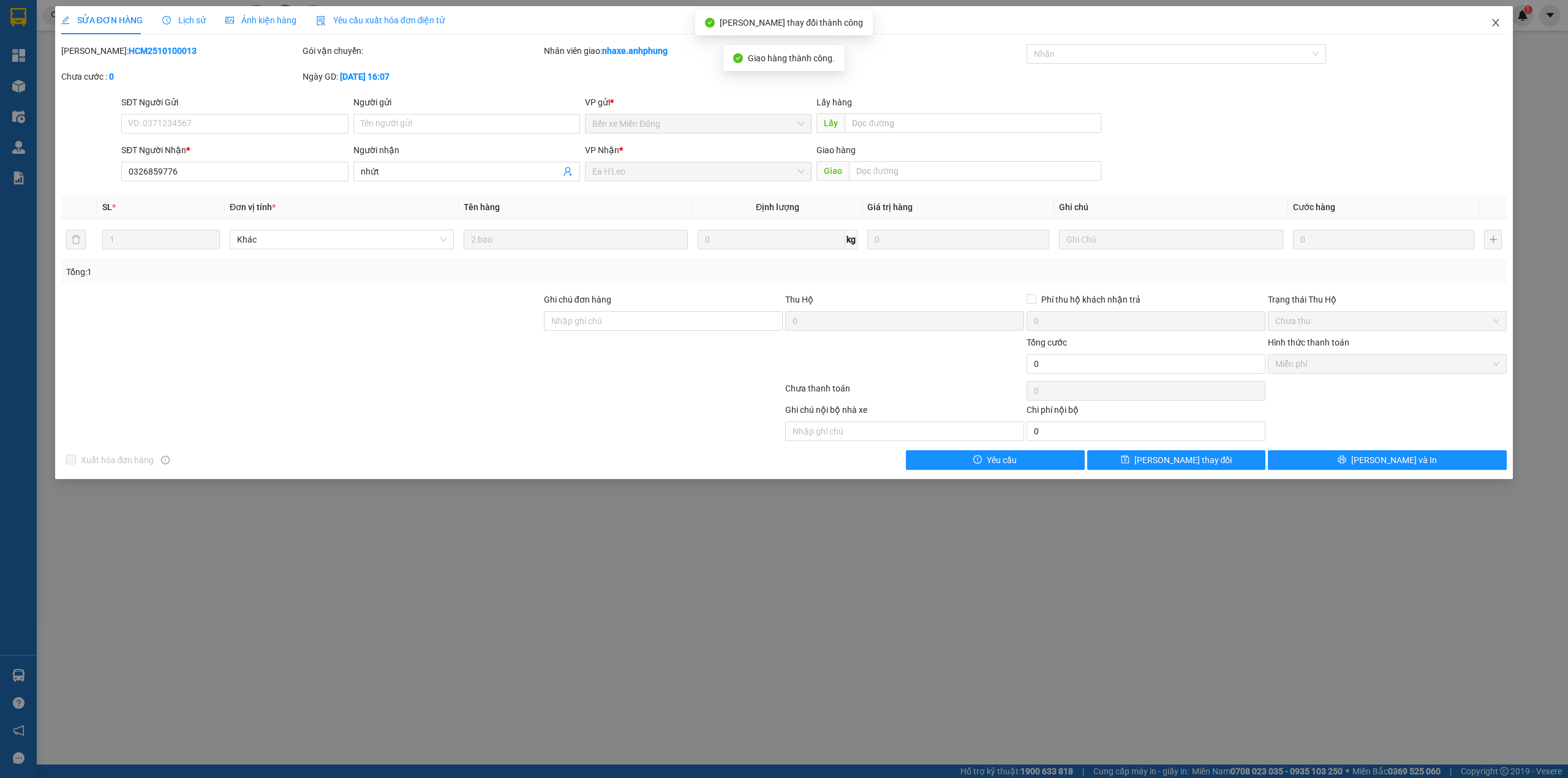
click at [1494, 22] on icon "close" at bounding box center [1496, 22] width 7 height 7
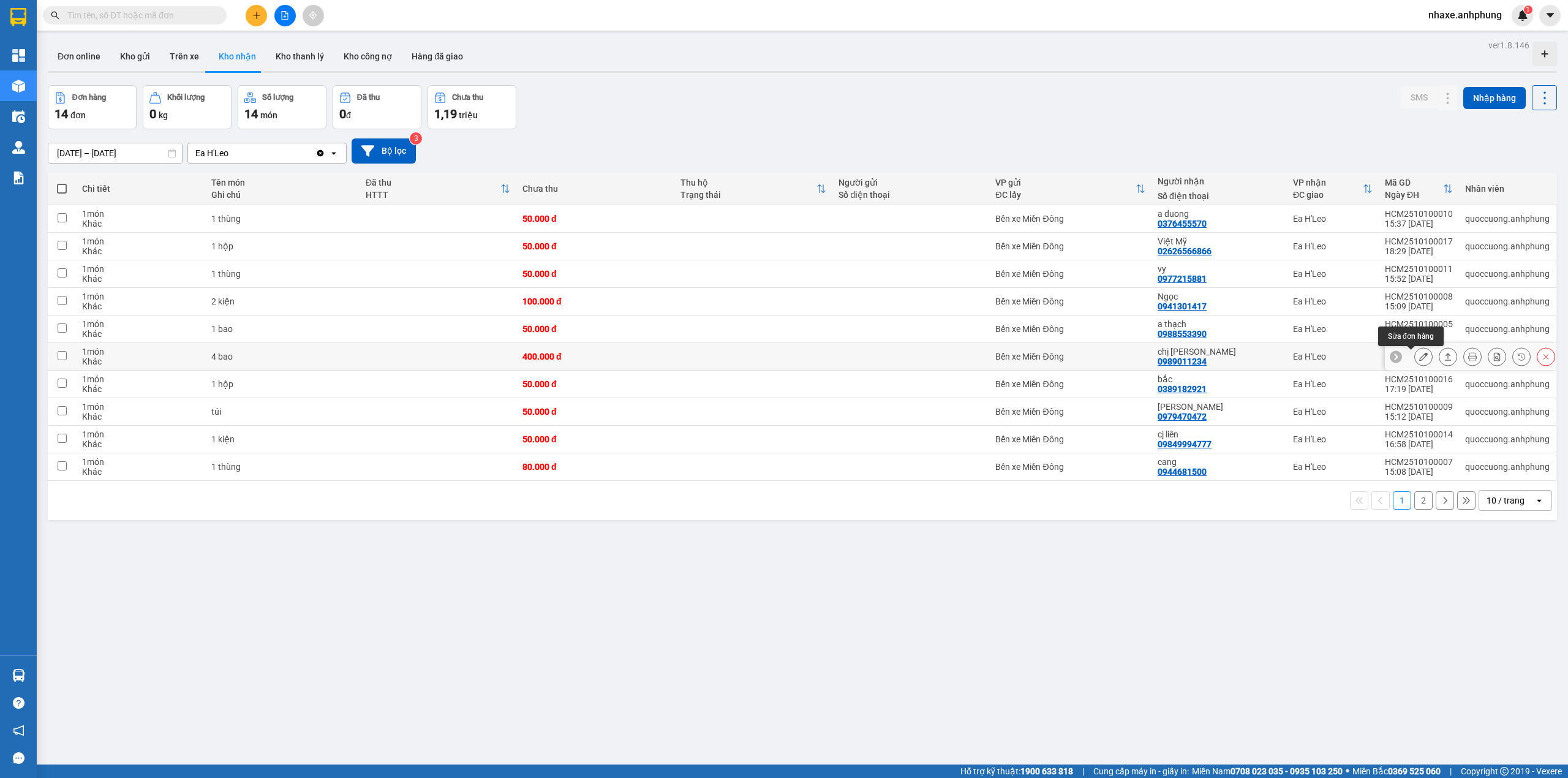
click at [1419, 356] on icon at bounding box center [1423, 356] width 9 height 9
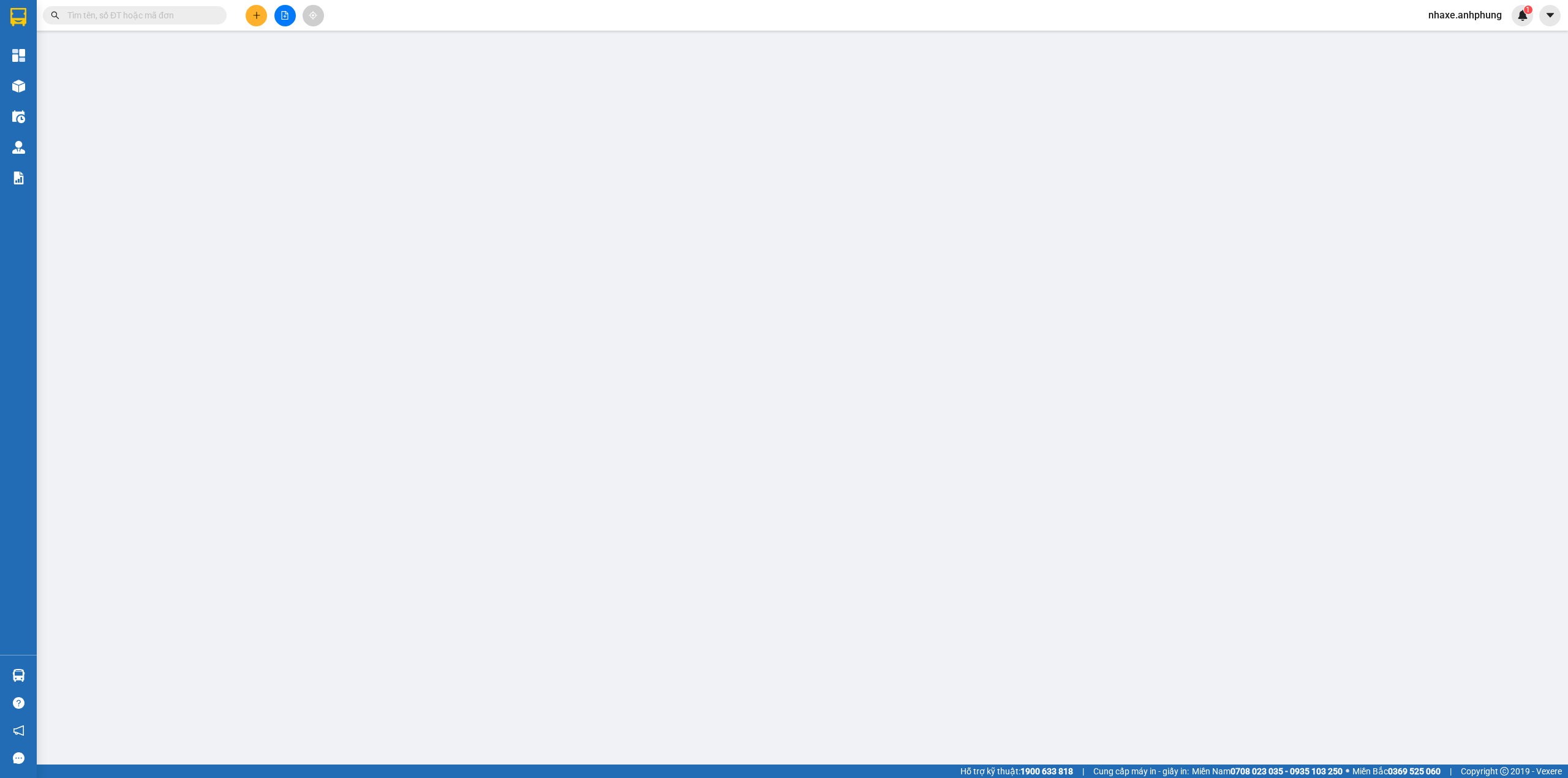
type input "0989011234"
type input "chị [PERSON_NAME]"
type input "0"
type input "400.000"
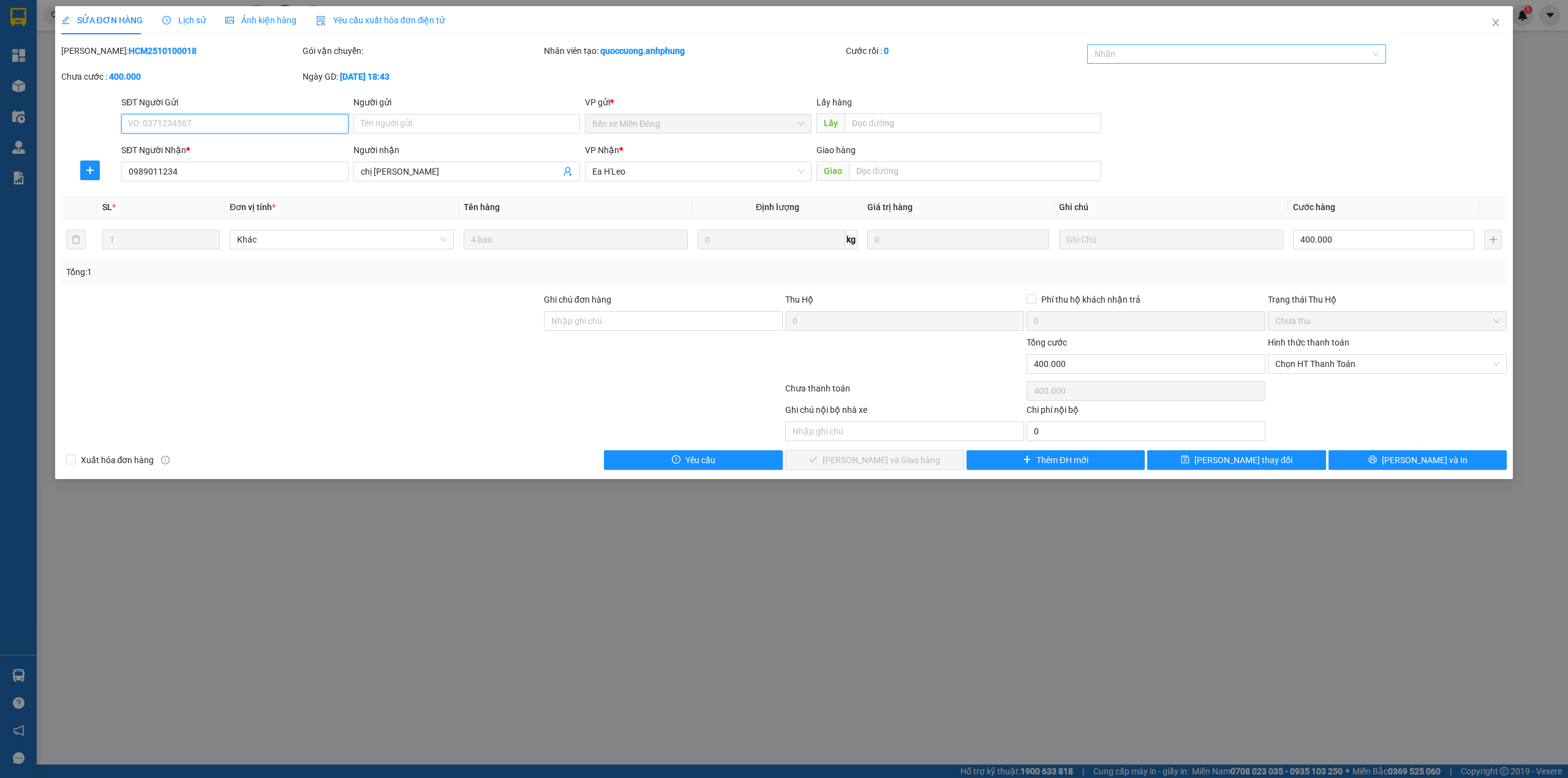
click at [1171, 59] on div at bounding box center [1230, 54] width 281 height 15
click at [1155, 75] on div "CHUYỂN KHOẢN" at bounding box center [1237, 79] width 284 height 14
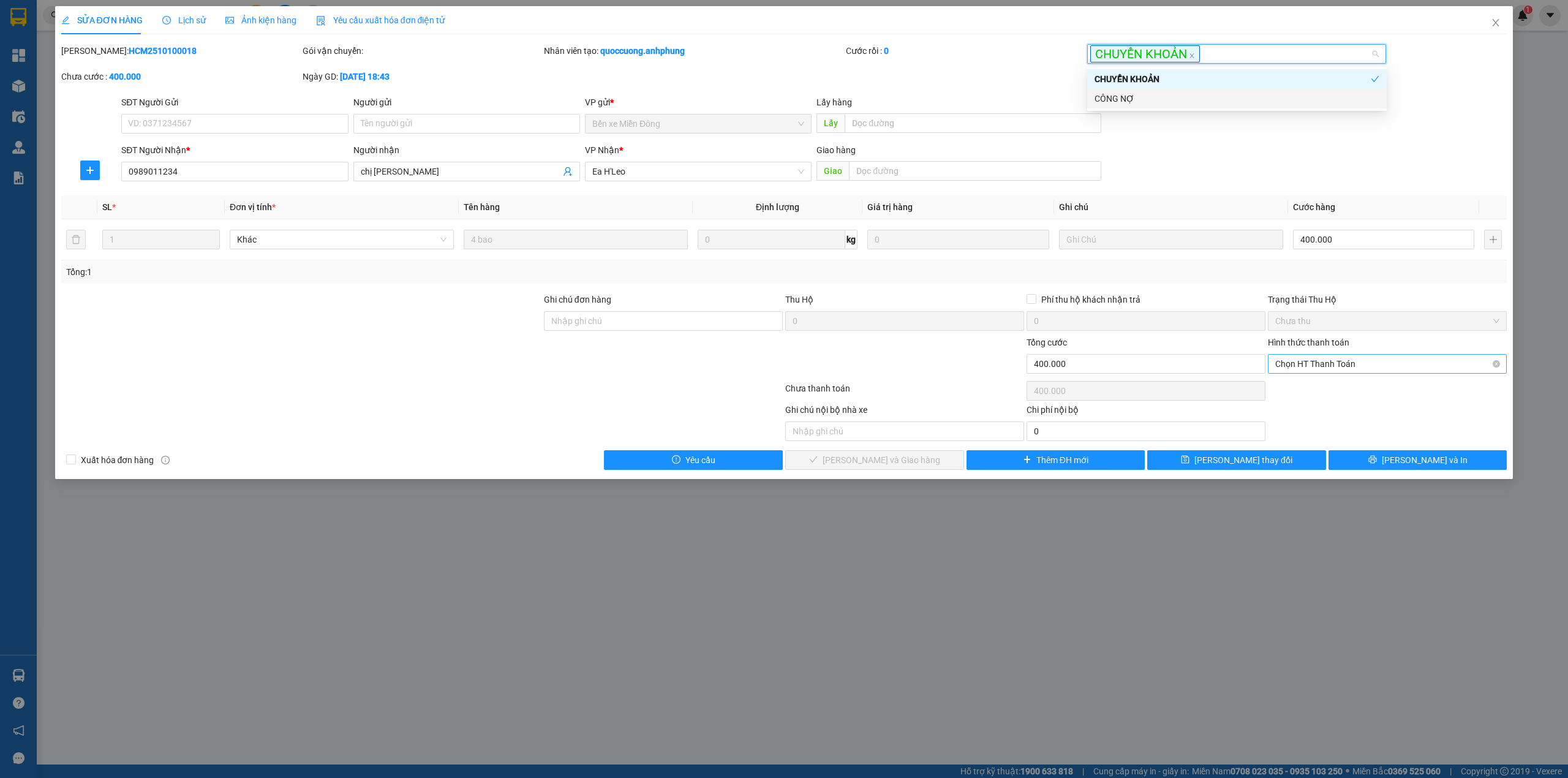
click at [1341, 364] on span "Chọn HT Thanh Toán" at bounding box center [1387, 363] width 224 height 18
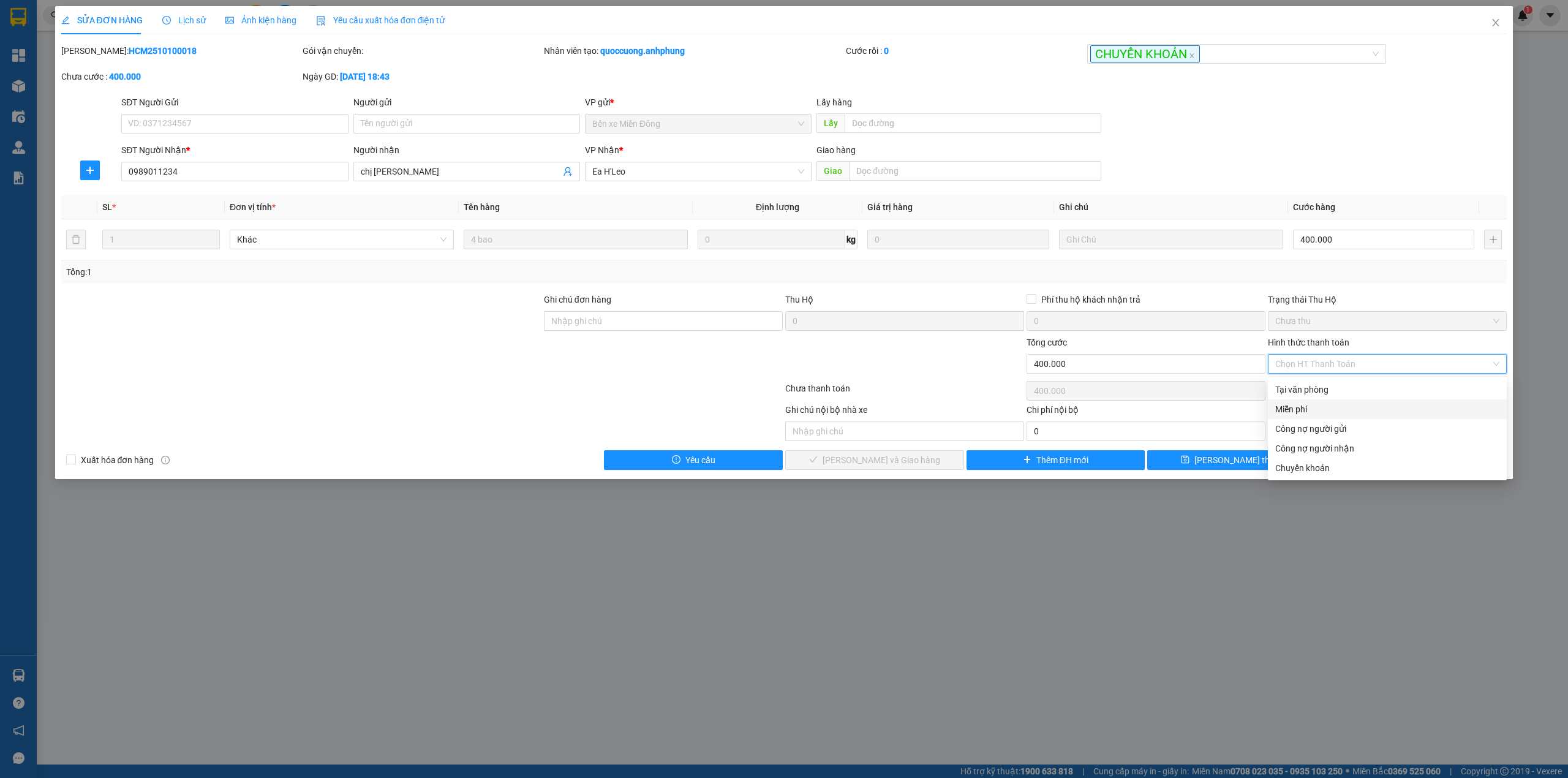
click at [1300, 409] on div "Miễn phí" at bounding box center [1387, 409] width 224 height 14
type input "0"
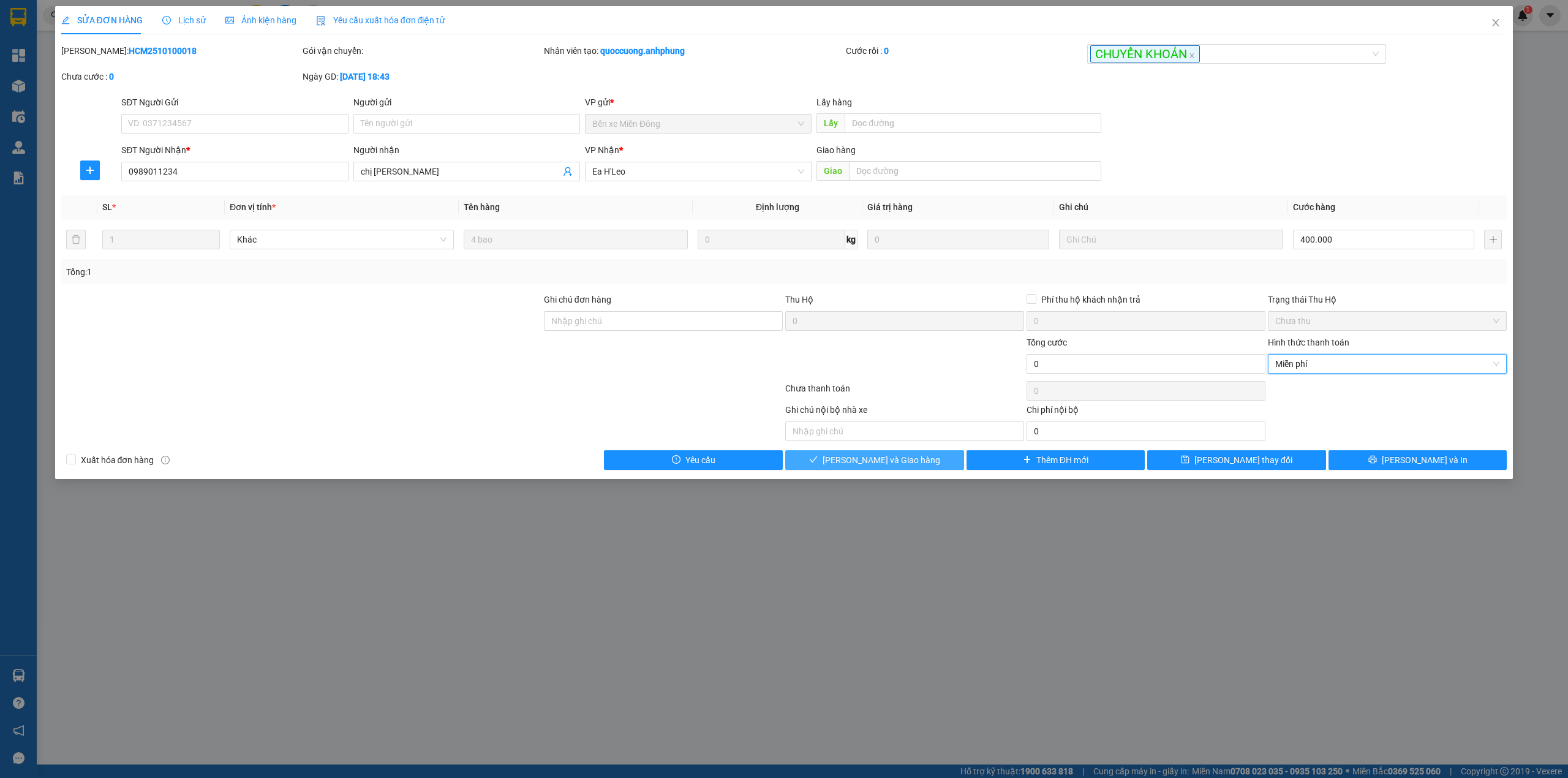
click at [897, 467] on span "[PERSON_NAME] và Giao hàng" at bounding box center [881, 460] width 118 height 14
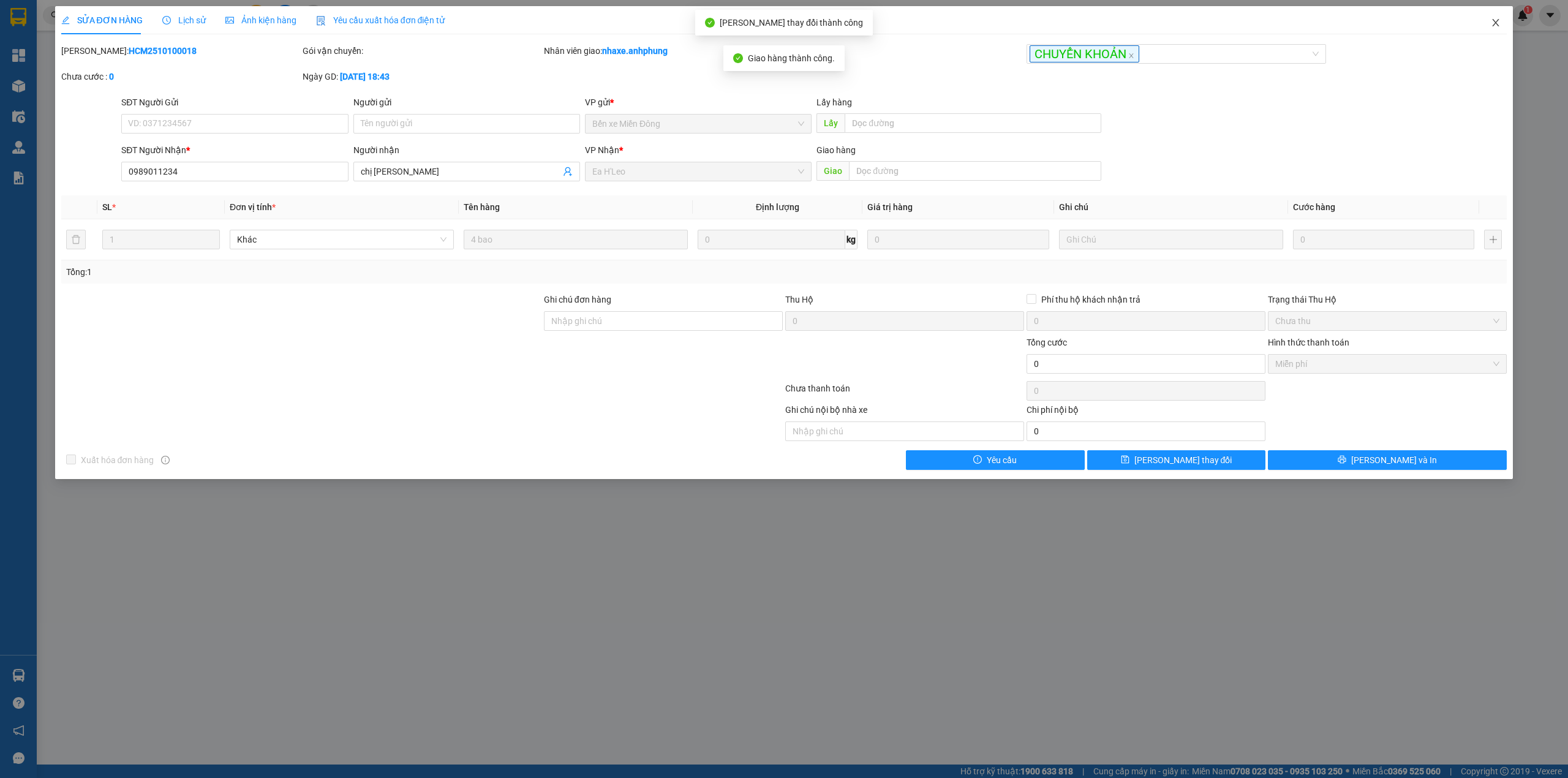
click at [1497, 25] on icon "close" at bounding box center [1496, 22] width 7 height 7
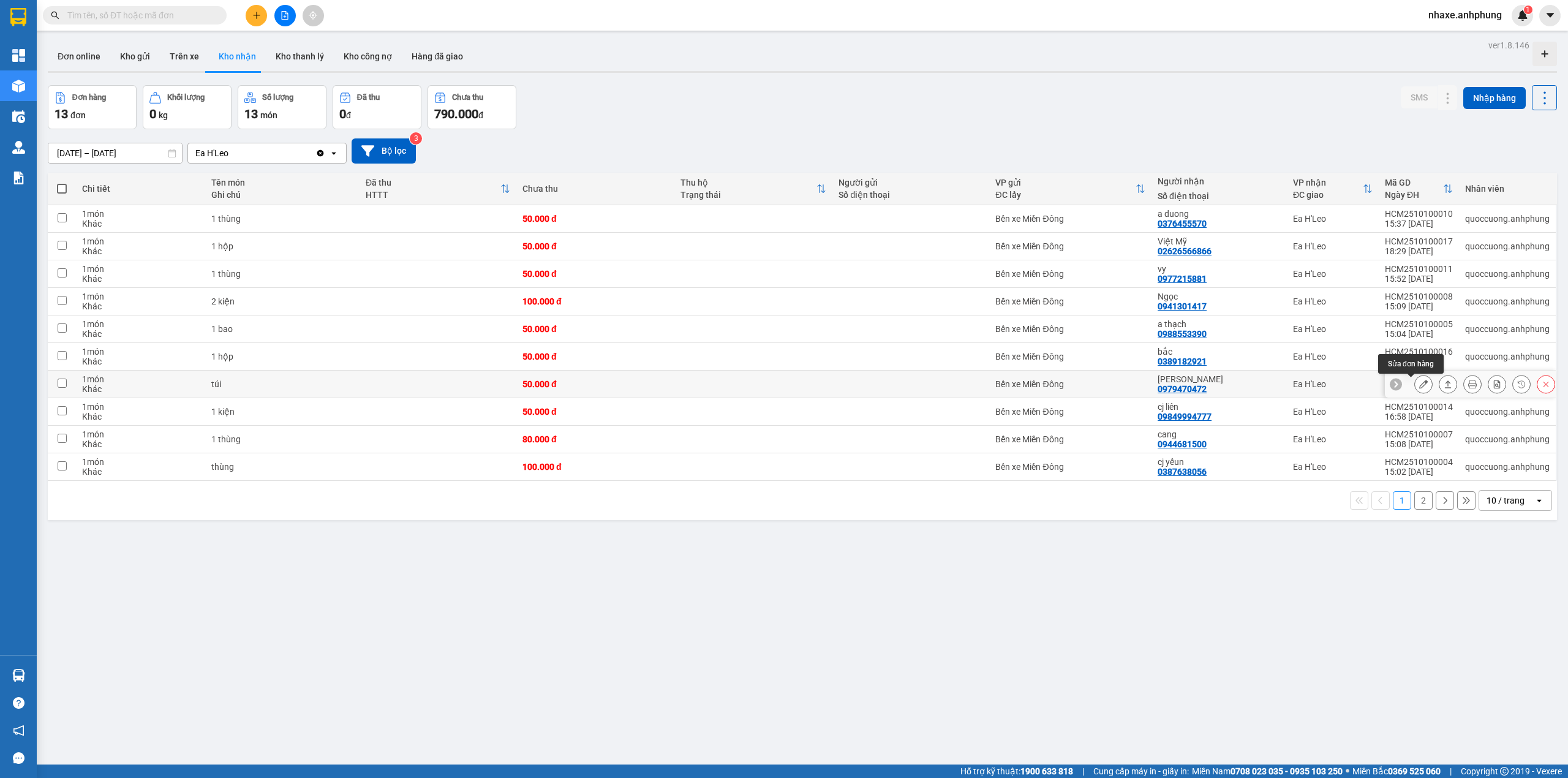
click at [1419, 385] on icon at bounding box center [1423, 384] width 9 height 9
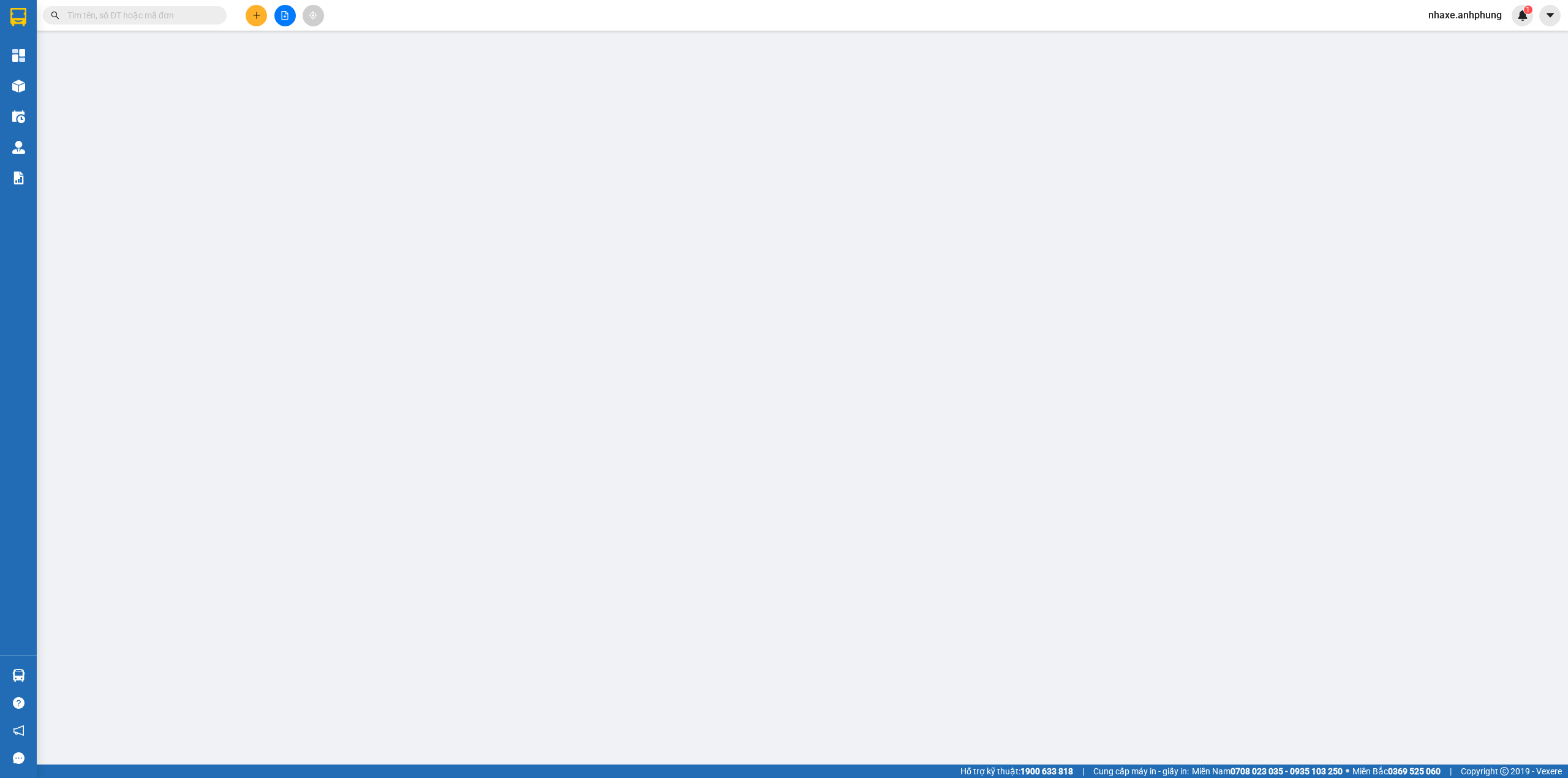
type input "0979470472"
type input "[PERSON_NAME]"
type input "0"
type input "50.000"
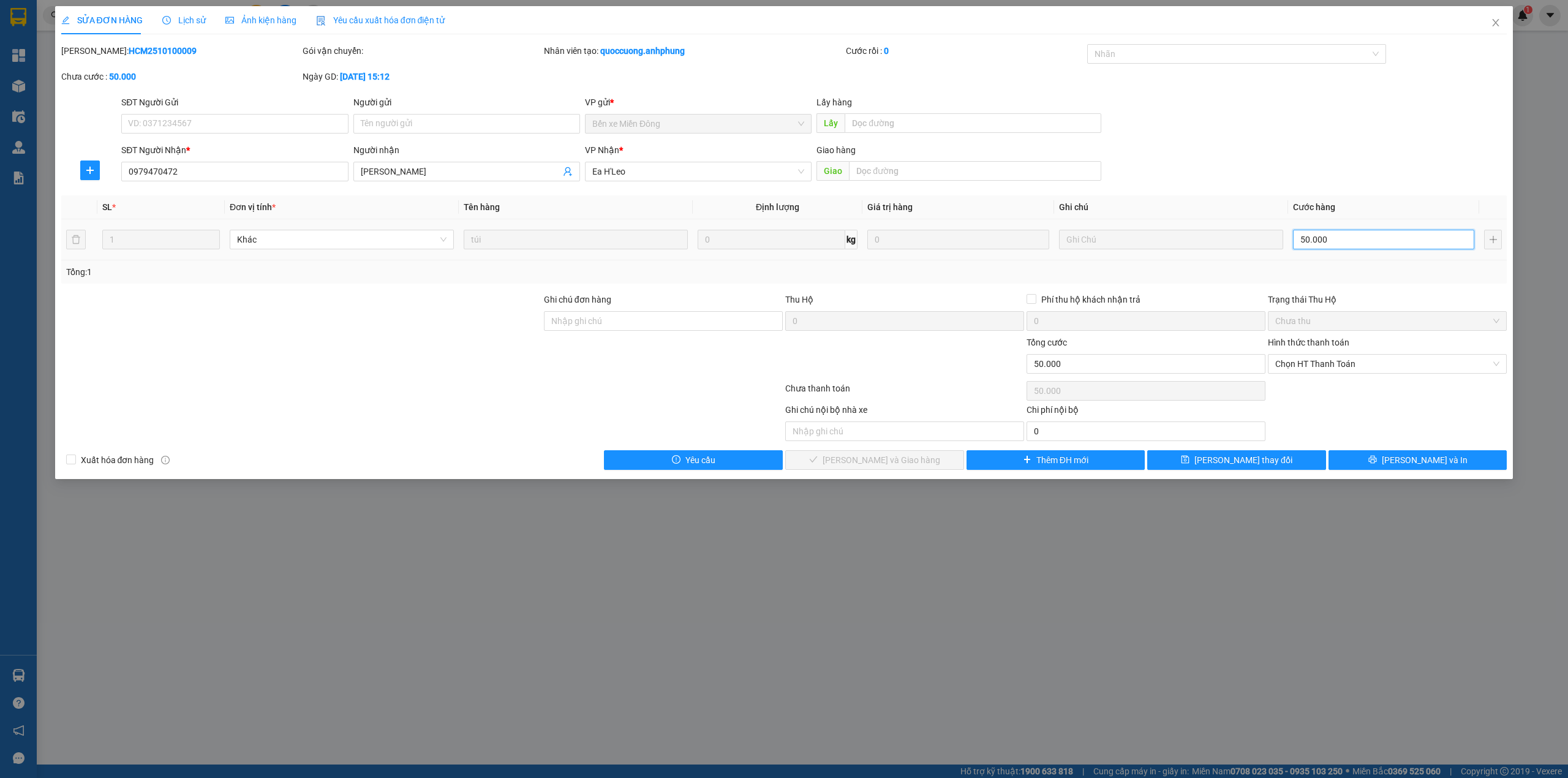
click at [1351, 236] on input "50.000" at bounding box center [1384, 239] width 181 height 20
type input "6"
type input "60"
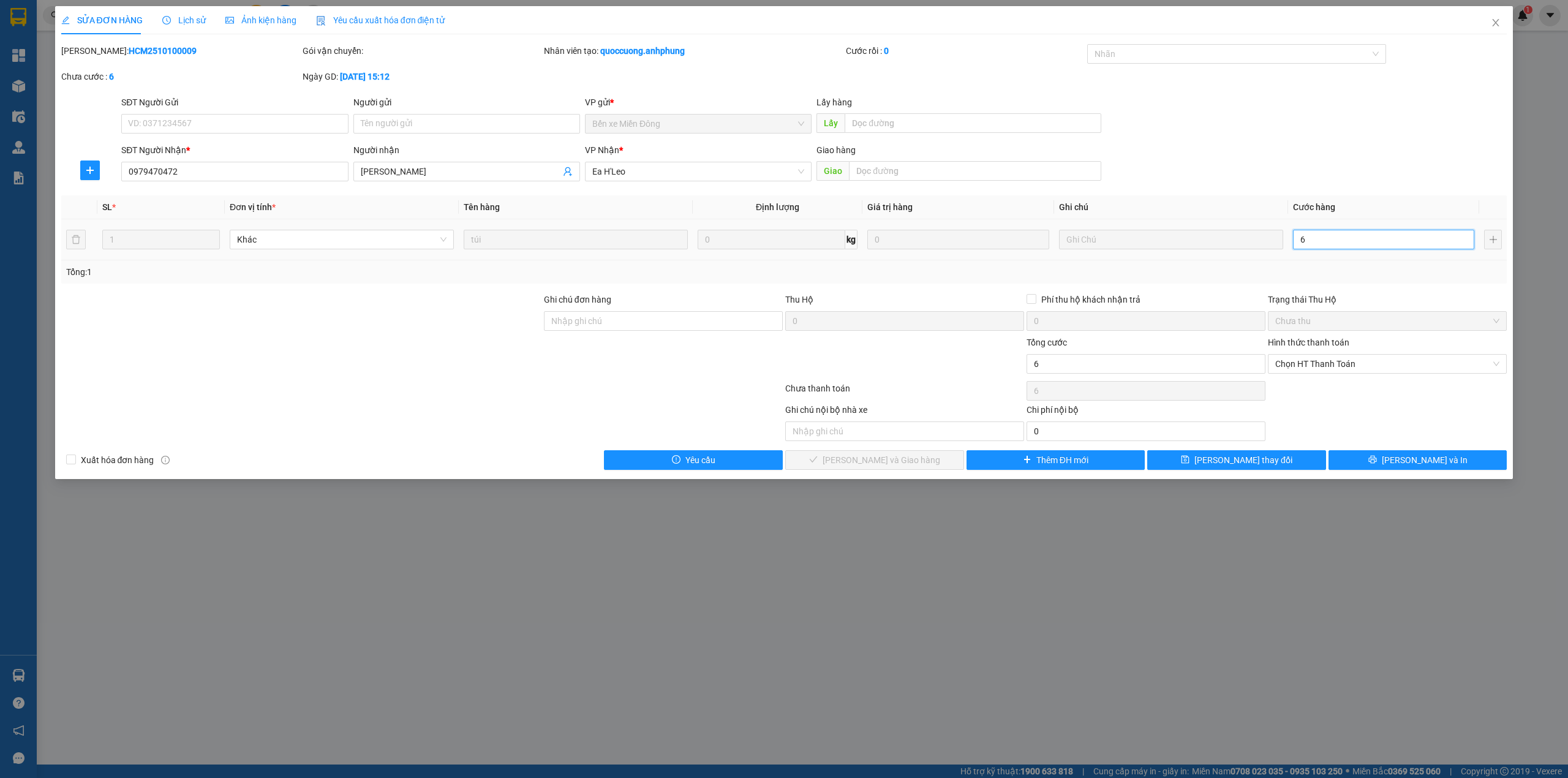
type input "60"
type input "6"
type input "0"
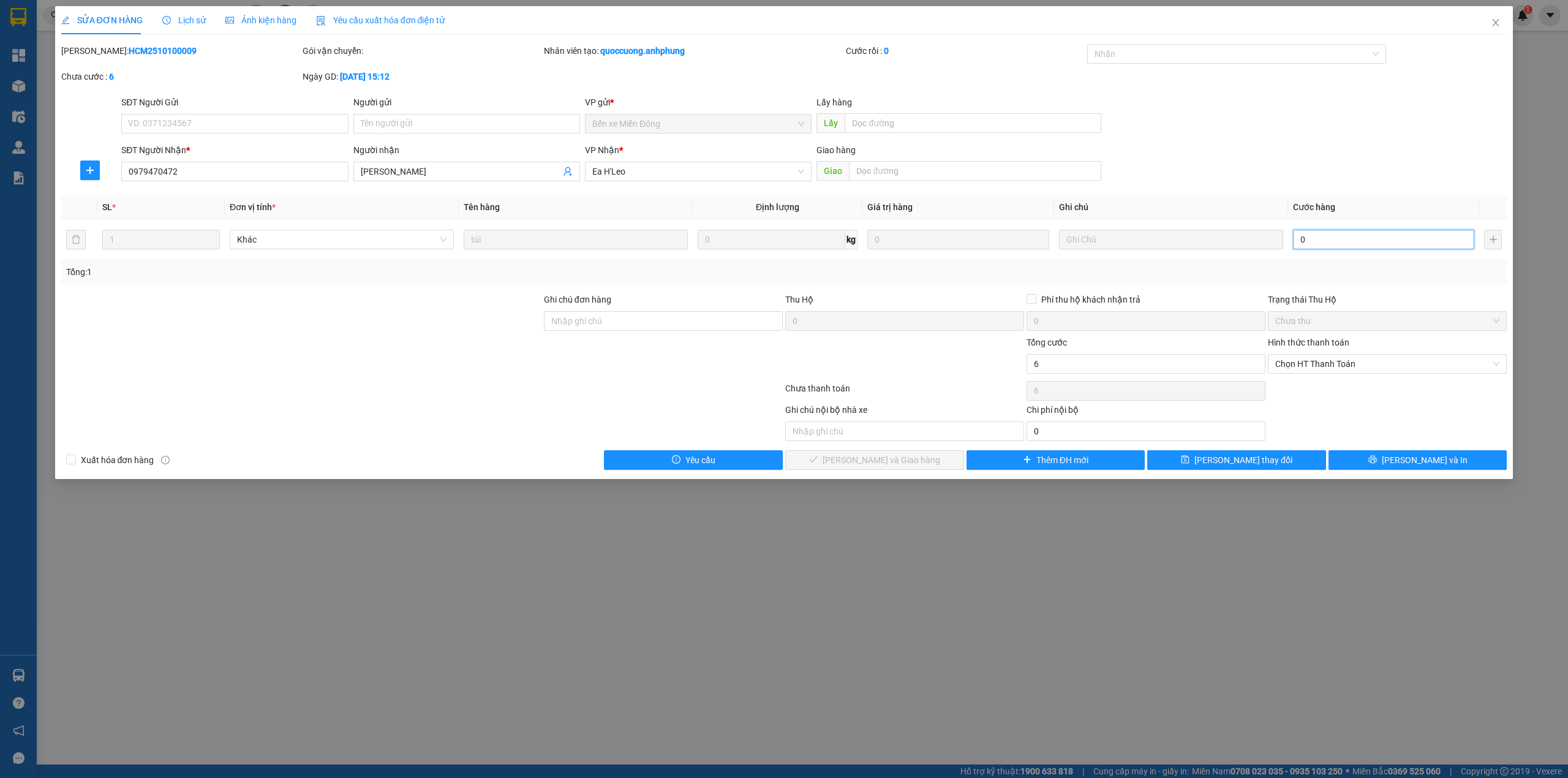
type input "0"
type input "3"
type input "03"
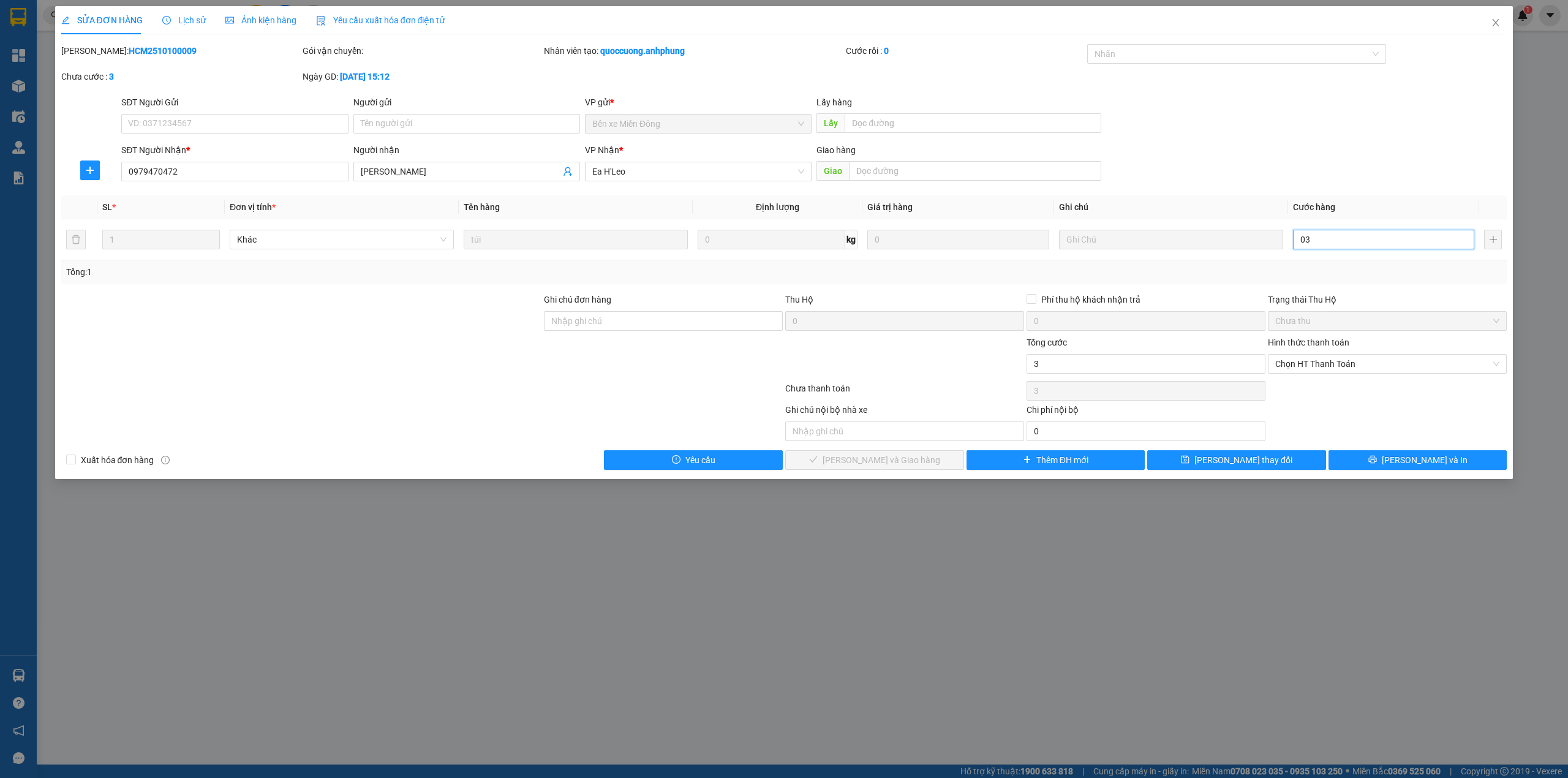
type input "30"
type input "030"
drag, startPoint x: 1312, startPoint y: 236, endPoint x: 1289, endPoint y: 241, distance: 23.5
click at [1289, 241] on td "030" at bounding box center [1384, 240] width 191 height 41
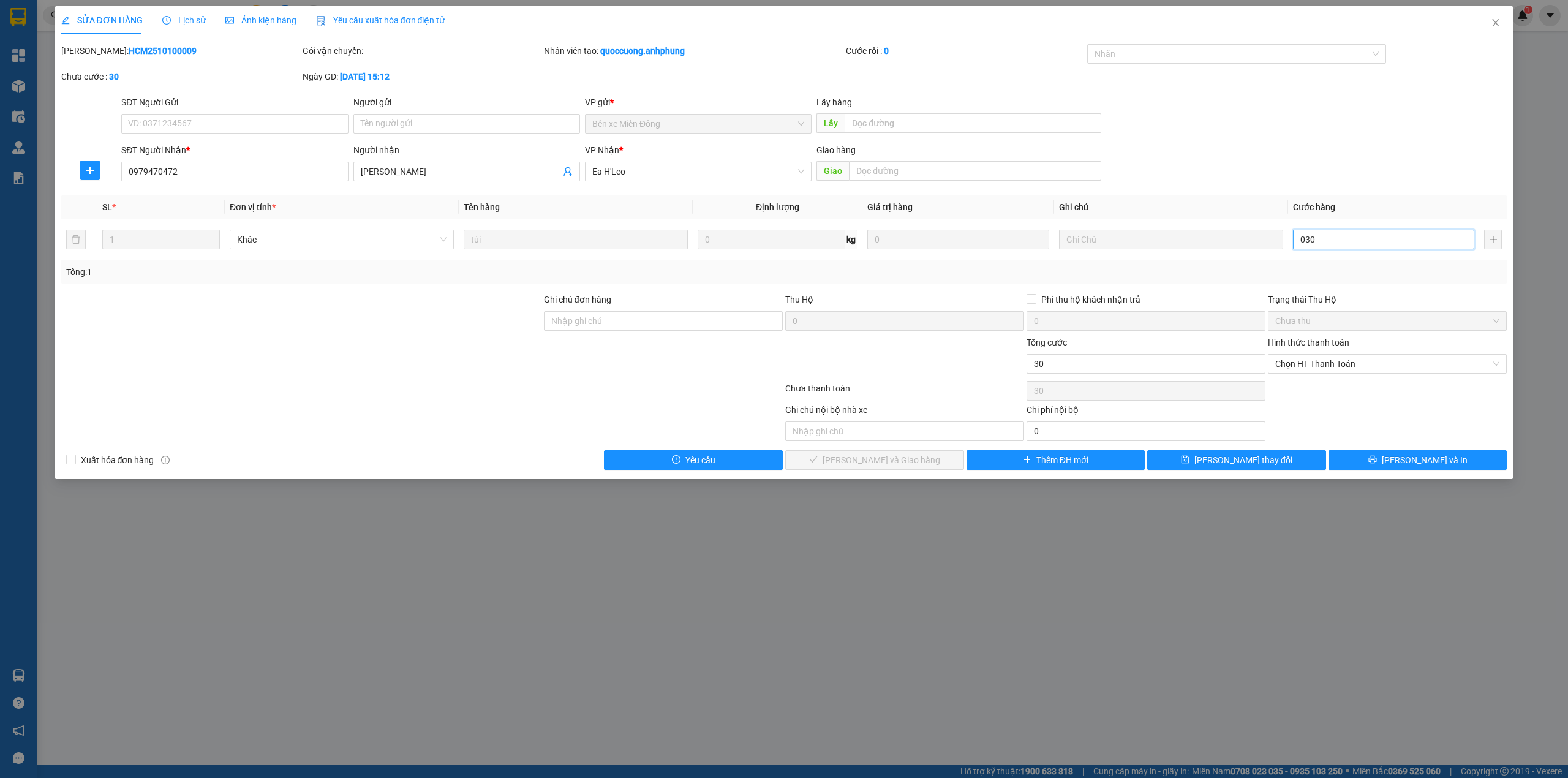
type input "3"
type input "30"
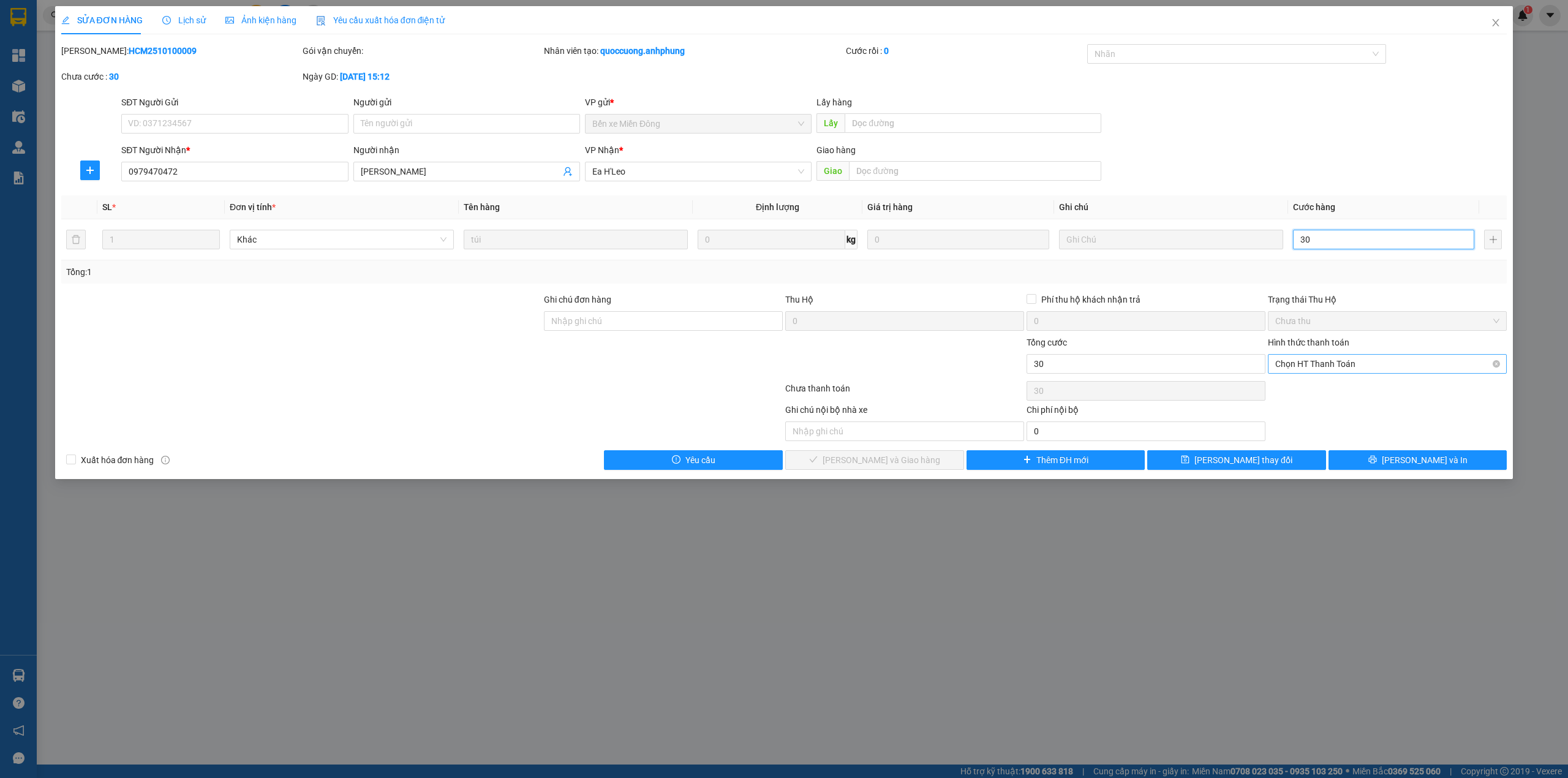
click at [1350, 361] on span "Chọn HT Thanh Toán" at bounding box center [1387, 363] width 224 height 18
type input "30"
type input "30.000"
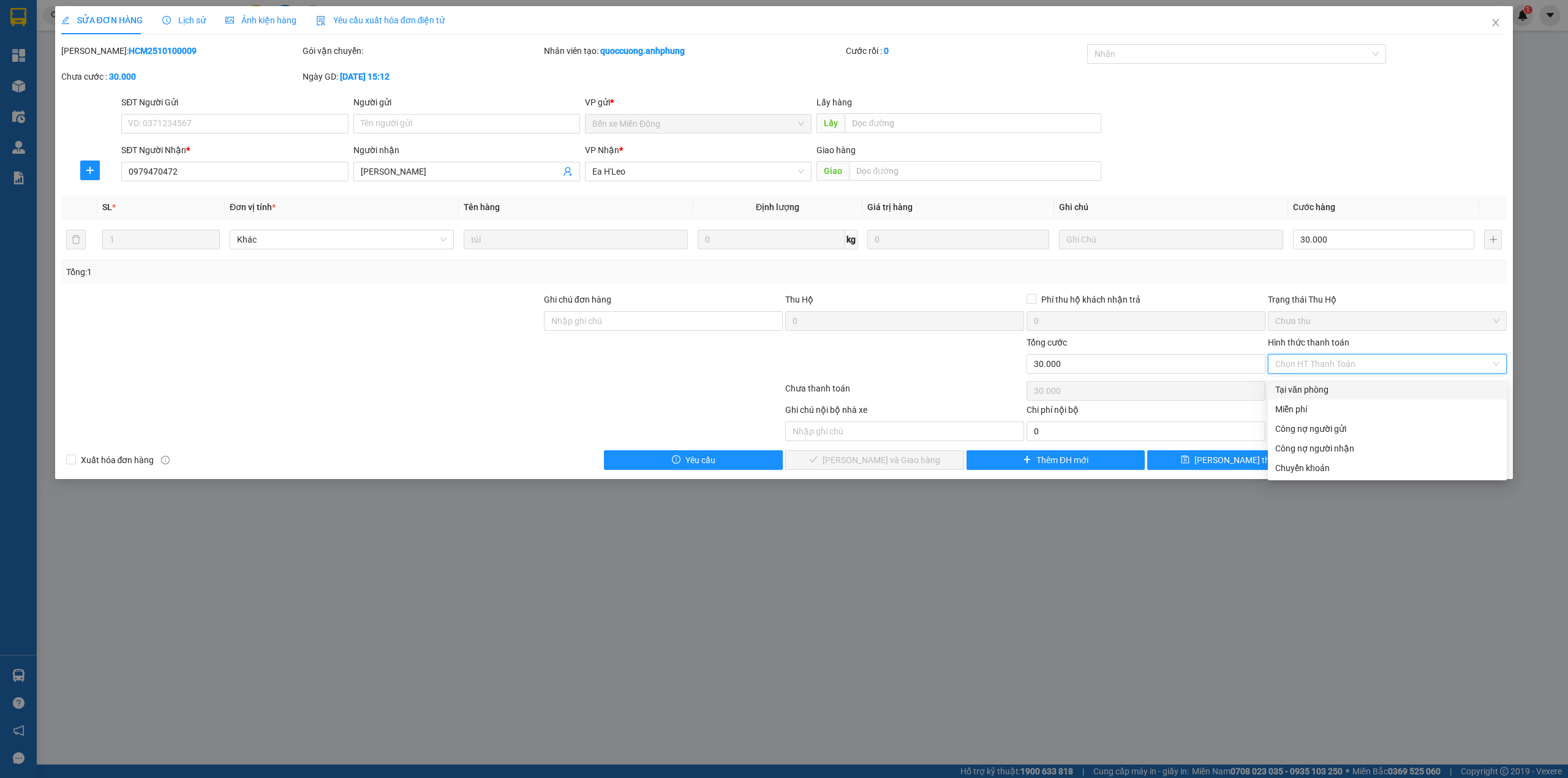
click at [1323, 391] on div "Tại văn phòng" at bounding box center [1387, 389] width 224 height 14
type input "0"
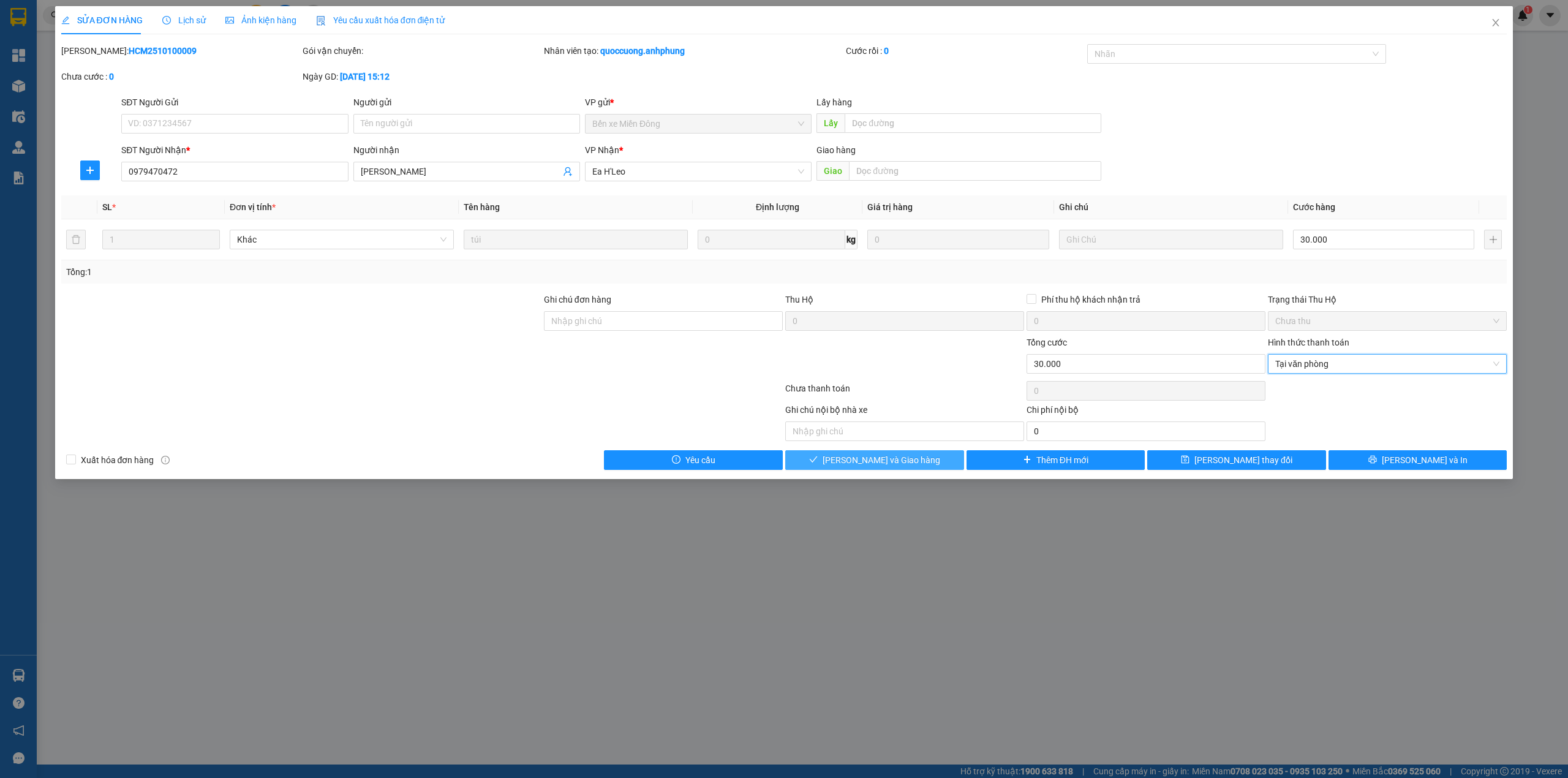
click at [914, 464] on span "[PERSON_NAME] và Giao hàng" at bounding box center [881, 460] width 118 height 14
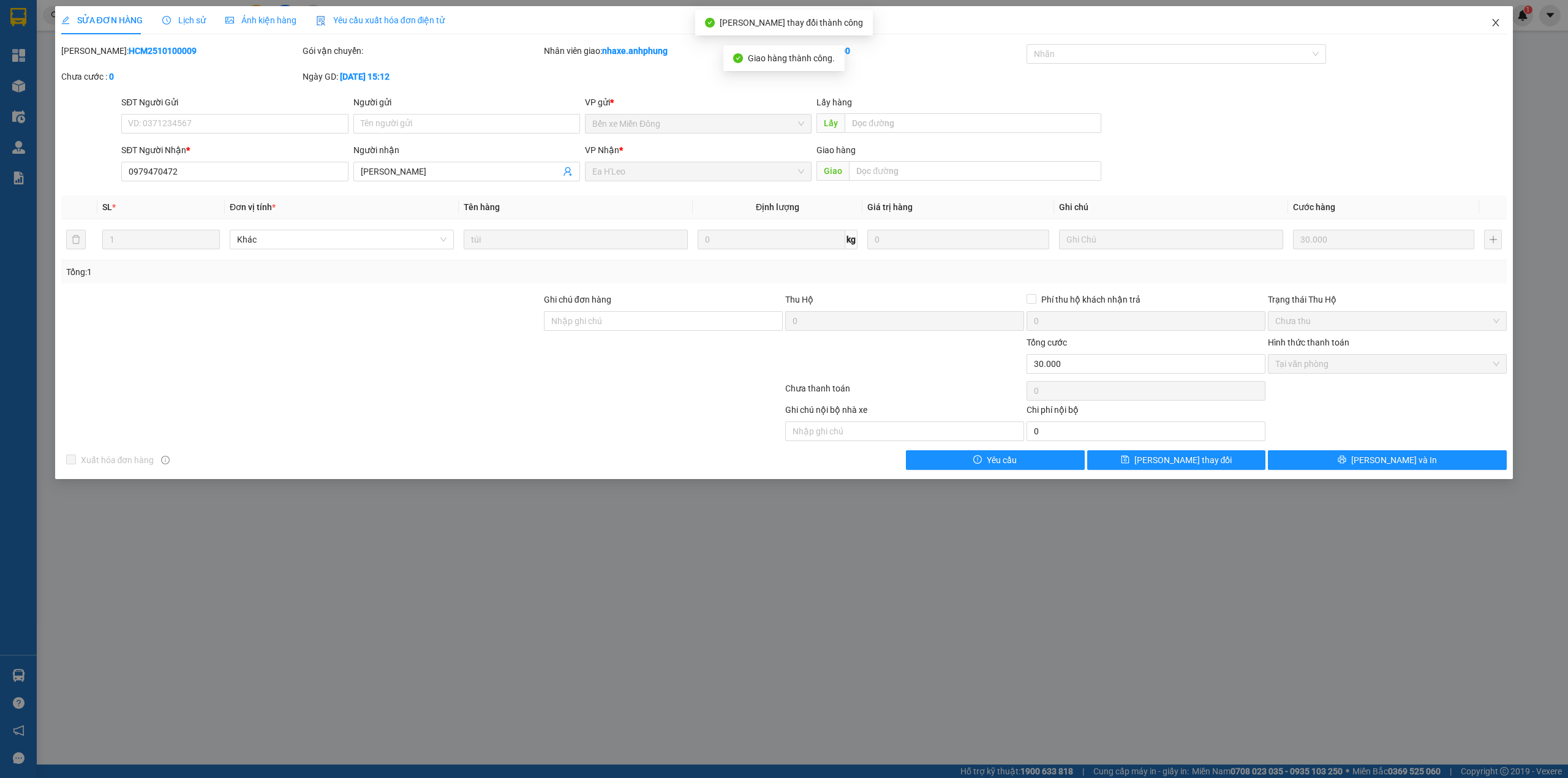
click at [1498, 21] on icon "close" at bounding box center [1496, 22] width 7 height 7
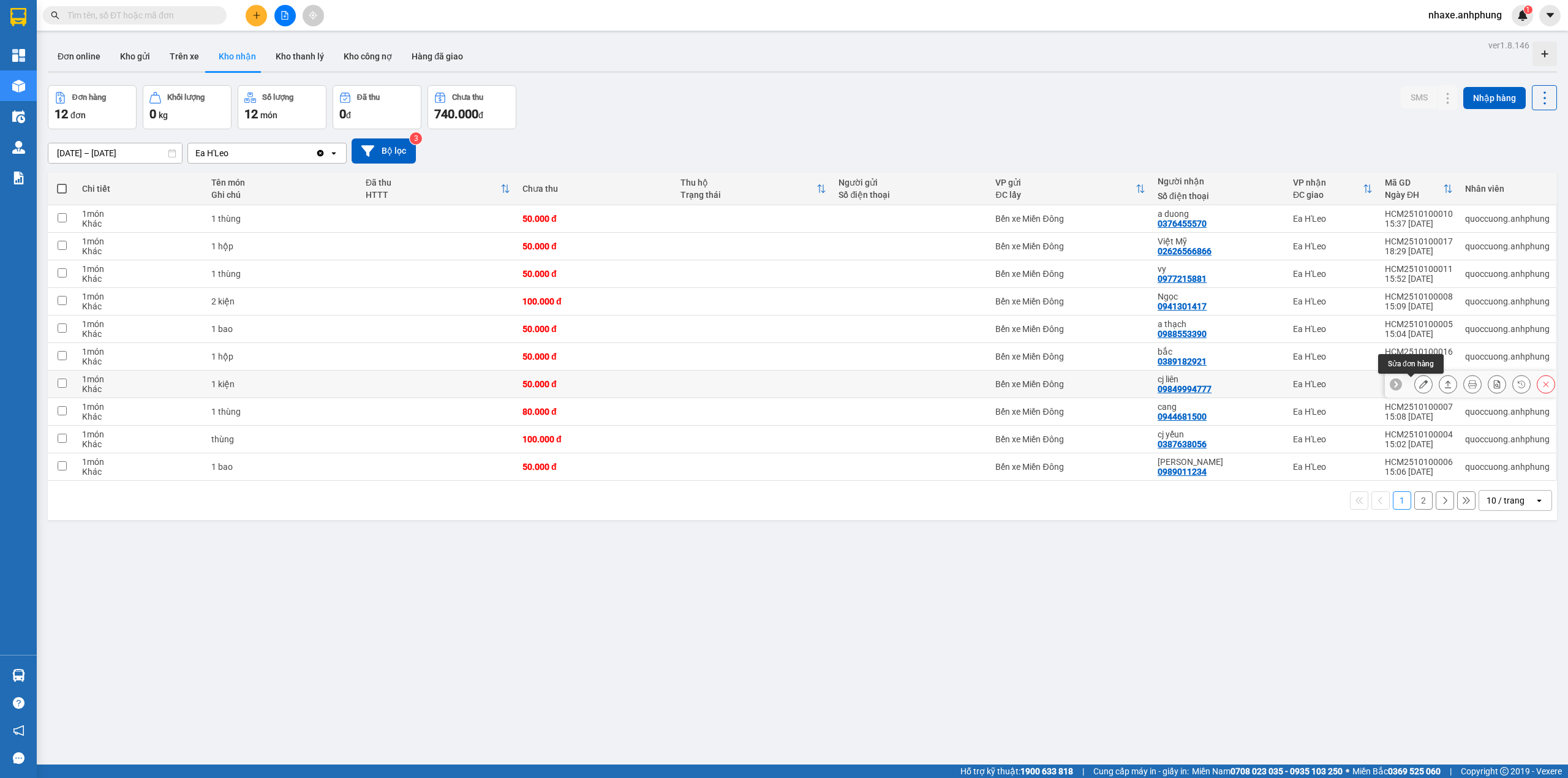
click at [1419, 383] on icon at bounding box center [1423, 384] width 9 height 9
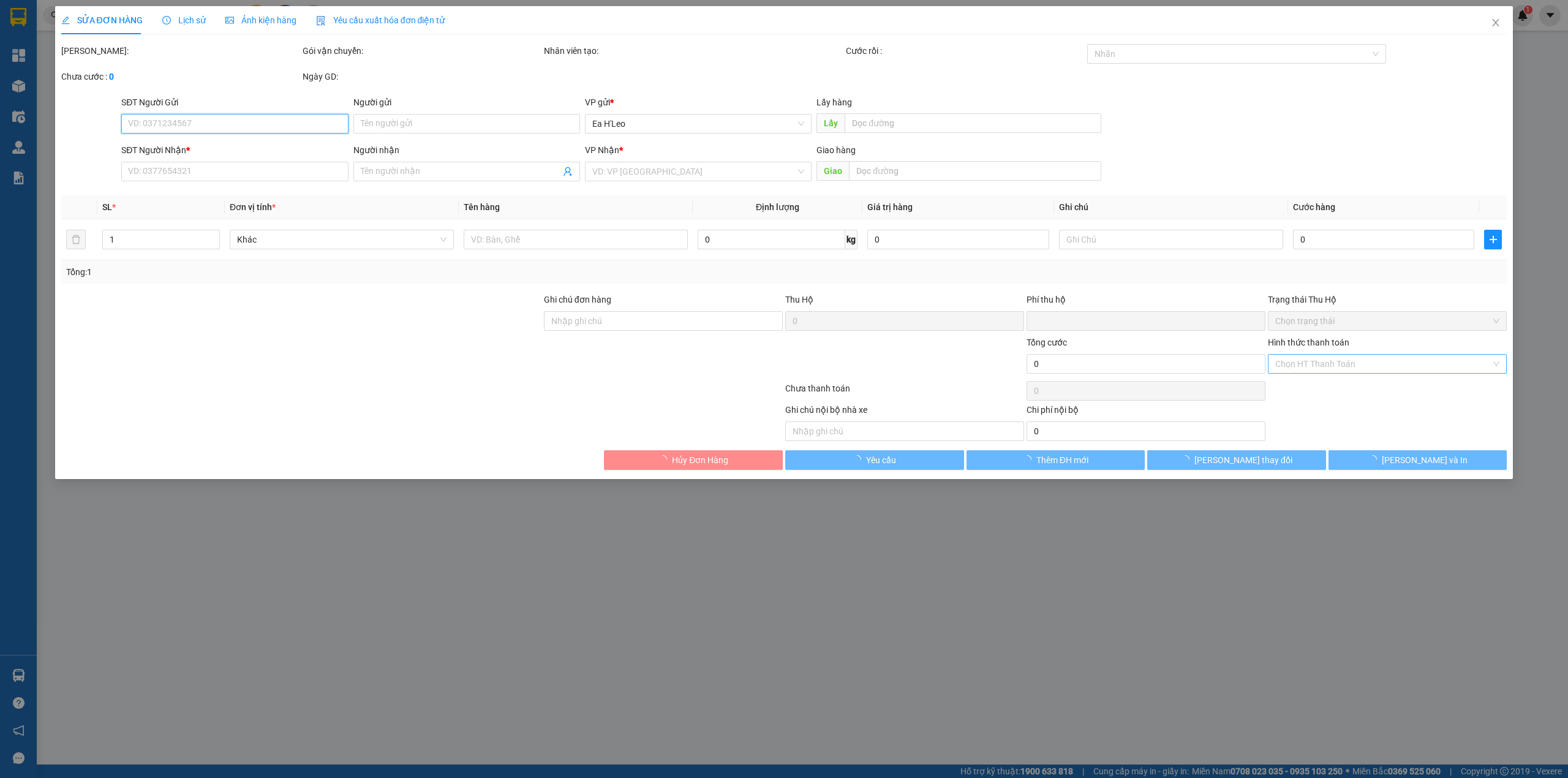
type input "09849994777"
type input "cj liên"
type input "0"
type input "50.000"
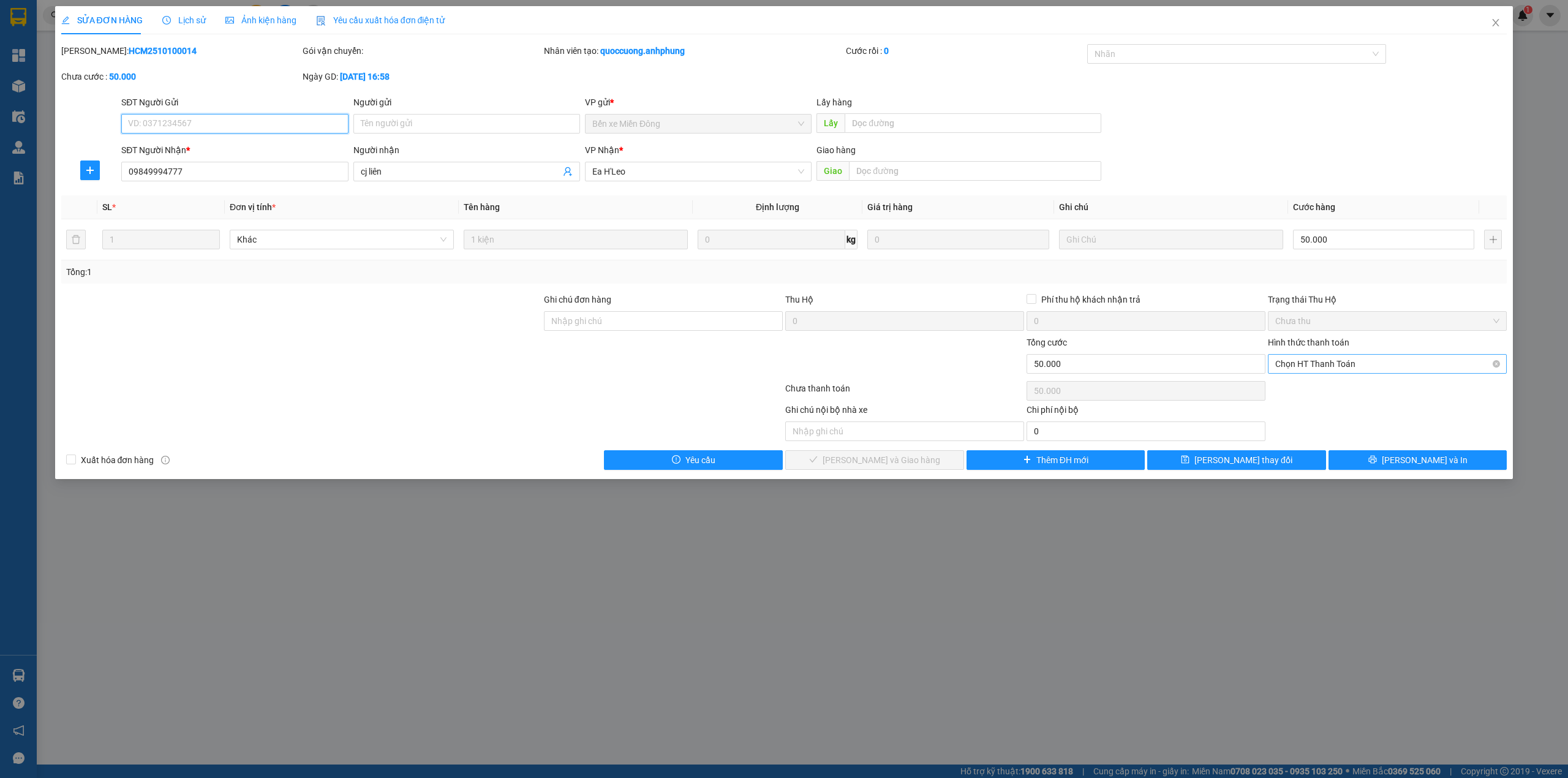
click at [1348, 366] on span "Chọn HT Thanh Toán" at bounding box center [1387, 363] width 224 height 18
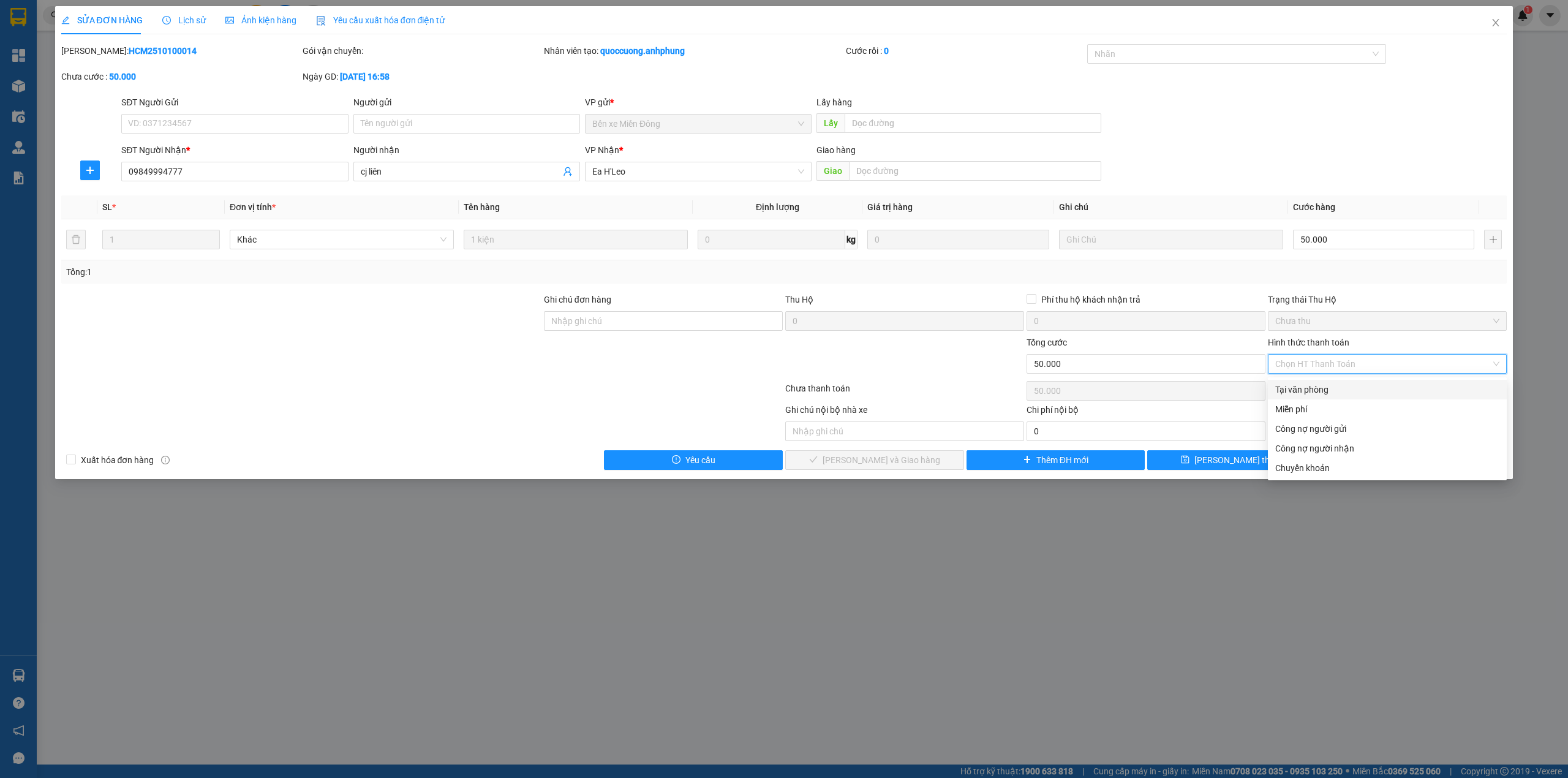
click at [1344, 387] on div "Tại văn phòng" at bounding box center [1387, 389] width 224 height 14
type input "0"
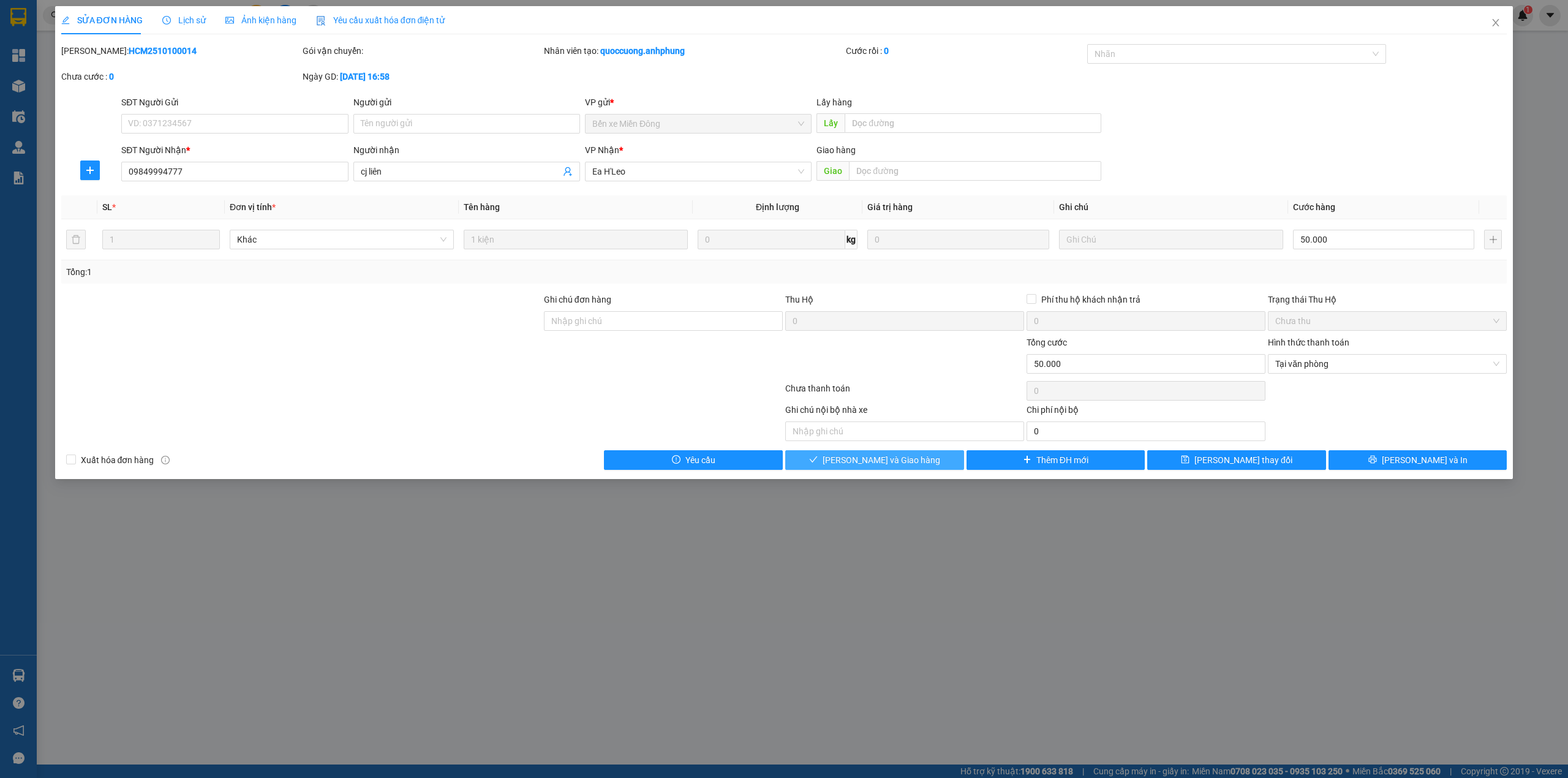
click at [868, 459] on span "[PERSON_NAME] và Giao hàng" at bounding box center [881, 460] width 118 height 14
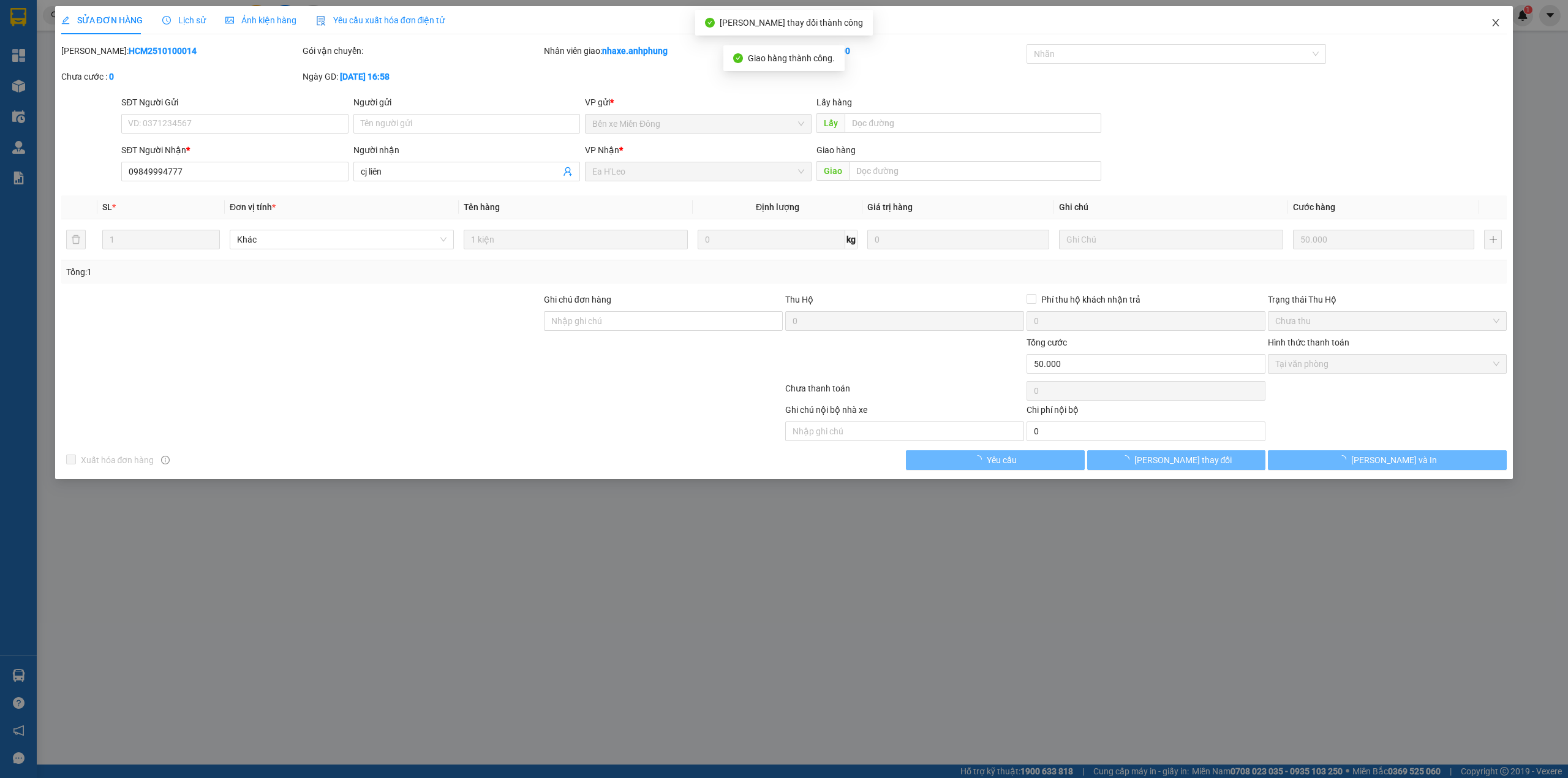
click at [1498, 22] on icon "close" at bounding box center [1496, 22] width 10 height 10
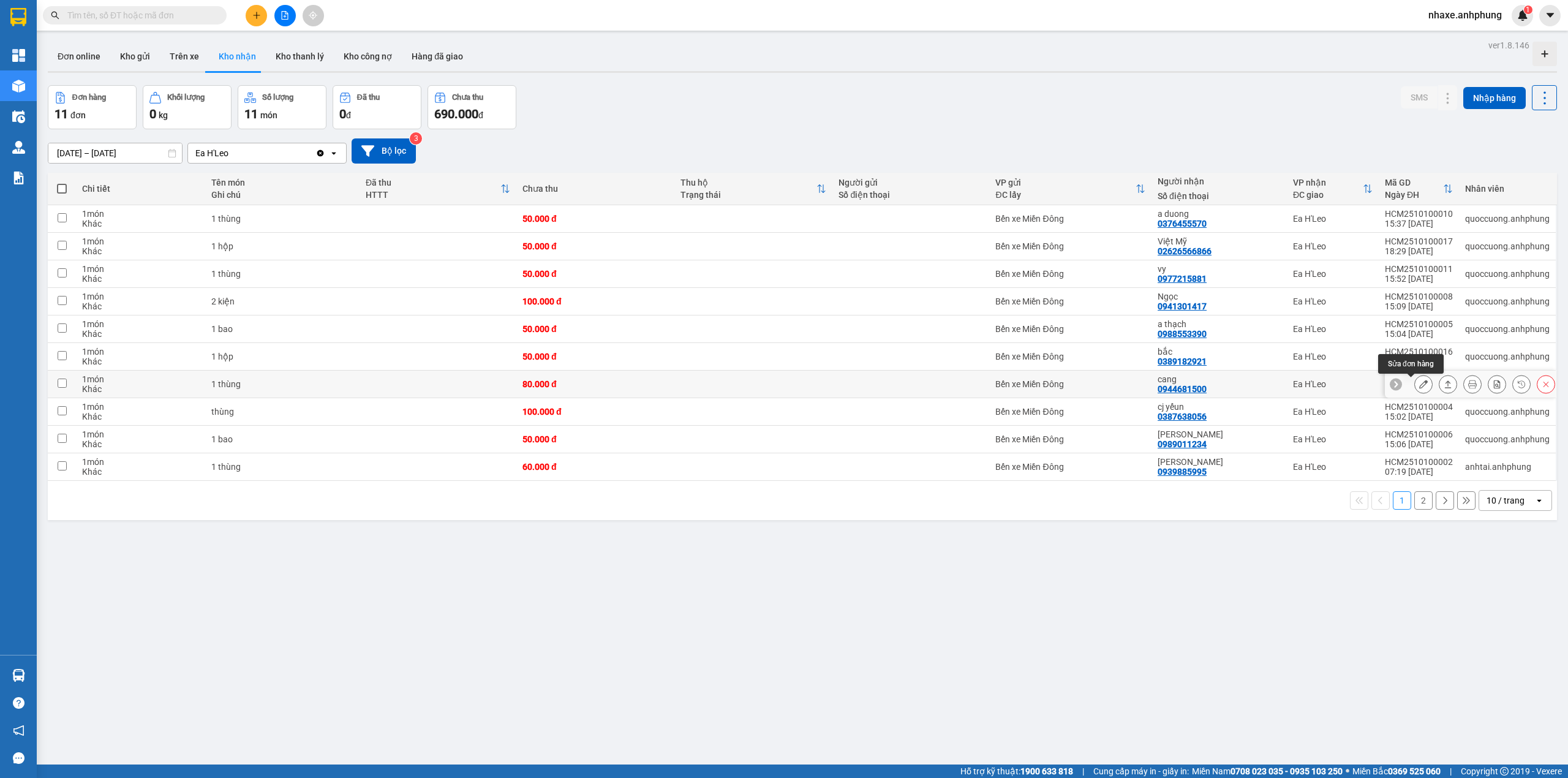
click at [1415, 393] on button at bounding box center [1423, 384] width 17 height 21
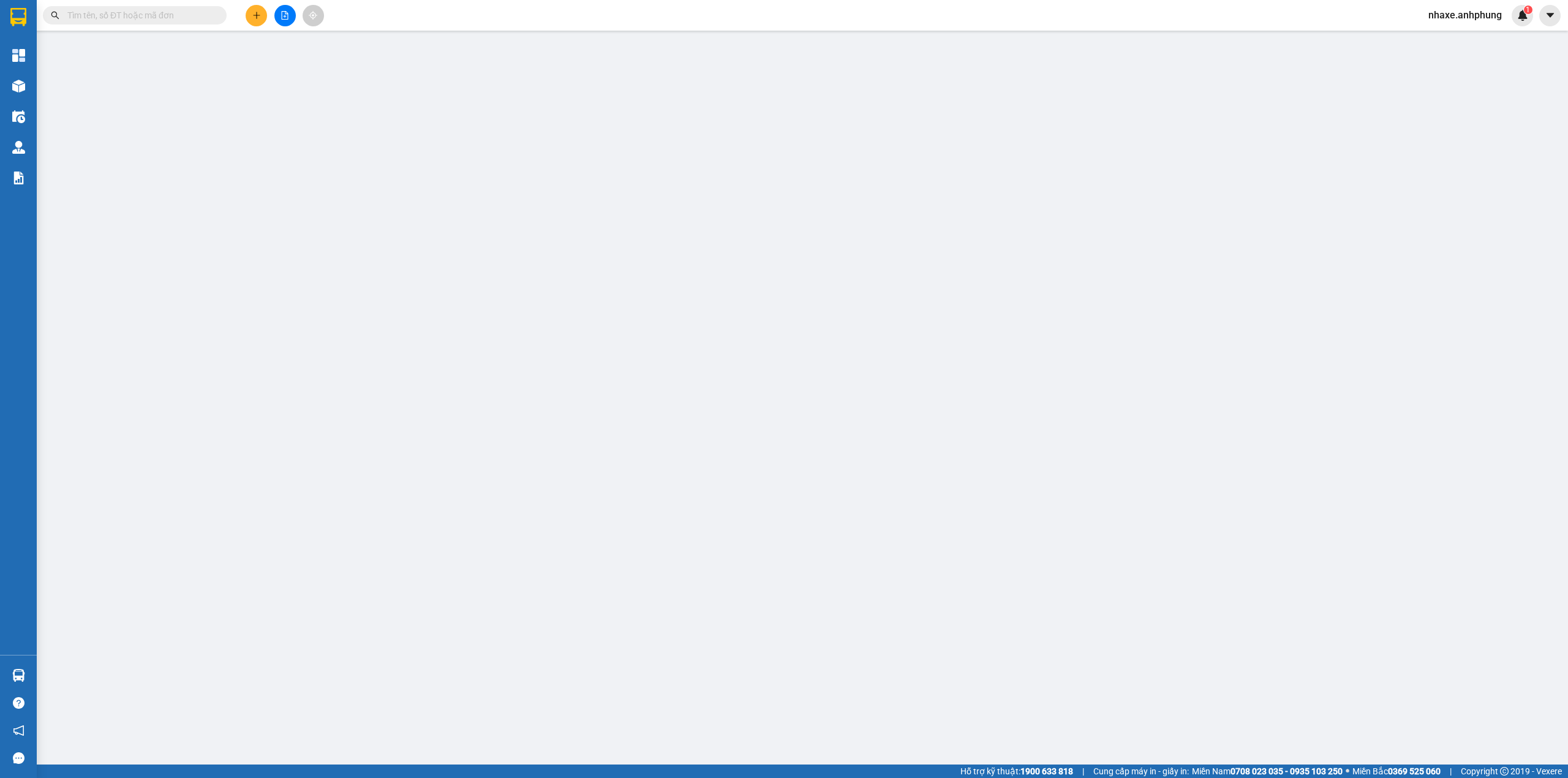
type input "0944681500"
type input "cang"
type input "0"
type input "80.000"
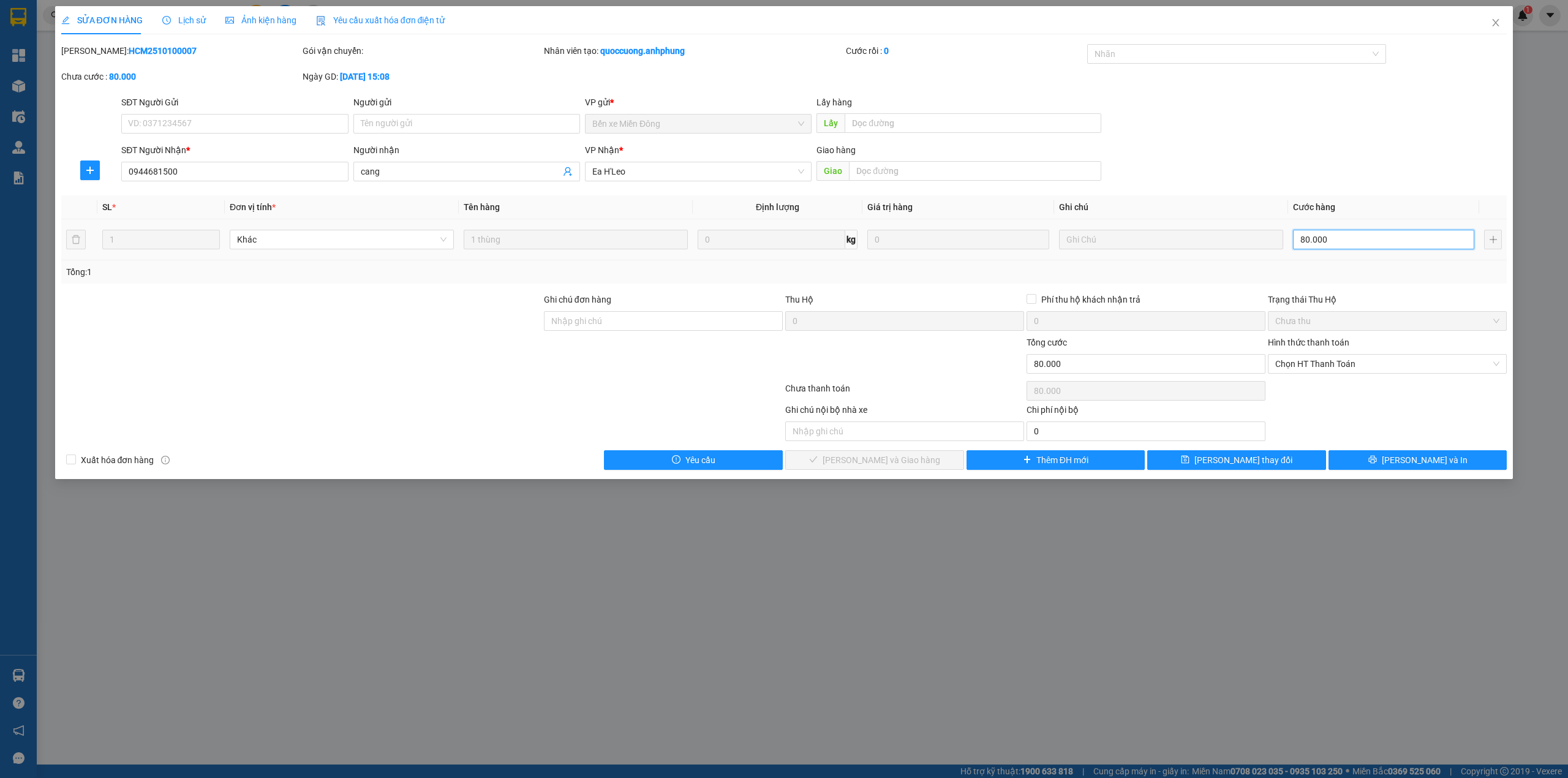
click at [1382, 241] on input "80.000" at bounding box center [1384, 239] width 181 height 20
type input "7"
type input "70"
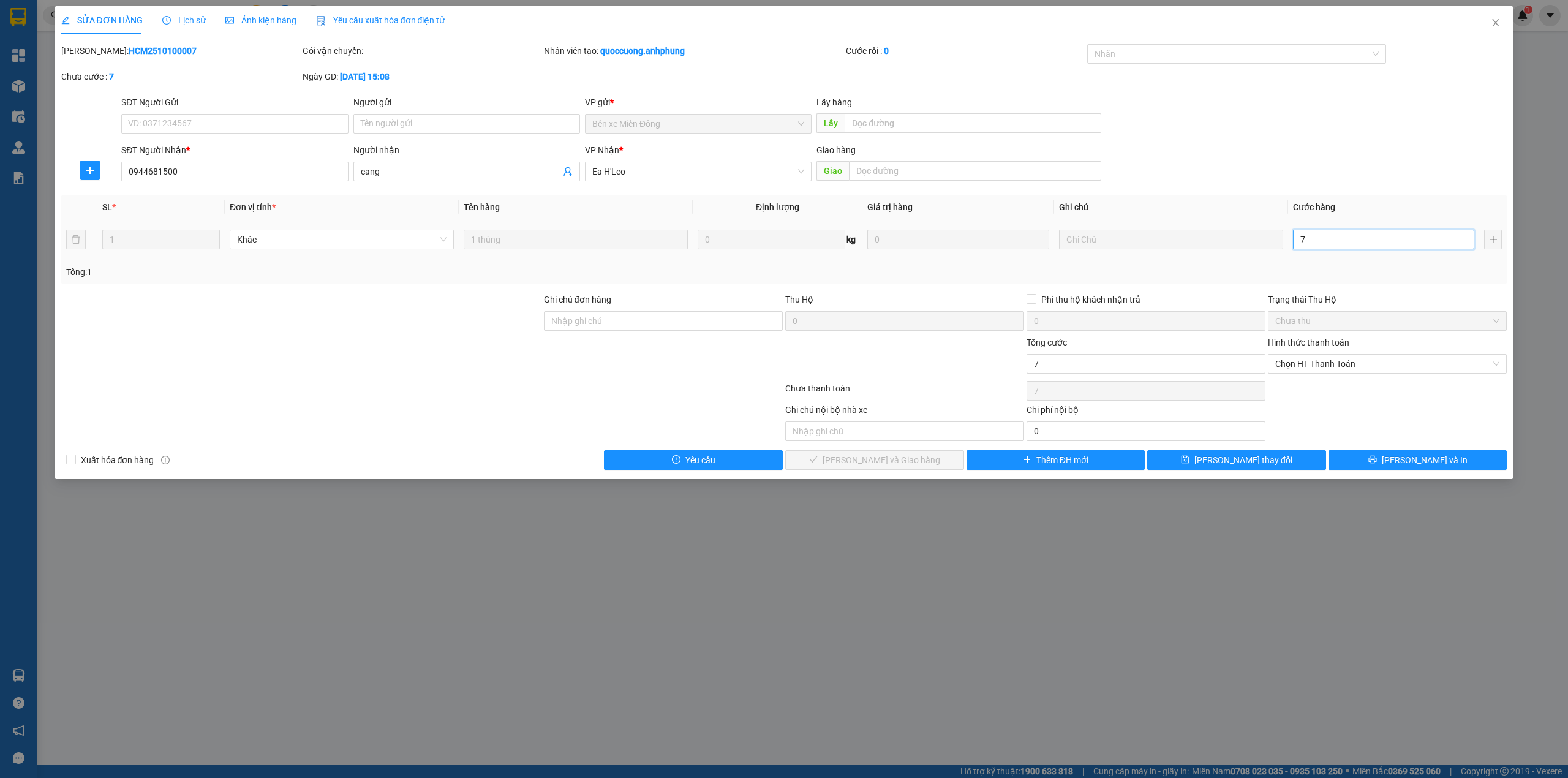
type input "70"
click at [1365, 364] on span "Chọn HT Thanh Toán" at bounding box center [1387, 363] width 224 height 18
type input "70"
type input "70.000"
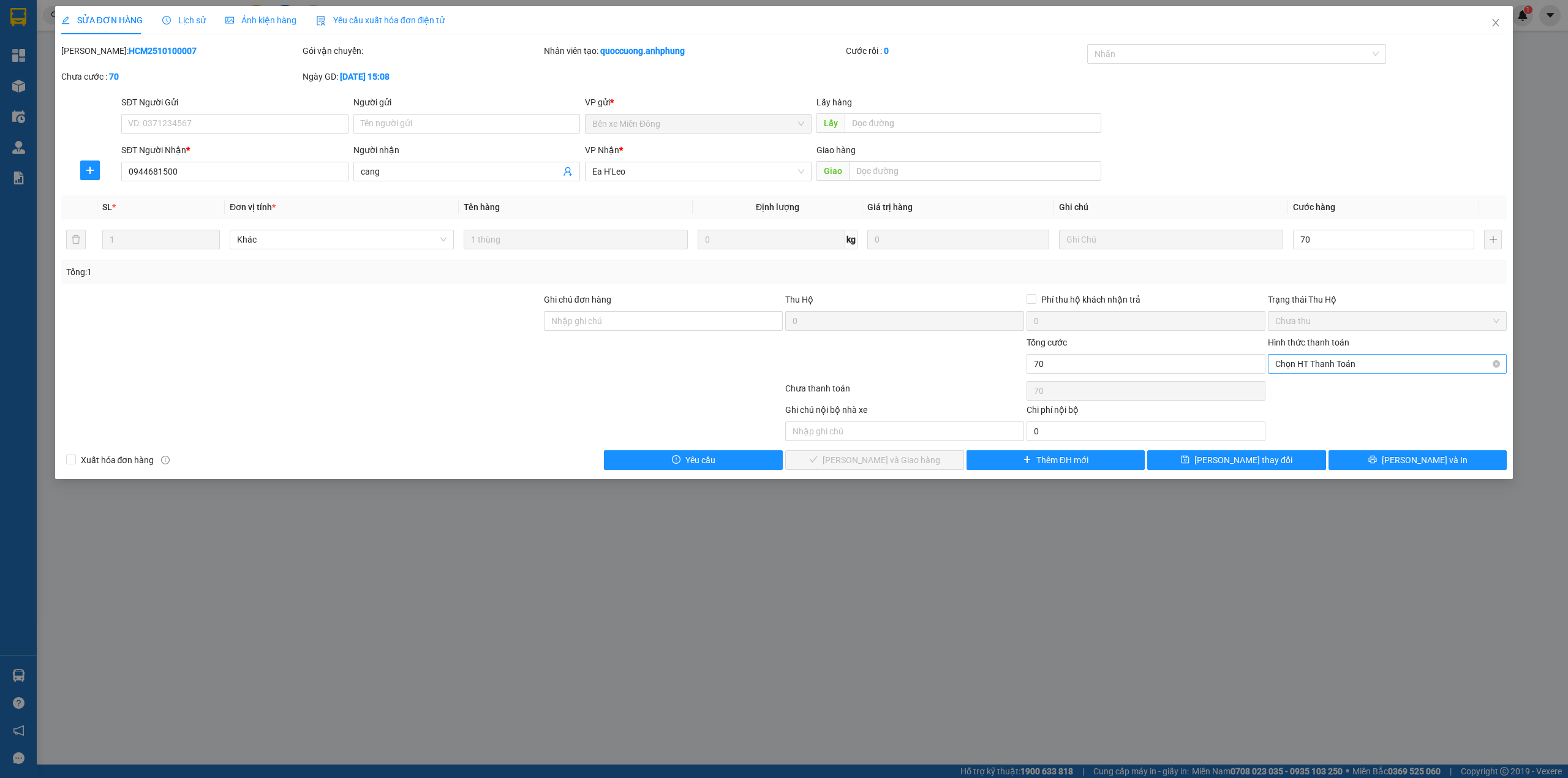
type input "70.000"
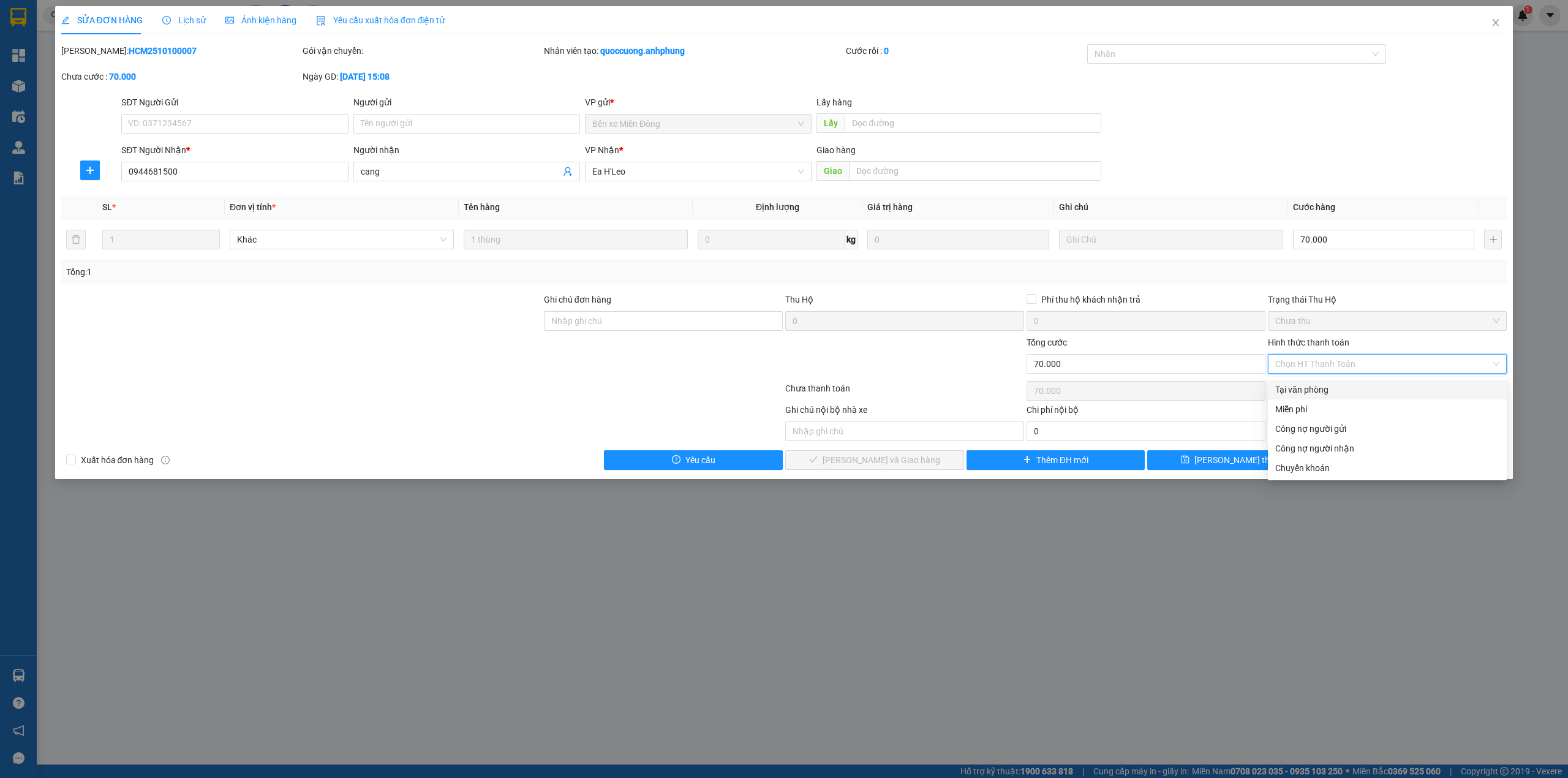
click at [1341, 389] on div "Tại văn phòng" at bounding box center [1387, 389] width 224 height 14
type input "0"
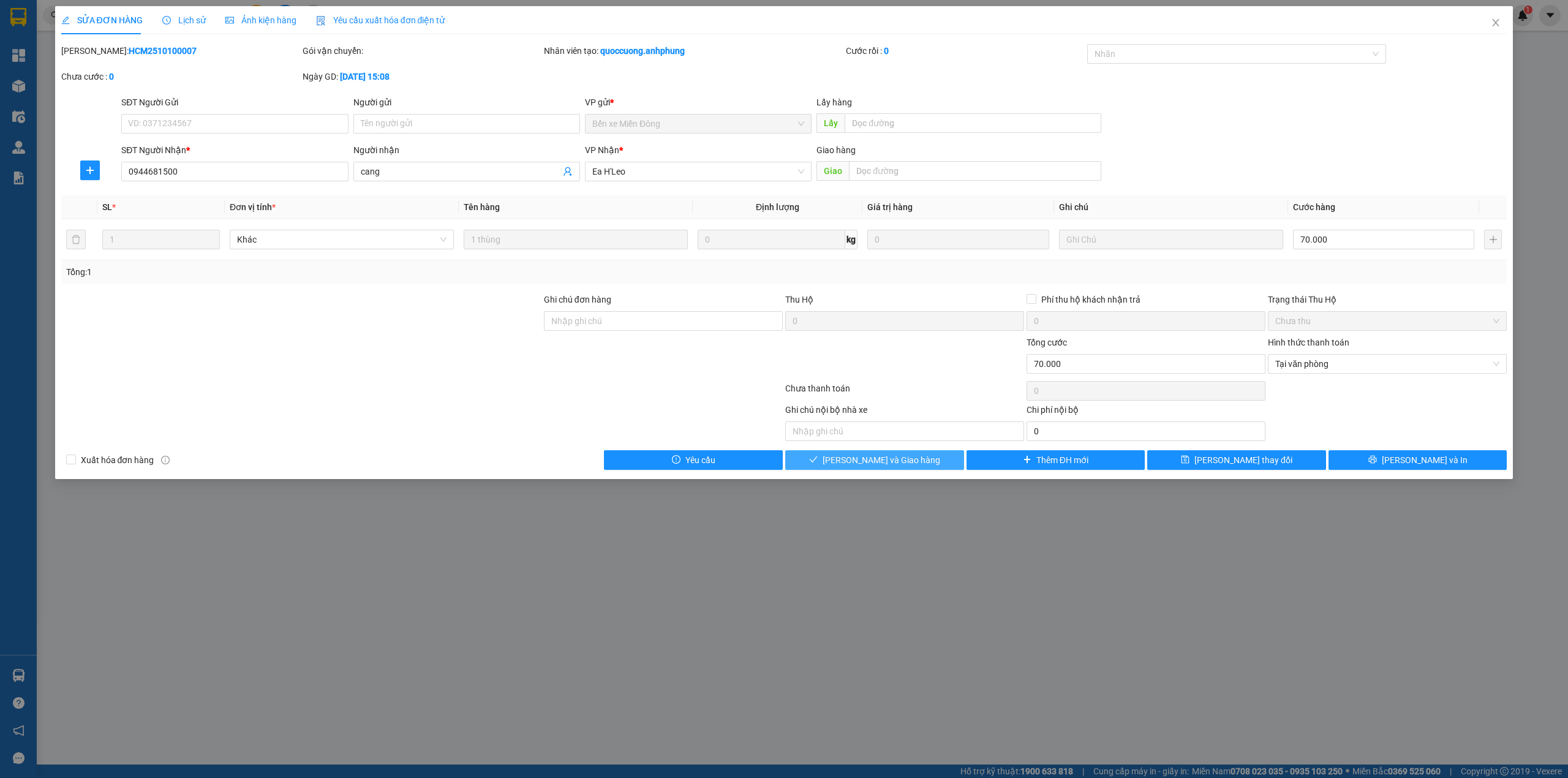
click at [878, 461] on span "[PERSON_NAME] và Giao hàng" at bounding box center [881, 460] width 118 height 14
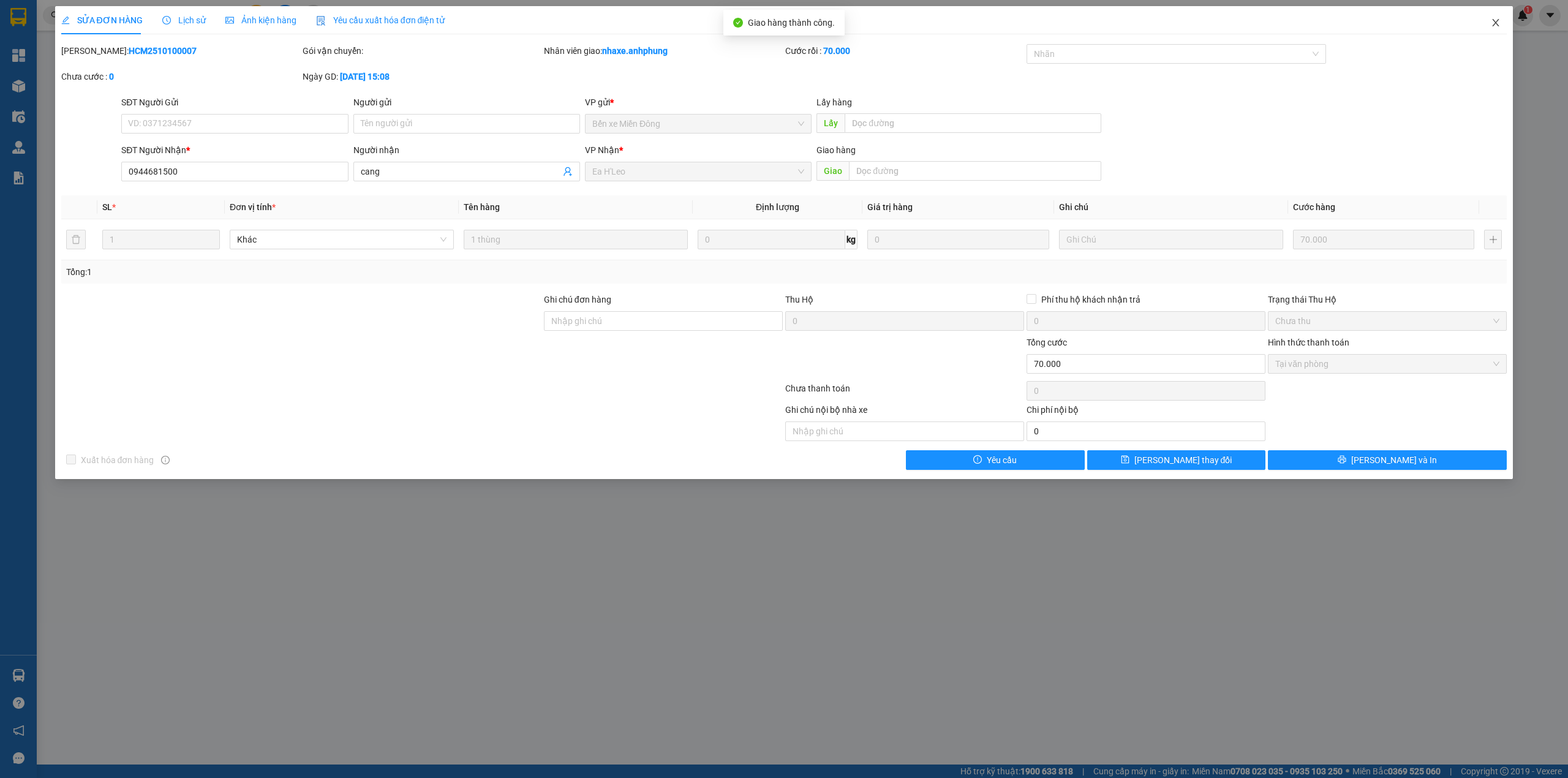
click at [1493, 23] on icon "close" at bounding box center [1496, 22] width 10 height 10
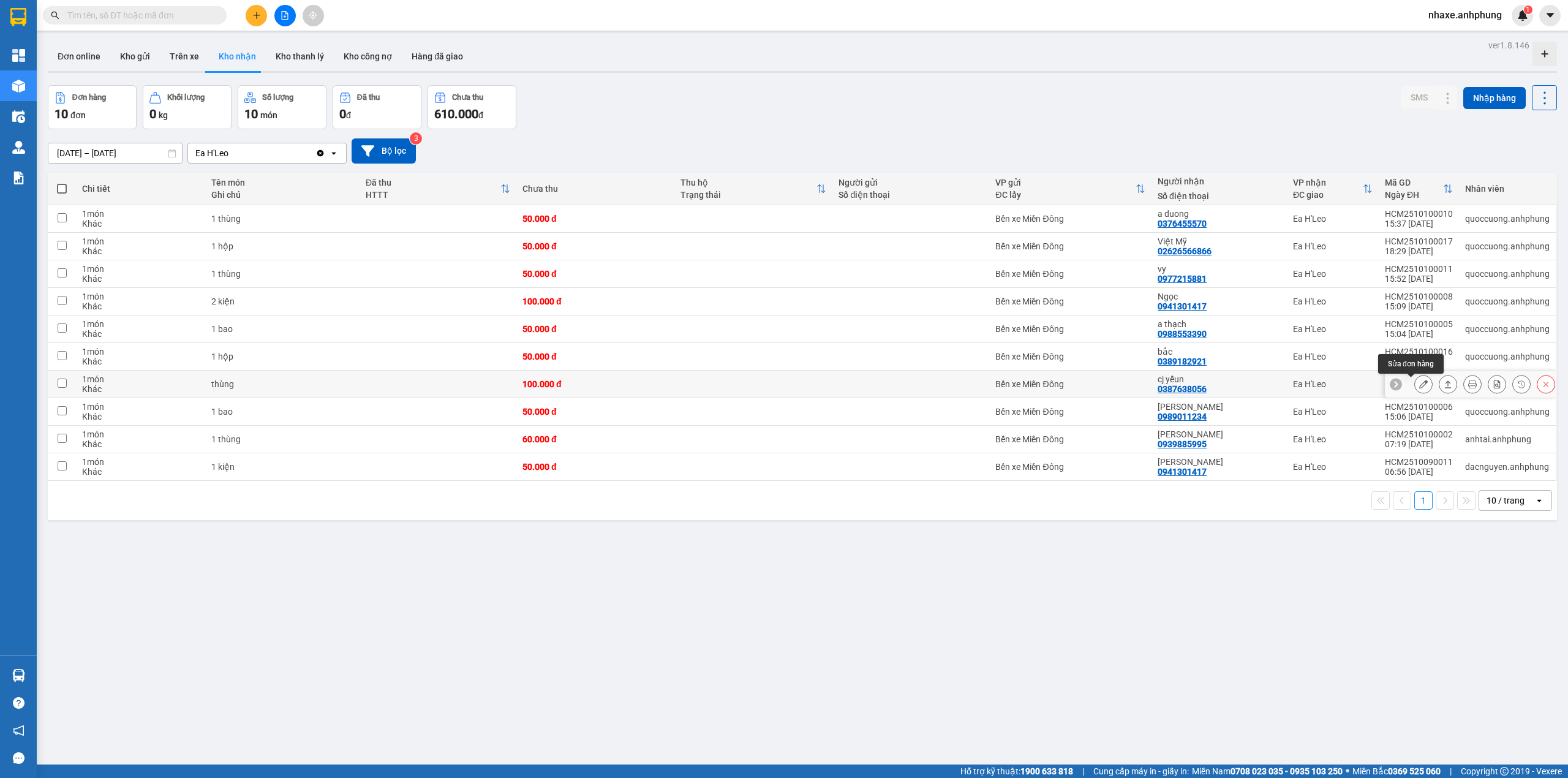
click at [1419, 387] on icon at bounding box center [1423, 384] width 9 height 9
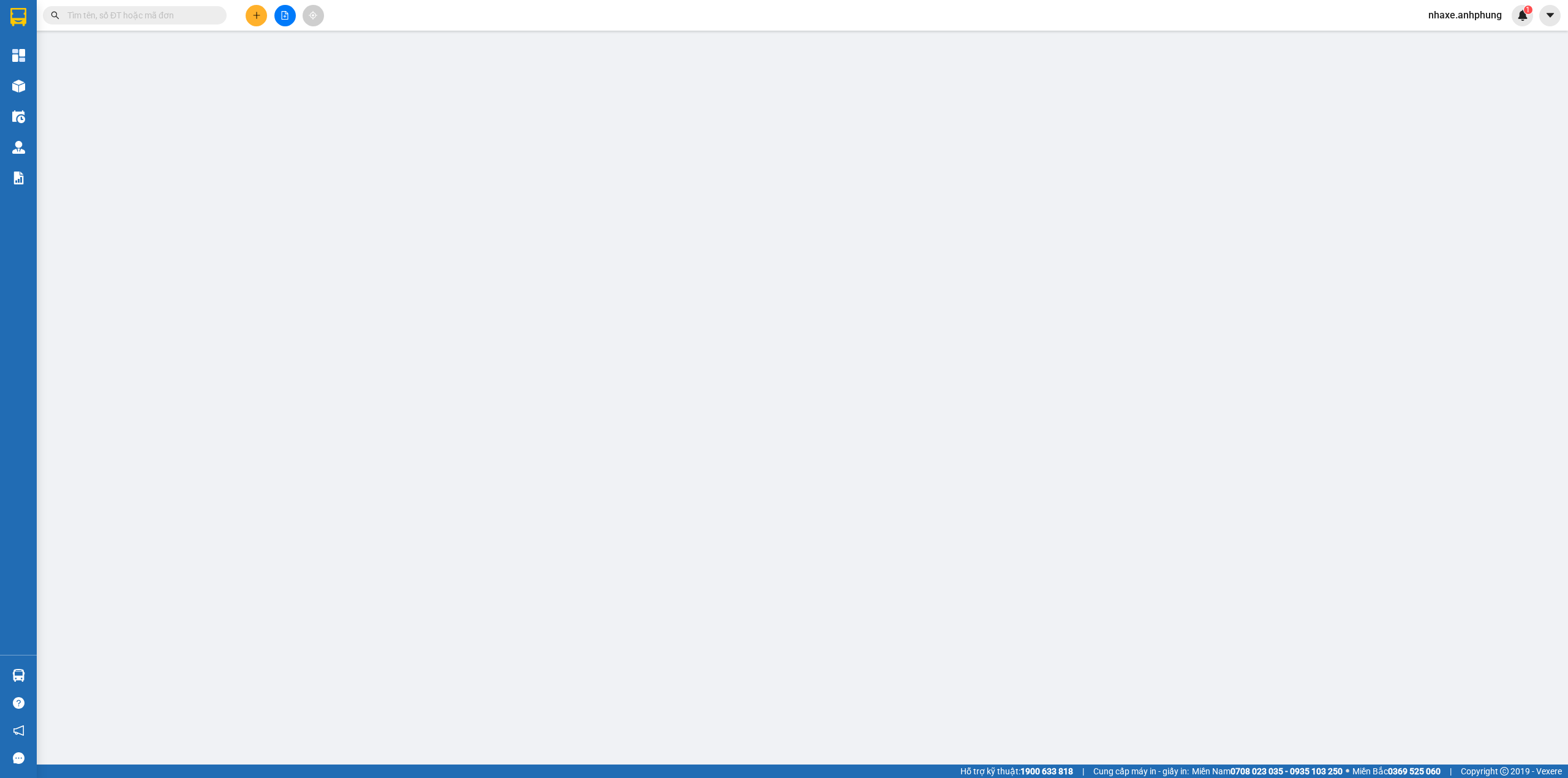
type input "0387638056"
type input "cj yếun"
type input "0"
type input "100.000"
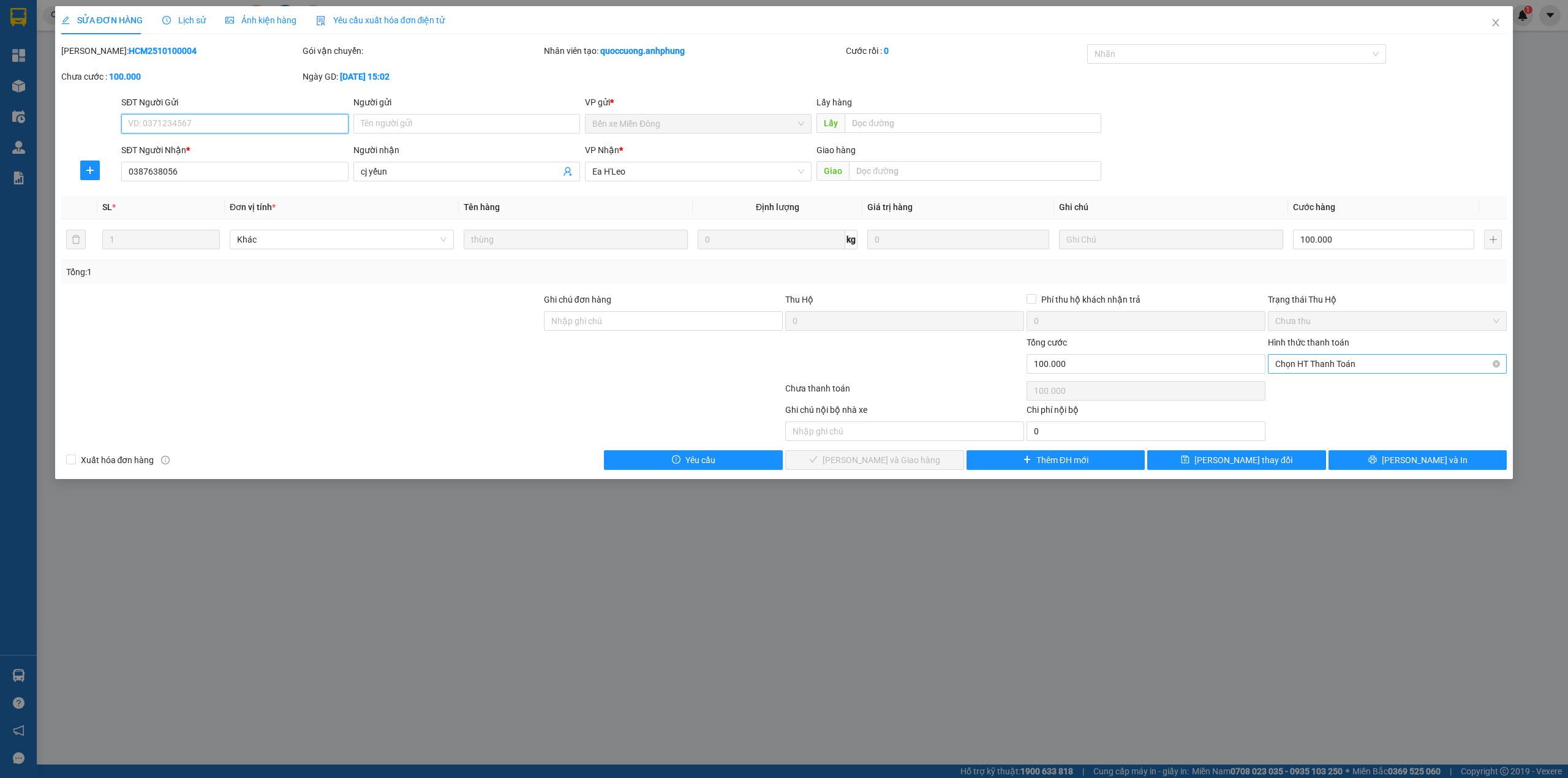
click at [1366, 363] on span "Chọn HT Thanh Toán" at bounding box center [1387, 363] width 224 height 18
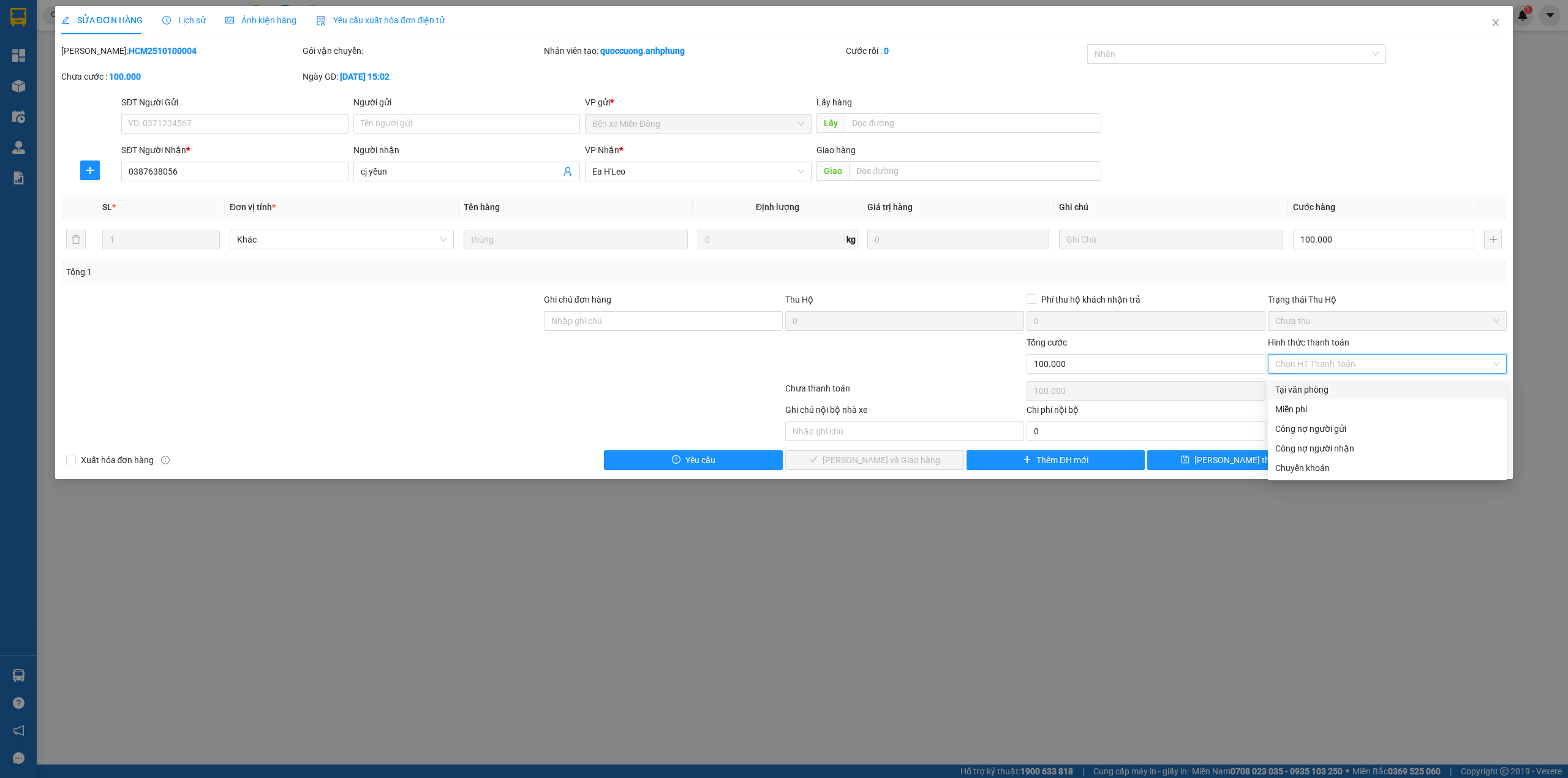
click at [1317, 391] on div "Tại văn phòng" at bounding box center [1387, 389] width 224 height 14
type input "0"
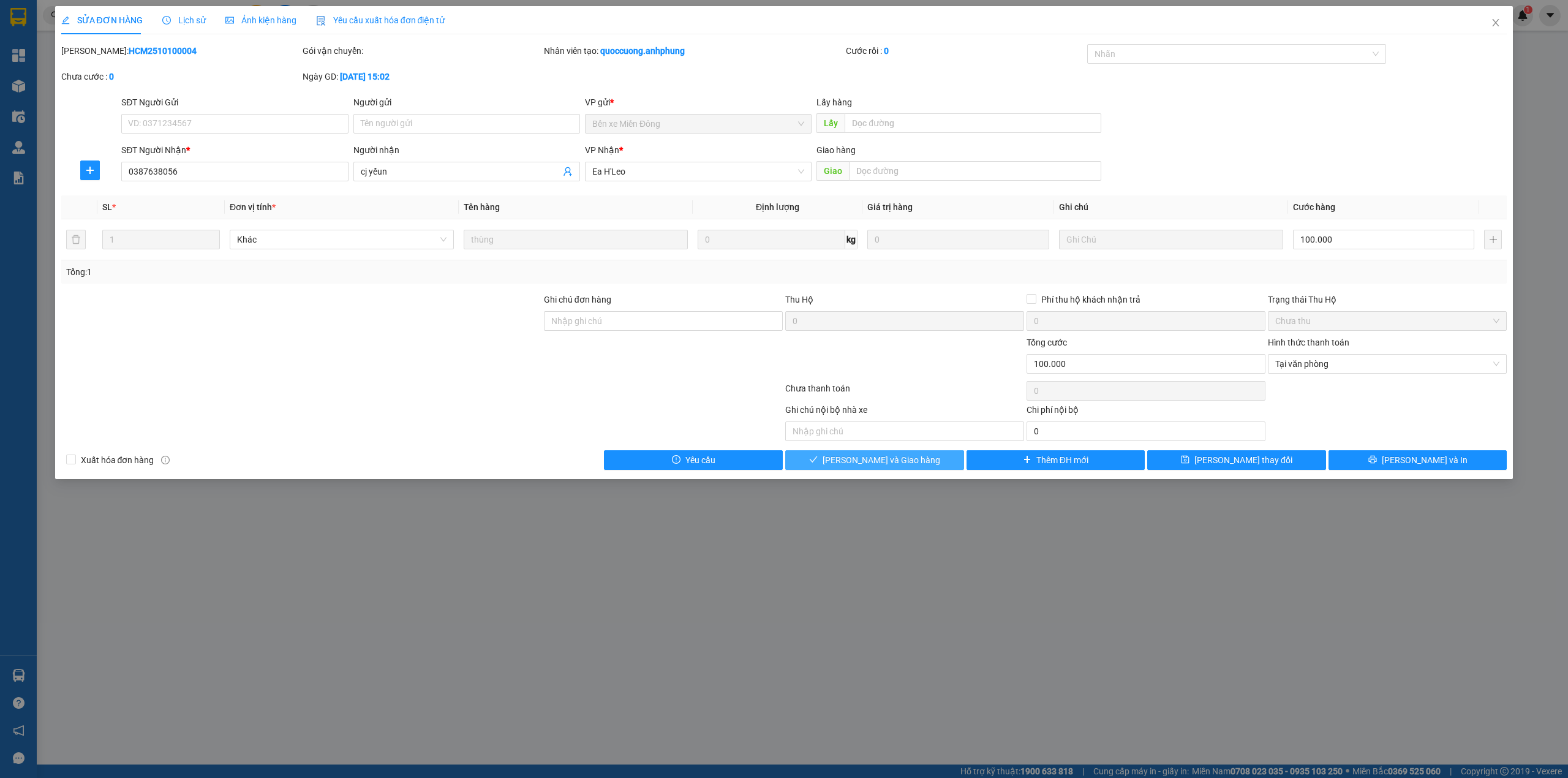
drag, startPoint x: 913, startPoint y: 461, endPoint x: 1313, endPoint y: 319, distance: 424.5
click at [914, 461] on span "[PERSON_NAME] và Giao hàng" at bounding box center [881, 460] width 118 height 14
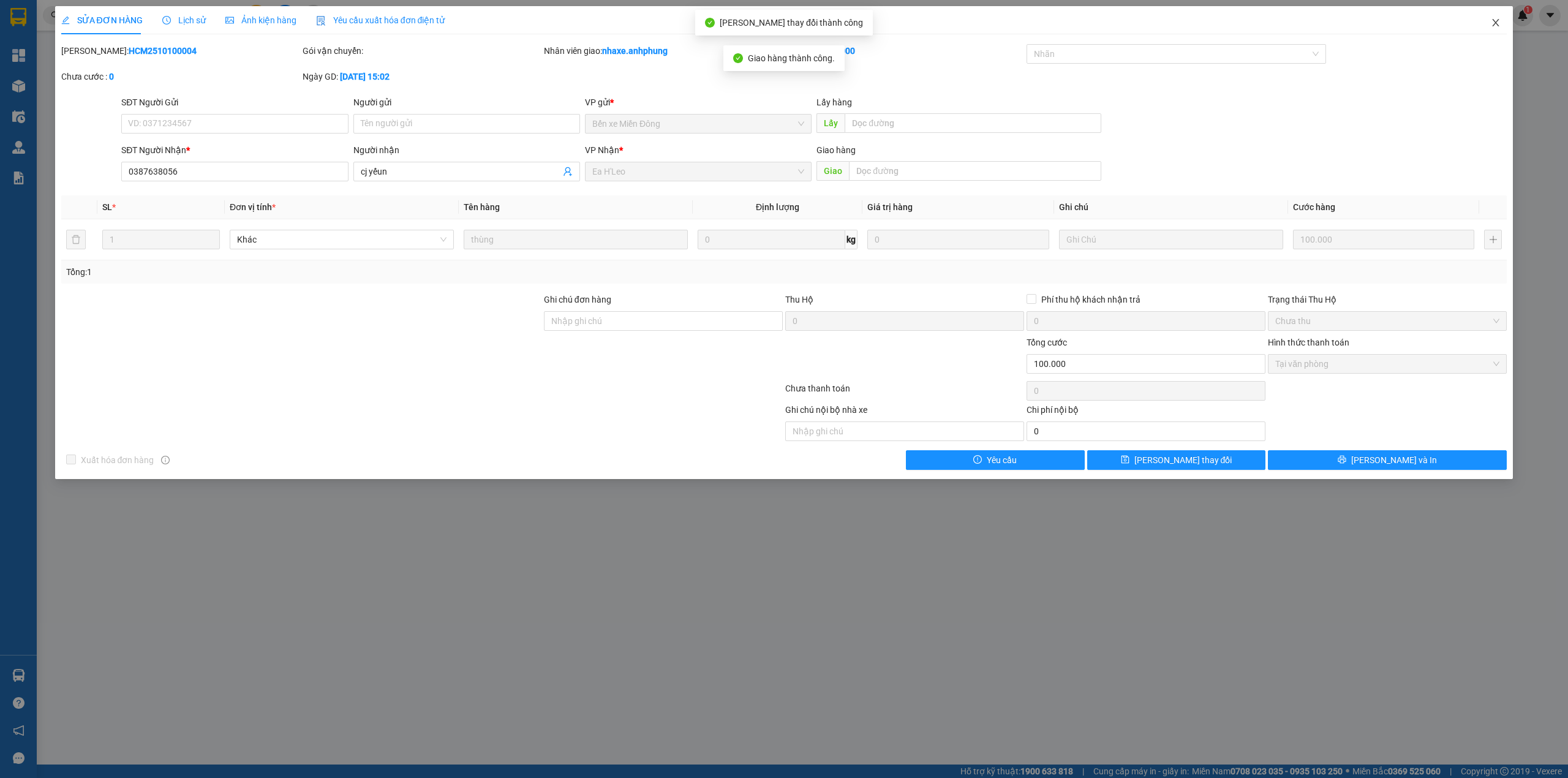
click at [1496, 22] on icon "close" at bounding box center [1496, 22] width 10 height 10
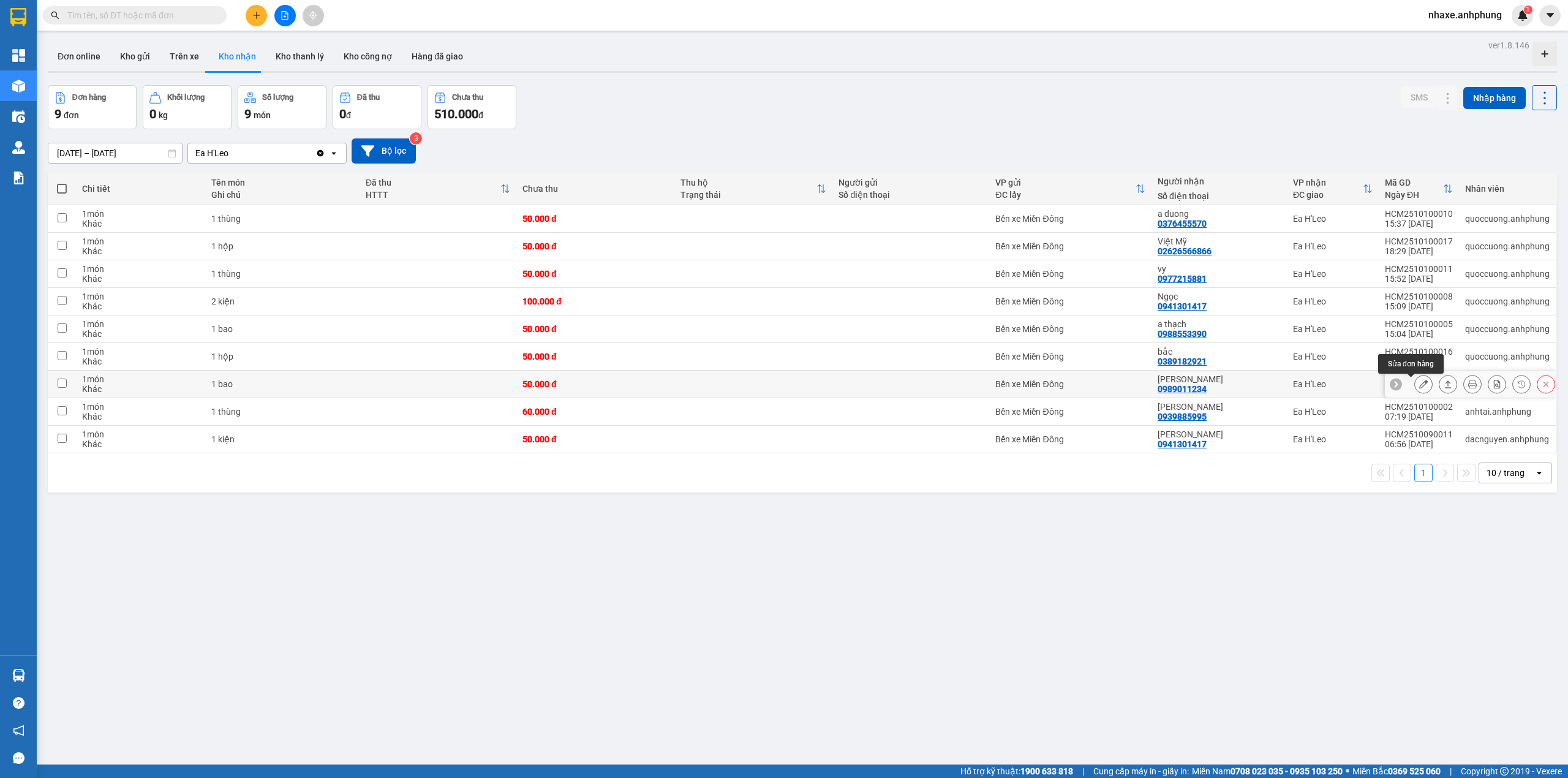
click at [1415, 391] on button at bounding box center [1423, 384] width 17 height 21
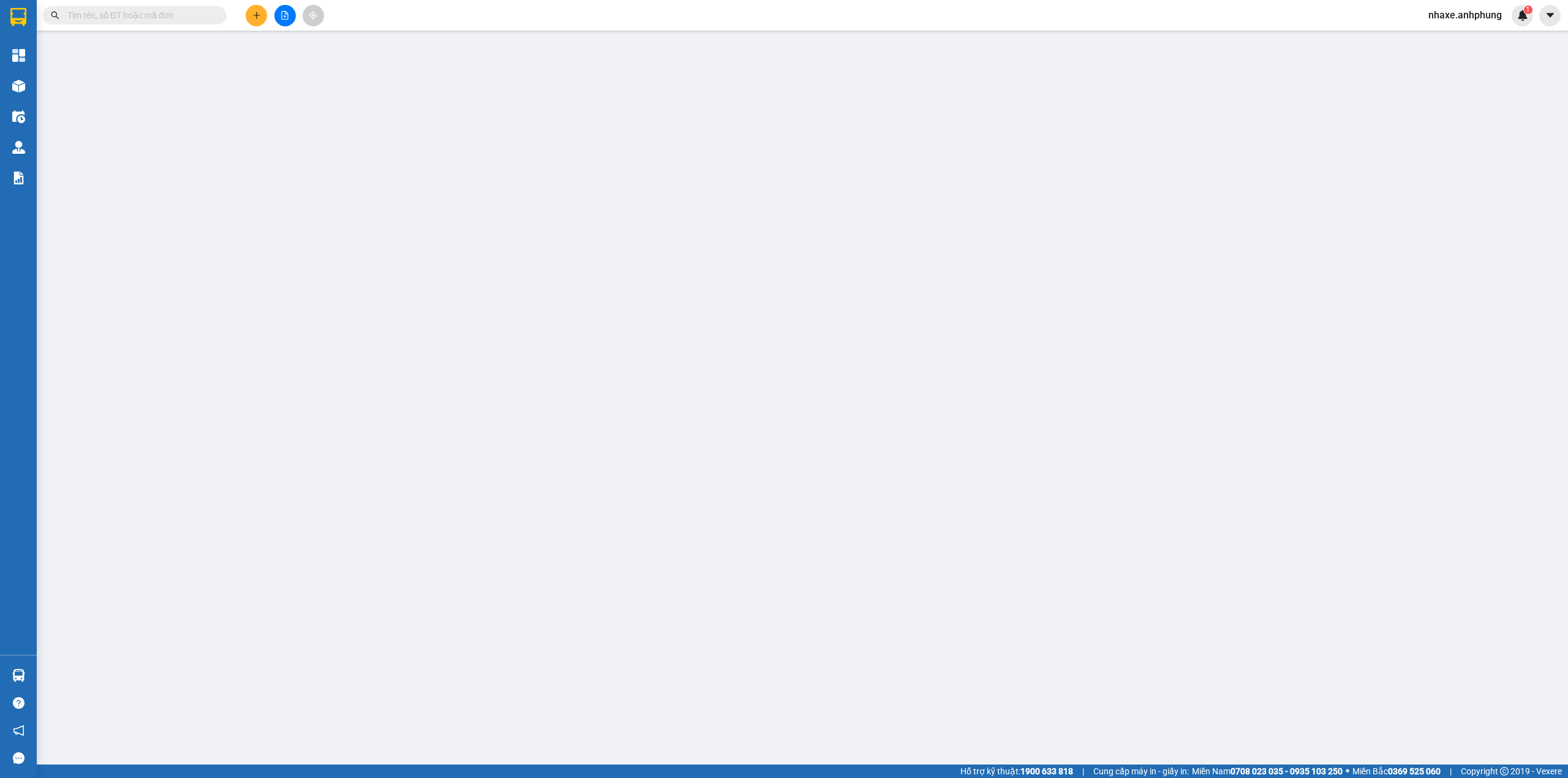
type input "0989011234"
type input "[PERSON_NAME]"
type input "0"
type input "50.000"
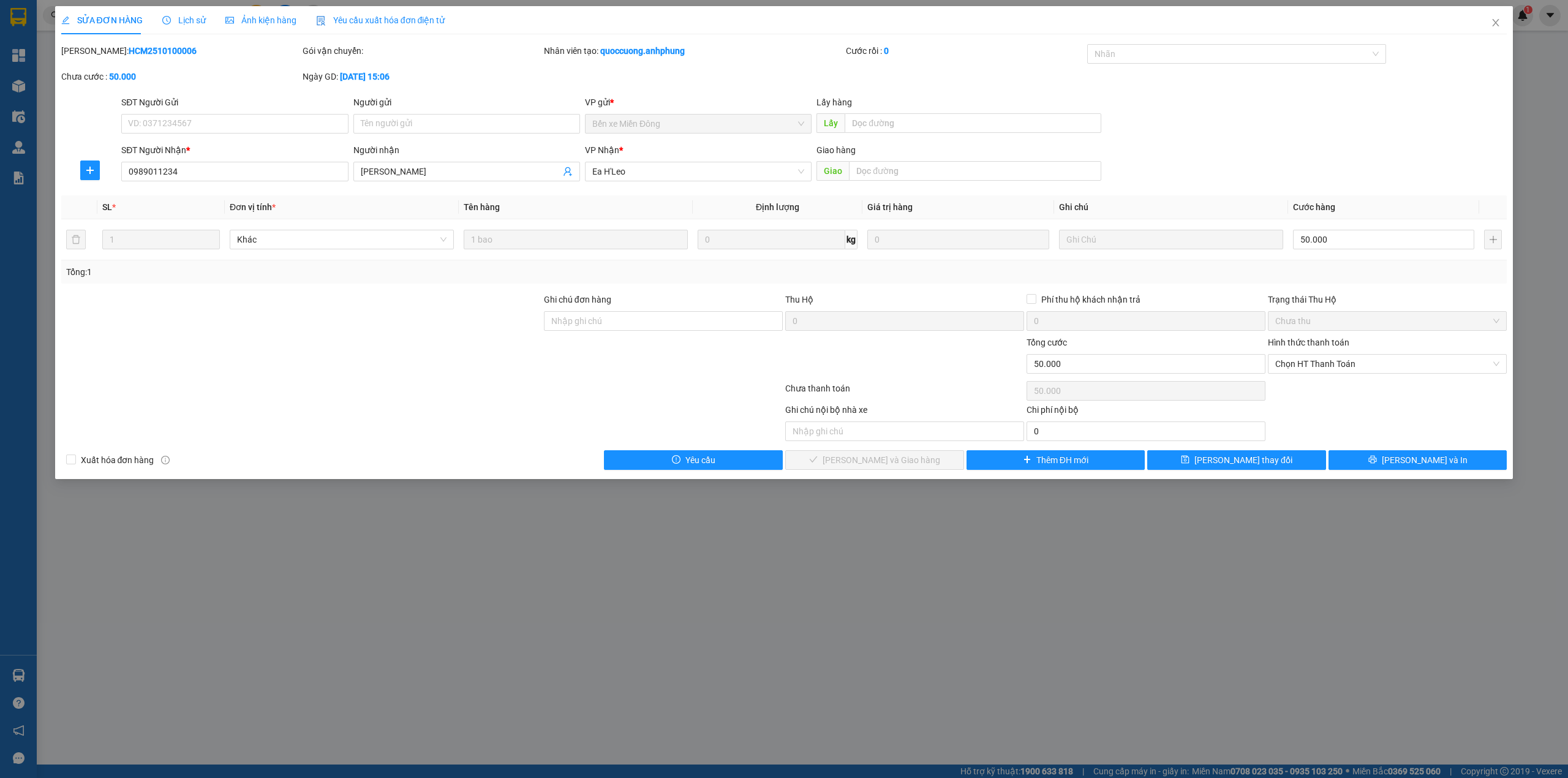
click at [1375, 353] on div "Hình thức thanh toán" at bounding box center [1387, 344] width 239 height 18
click at [1375, 360] on span "Chọn HT Thanh Toán" at bounding box center [1387, 363] width 224 height 18
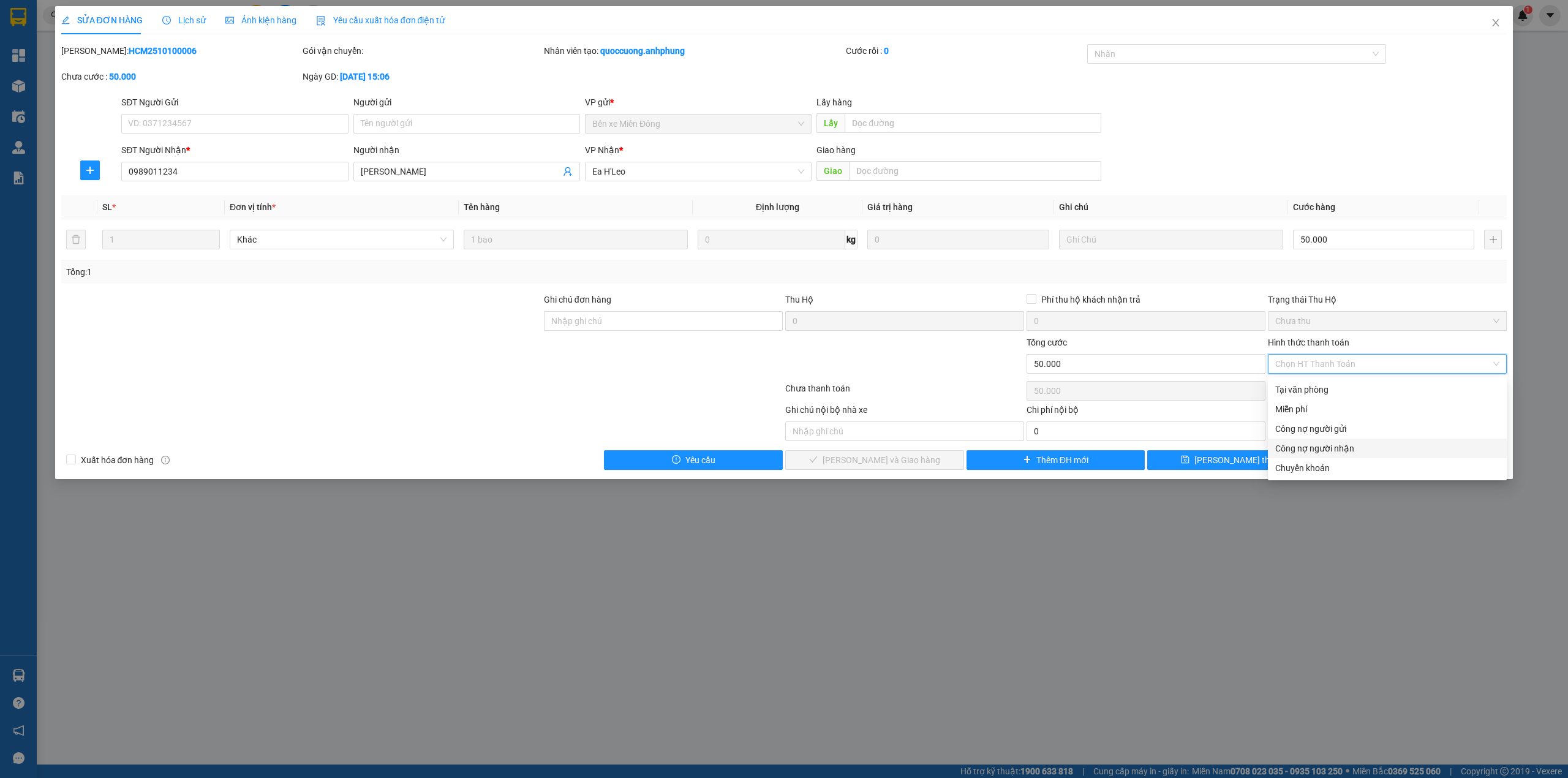
click at [1362, 446] on div "Công nợ người nhận" at bounding box center [1387, 449] width 224 height 14
type input "0"
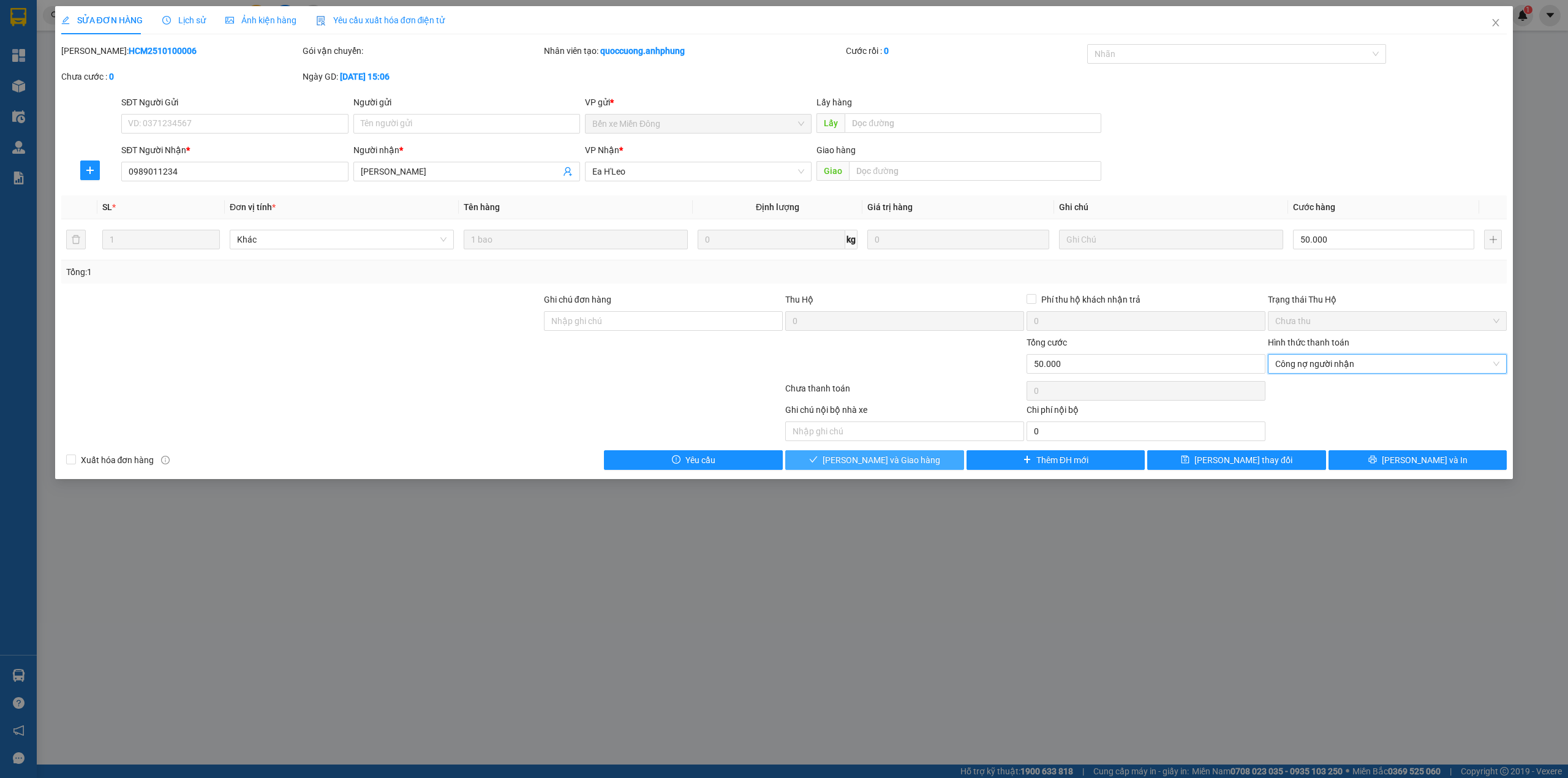
click at [932, 455] on button "[PERSON_NAME] và Giao hàng" at bounding box center [875, 459] width 179 height 20
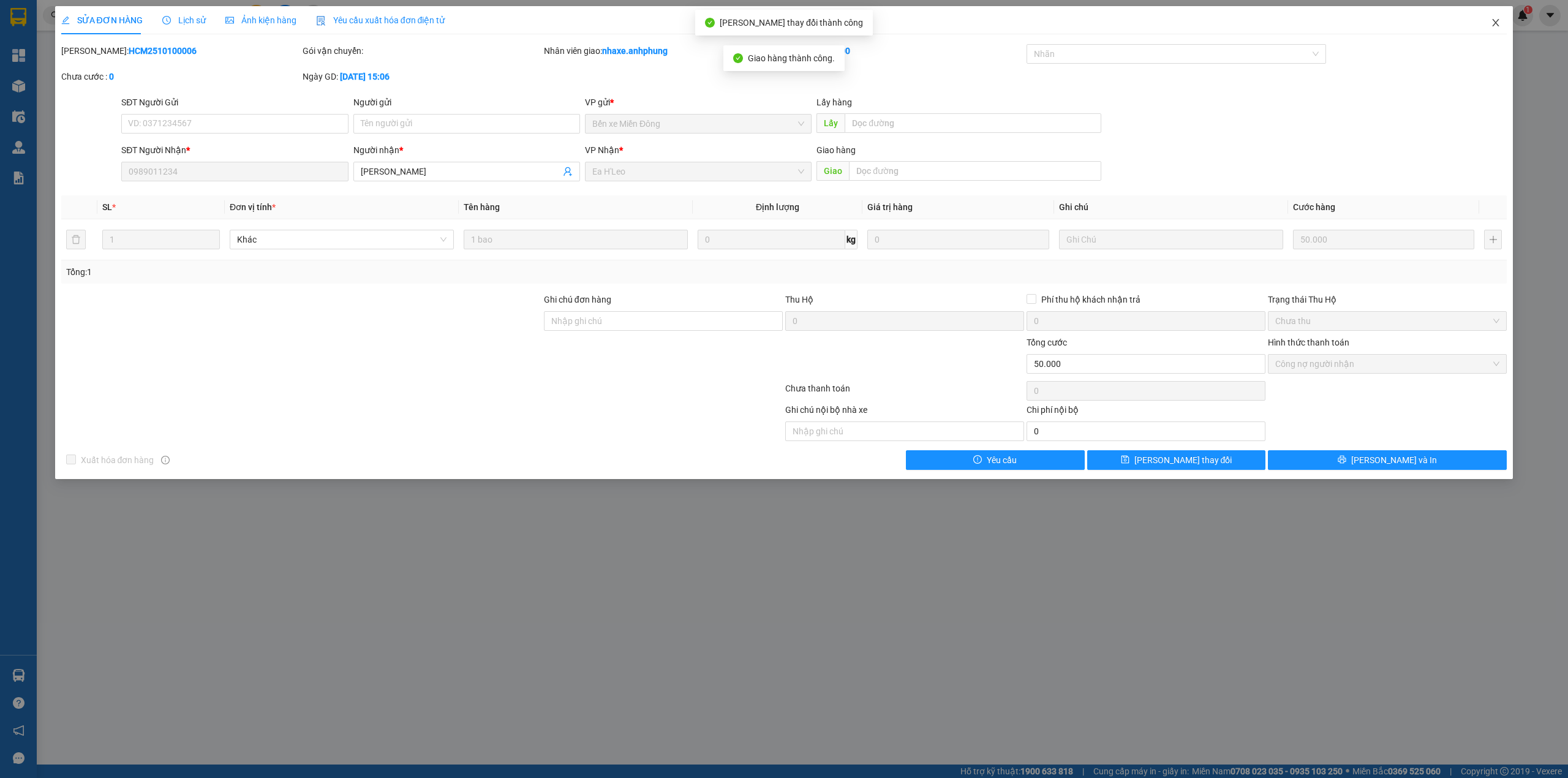
click at [1505, 30] on span "Close" at bounding box center [1496, 23] width 34 height 34
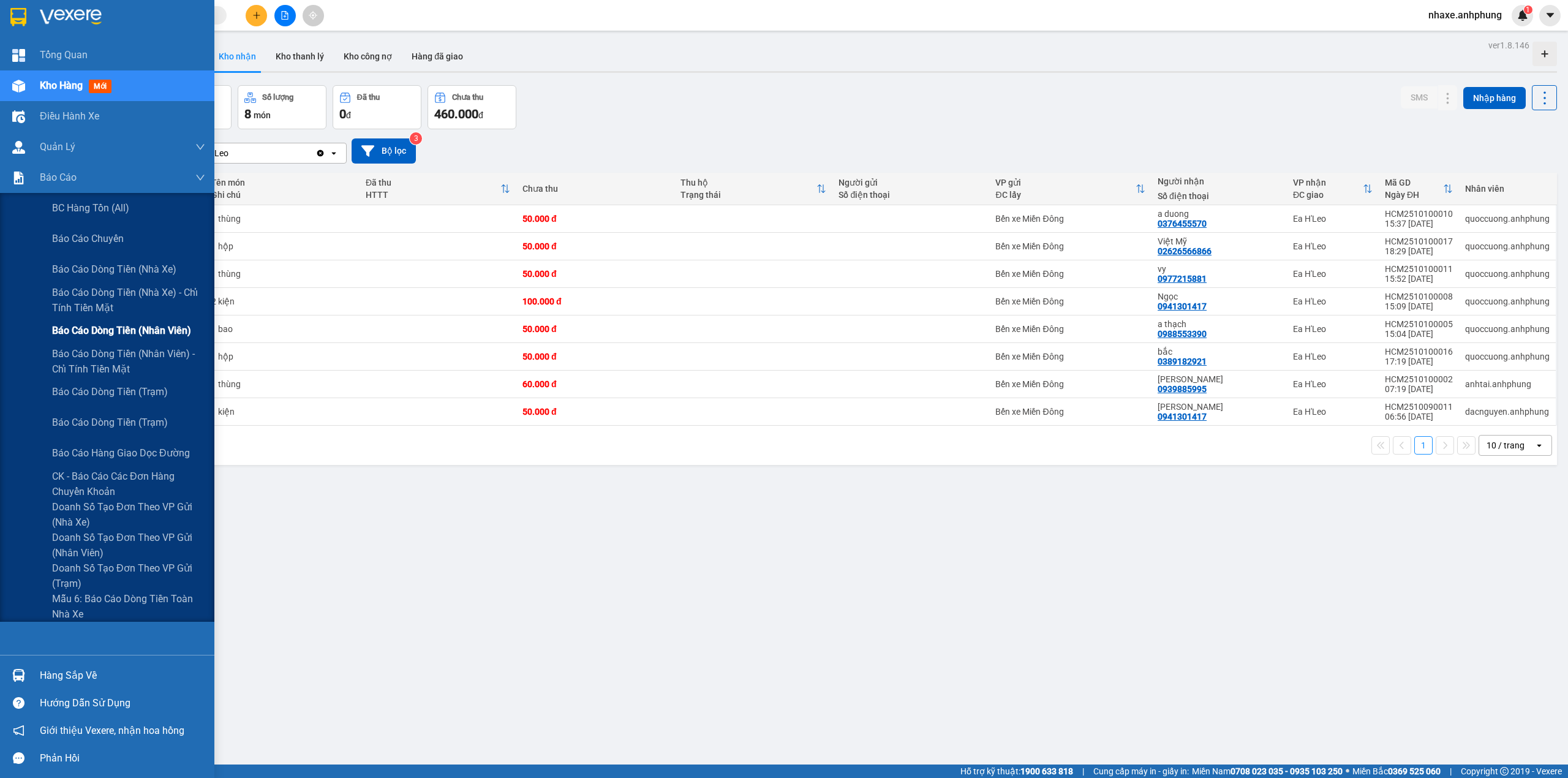
click at [114, 334] on span "Báo cáo dòng tiền (nhân viên)" at bounding box center [121, 330] width 139 height 15
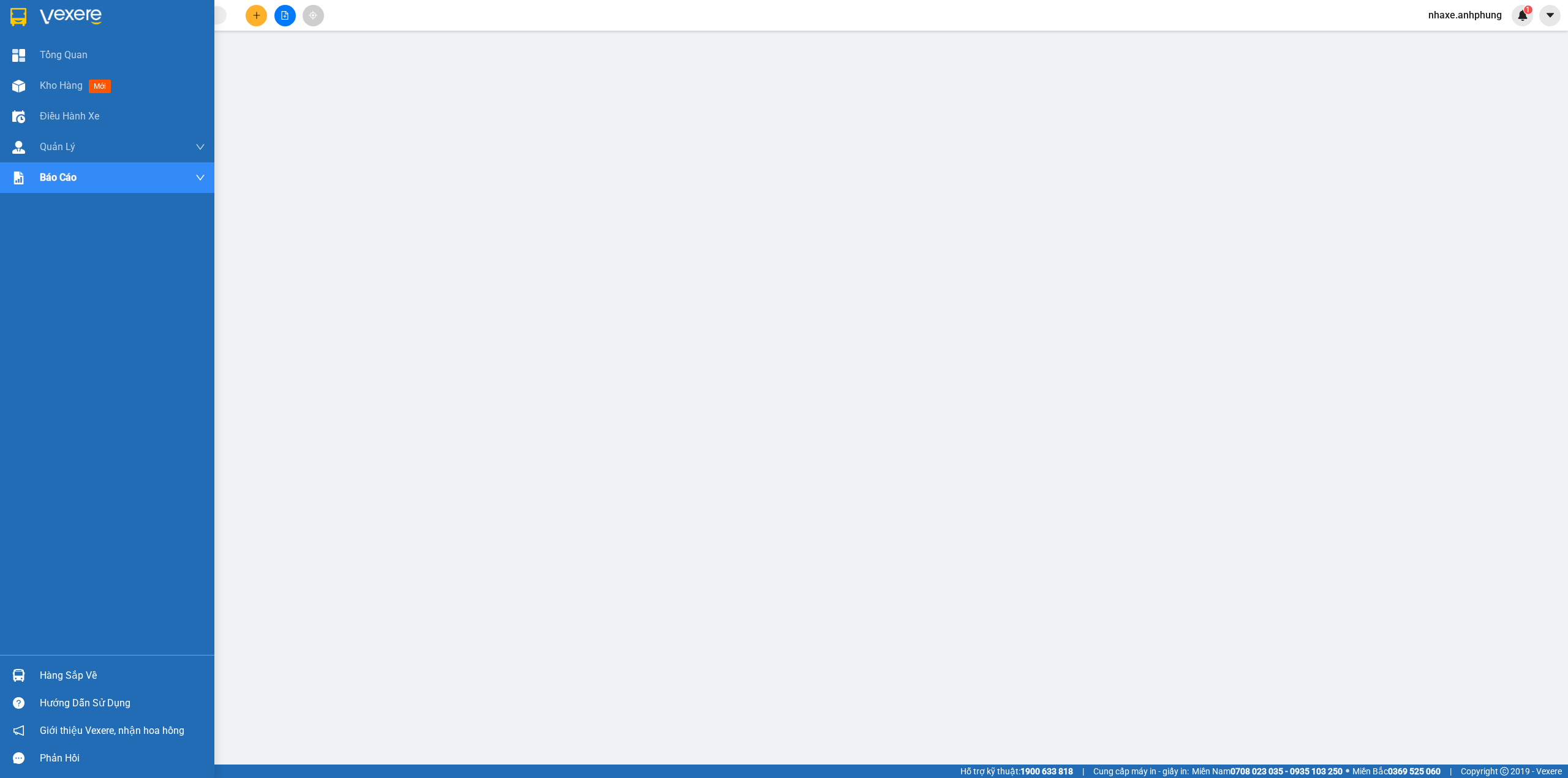
click at [63, 15] on img at bounding box center [70, 17] width 62 height 18
